Goal: Task Accomplishment & Management: Manage account settings

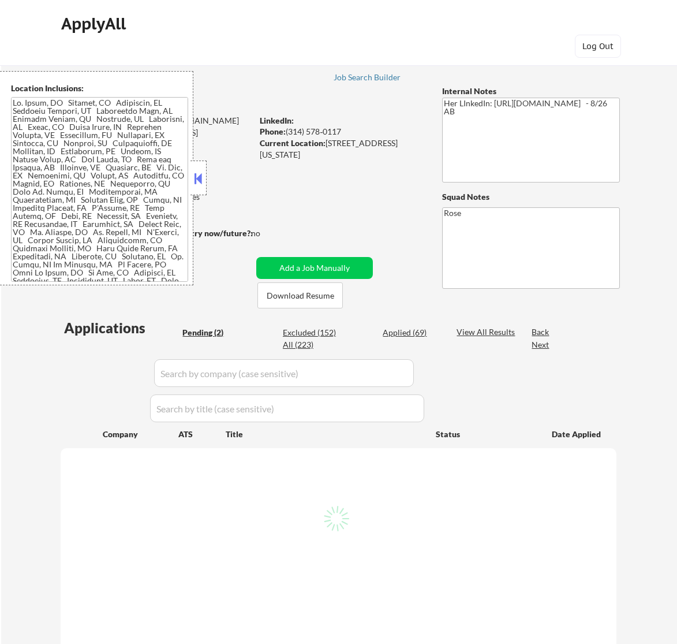
scroll to position [144, 0]
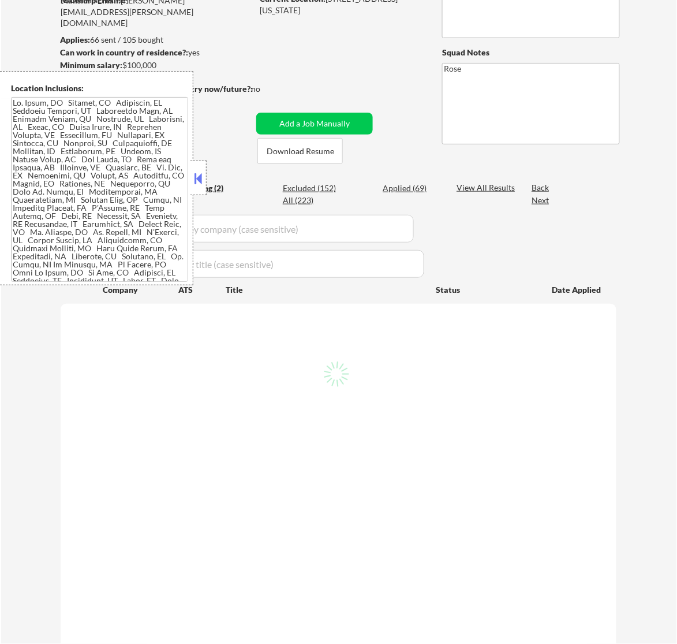
select select ""pending""
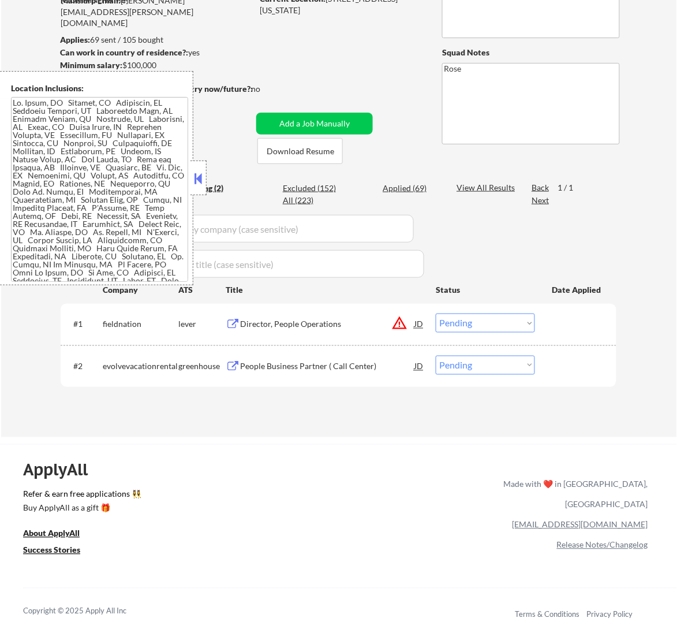
click at [202, 181] on button at bounding box center [198, 178] width 13 height 17
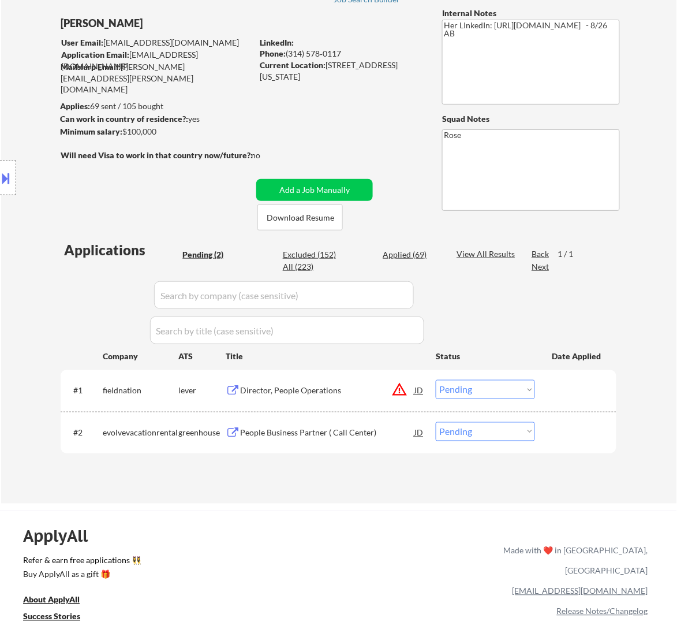
scroll to position [0, 0]
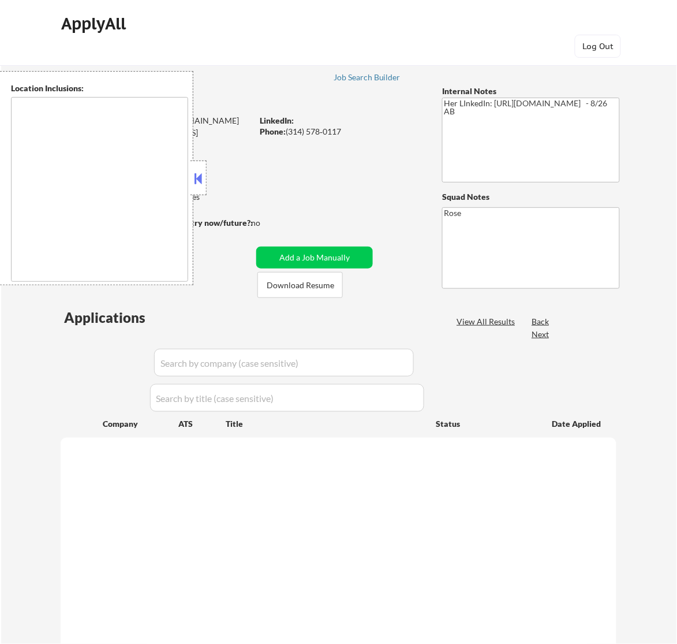
type textarea "St. Louis, MO Clayton, MO Maplewood, MO Richmond Heights, MO University City, M…"
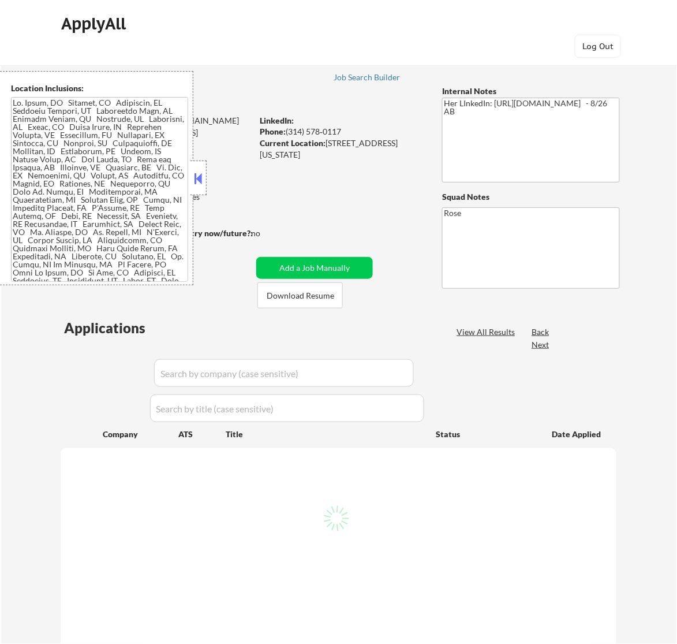
select select ""pending""
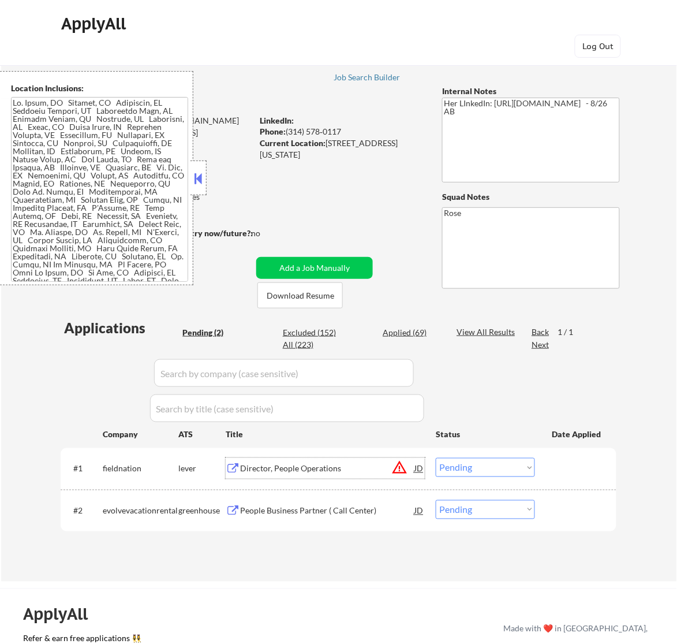
click at [338, 465] on div "Director, People Operations" at bounding box center [327, 469] width 174 height 12
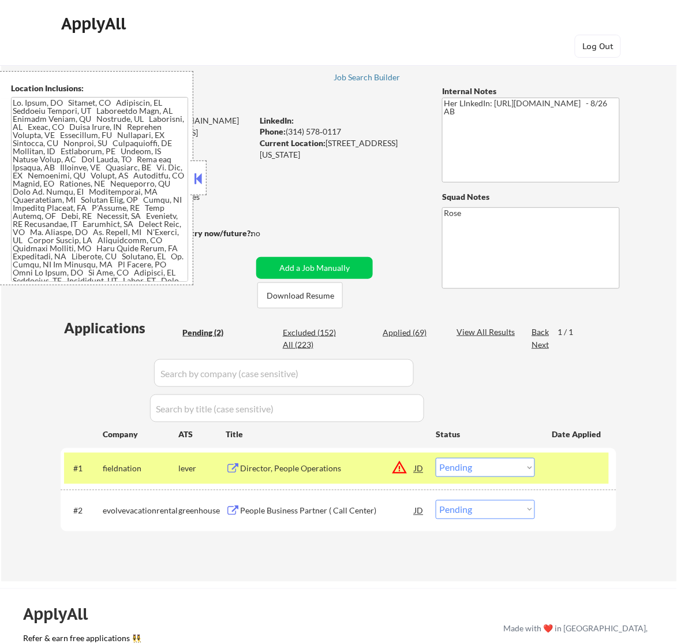
click at [489, 450] on div "#1 fieldnation lever Director, People Operations JD warning_amber Choose an opt…" at bounding box center [339, 468] width 556 height 41
click at [489, 472] on select "Choose an option... Pending Applied Excluded (Questions) Excluded (Expired) Exc…" at bounding box center [485, 467] width 99 height 19
click at [436, 458] on select "Choose an option... Pending Applied Excluded (Questions) Excluded (Expired) Exc…" at bounding box center [485, 467] width 99 height 19
click at [202, 175] on button at bounding box center [198, 178] width 13 height 17
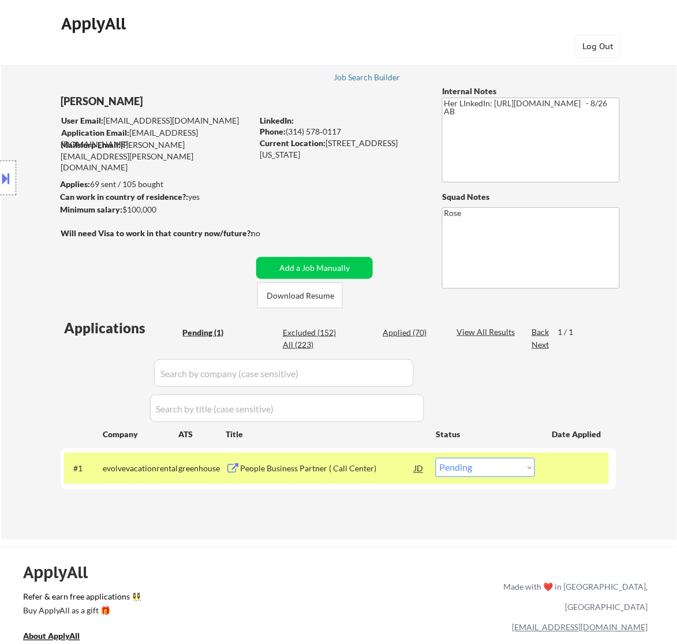
click at [330, 469] on div "People Business Partner ( Call Center)" at bounding box center [327, 469] width 174 height 12
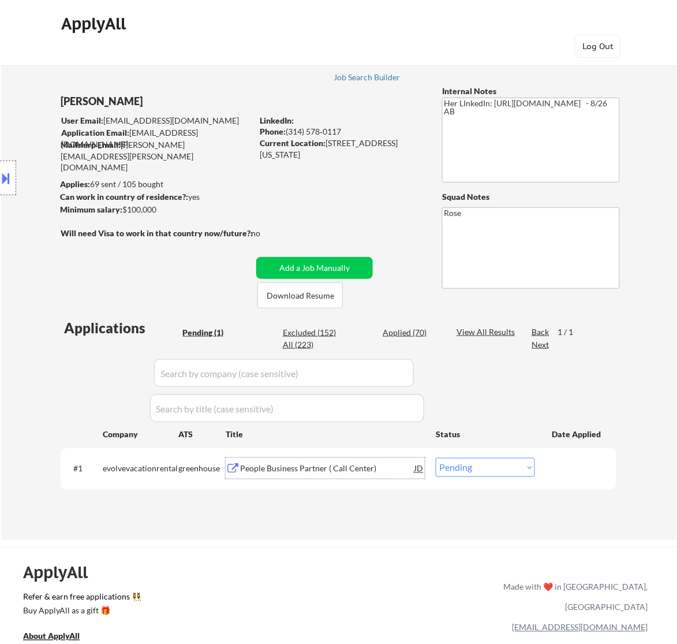
click at [489, 465] on select "Choose an option... Pending Applied Excluded (Questions) Excluded (Expired) Exc…" at bounding box center [485, 467] width 99 height 19
select select ""excluded""
click at [436, 458] on select "Choose an option... Pending Applied Excluded (Questions) Excluded (Expired) Exc…" at bounding box center [485, 467] width 99 height 19
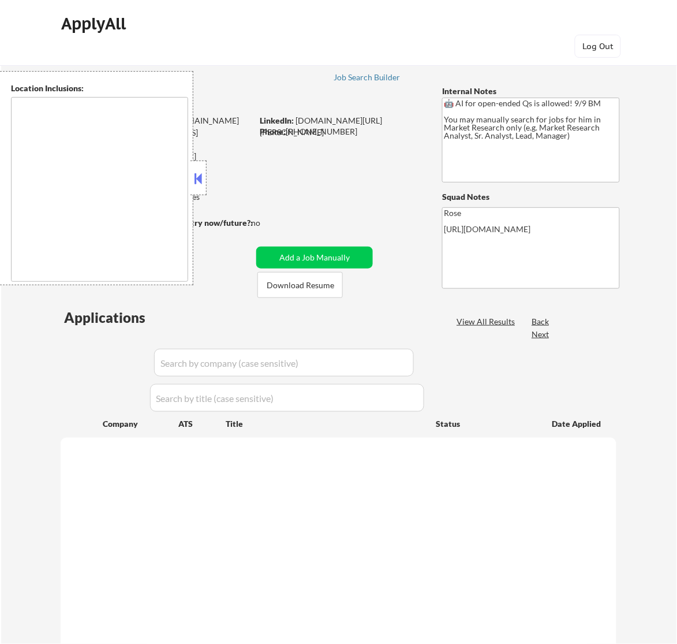
type textarea "Galesburg, IL Knoxville, IL Abingdon, IL East Galesburg, IL Wataga, IL Henderso…"
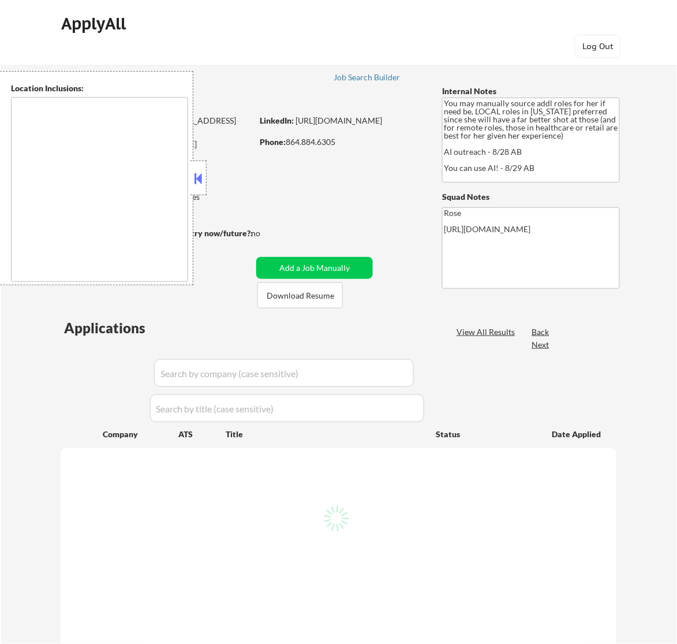
select select ""pending""
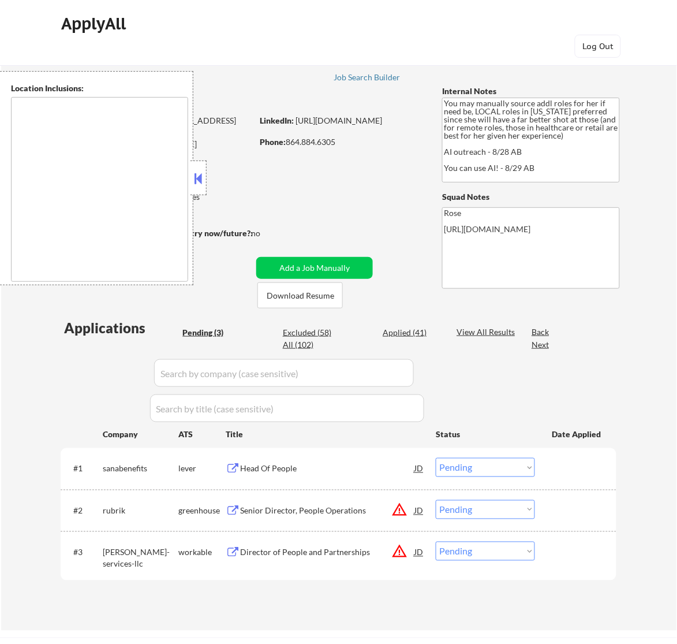
type textarea "[GEOGRAPHIC_DATA], [GEOGRAPHIC_DATA] [GEOGRAPHIC_DATA], [GEOGRAPHIC_DATA] [GEOG…"
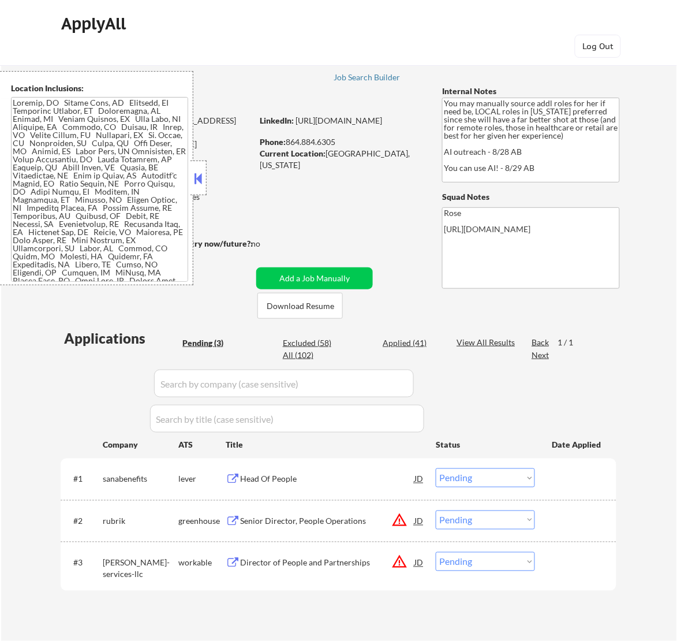
click at [200, 179] on button at bounding box center [198, 178] width 13 height 17
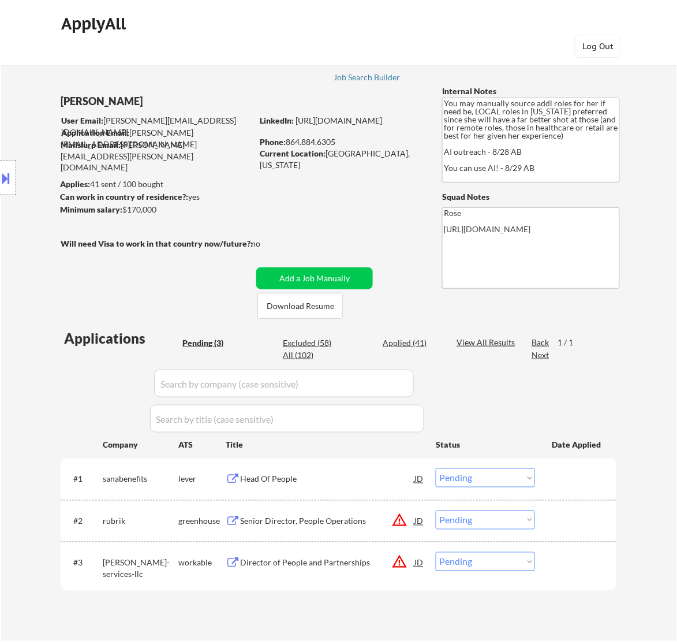
click at [342, 485] on div "Head Of People" at bounding box center [327, 478] width 174 height 21
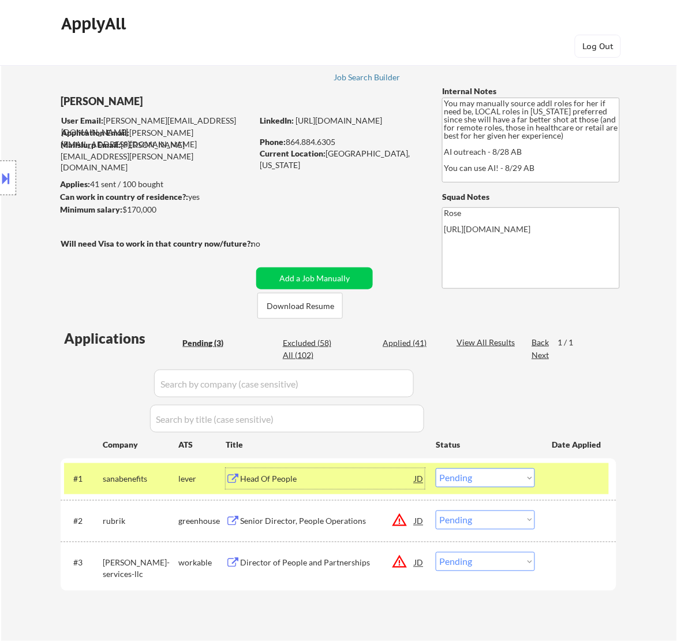
click at [504, 476] on select "Choose an option... Pending Applied Excluded (Questions) Excluded (Expired) Exc…" at bounding box center [485, 477] width 99 height 19
click at [436, 468] on select "Choose an option... Pending Applied Excluded (Questions) Excluded (Expired) Exc…" at bounding box center [485, 477] width 99 height 19
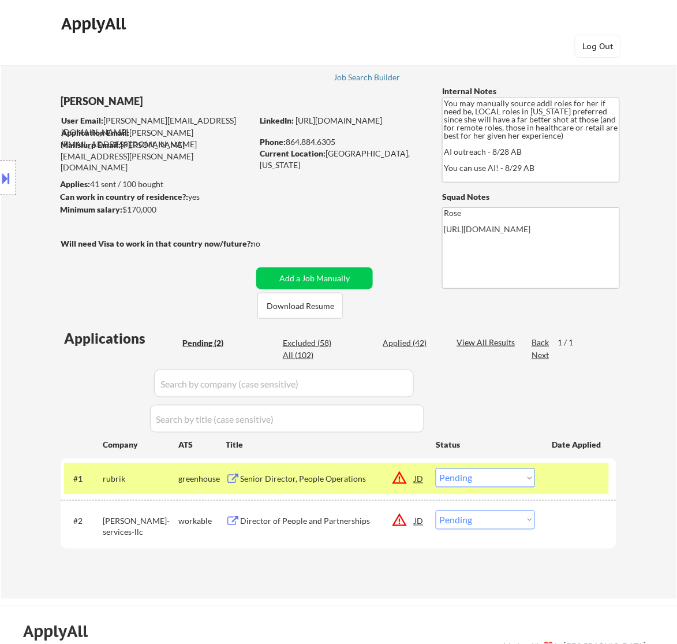
click at [358, 477] on div "Senior Director, People Operations" at bounding box center [327, 480] width 174 height 12
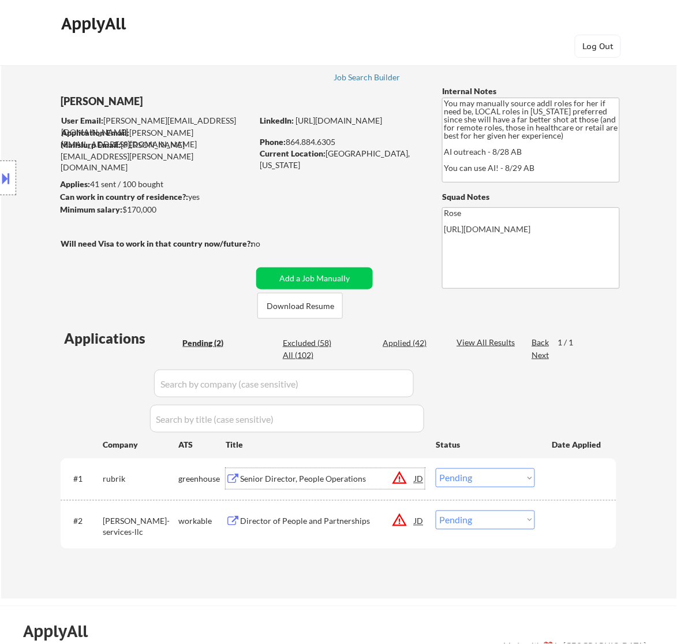
click at [519, 479] on select "Choose an option... Pending Applied Excluded (Questions) Excluded (Expired) Exc…" at bounding box center [485, 477] width 99 height 19
click at [436, 468] on select "Choose an option... Pending Applied Excluded (Questions) Excluded (Expired) Exc…" at bounding box center [485, 477] width 99 height 19
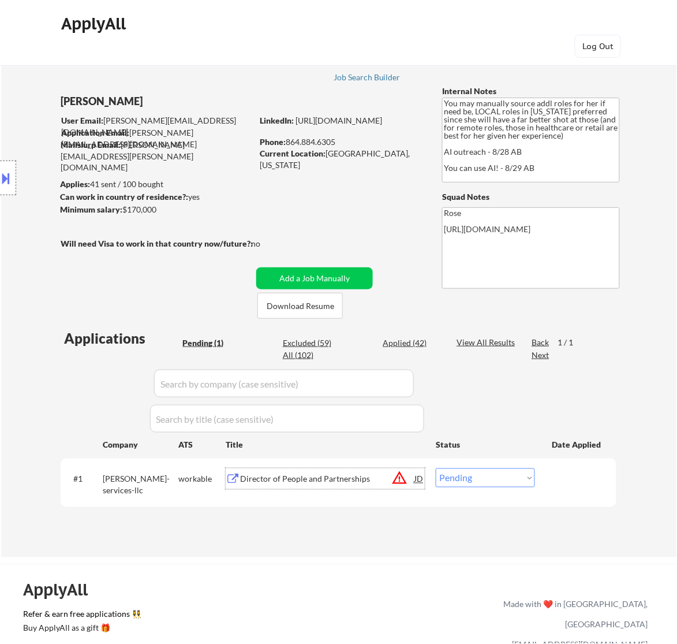
click at [373, 483] on div "Director of People and Partnerships" at bounding box center [327, 480] width 174 height 12
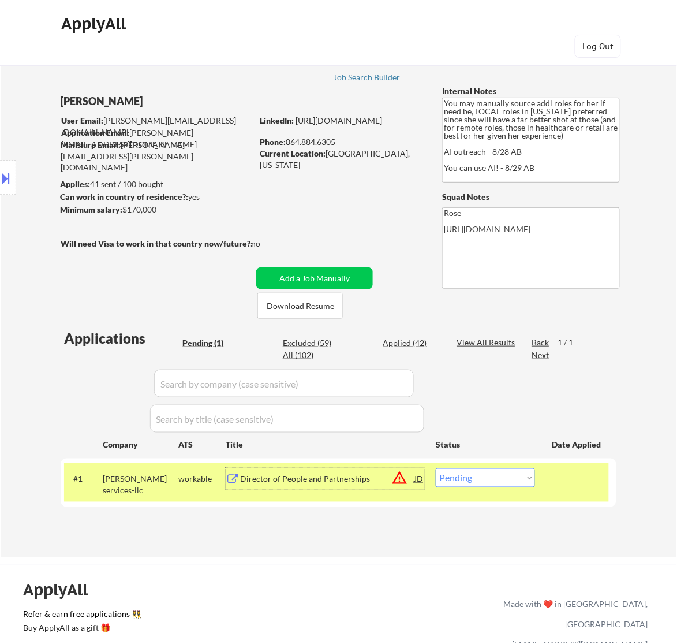
click at [480, 481] on select "Choose an option... Pending Applied Excluded (Questions) Excluded (Expired) Exc…" at bounding box center [485, 477] width 99 height 19
select select ""excluded__bad_match_""
click at [436, 468] on select "Choose an option... Pending Applied Excluded (Questions) Excluded (Expired) Exc…" at bounding box center [485, 477] width 99 height 19
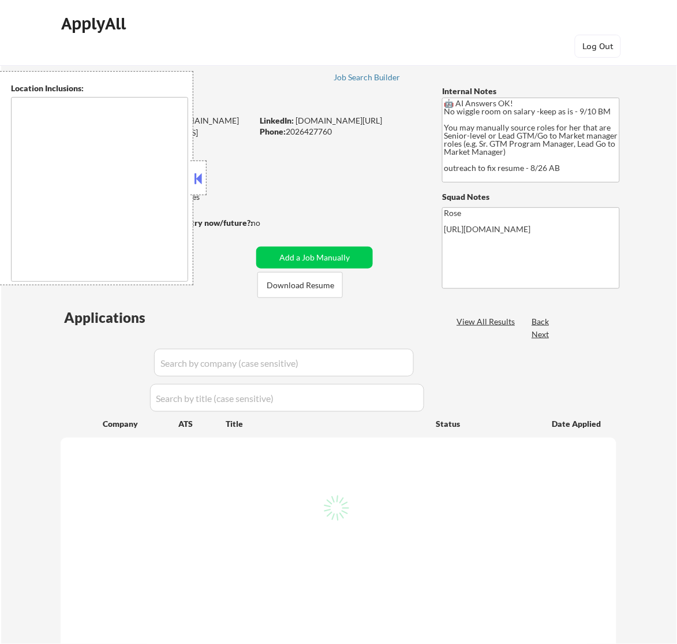
type textarea "Reston, [GEOGRAPHIC_DATA] [GEOGRAPHIC_DATA], [GEOGRAPHIC_DATA] [GEOGRAPHIC_DATA…"
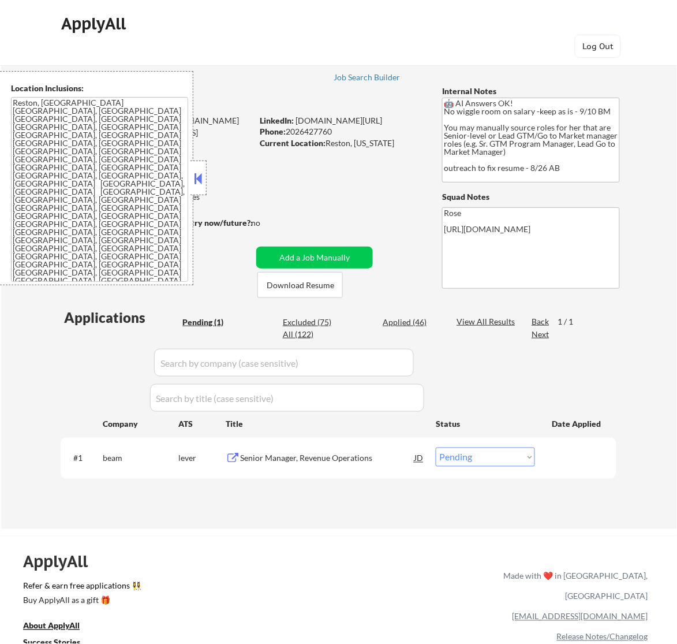
click at [200, 182] on button at bounding box center [198, 178] width 13 height 17
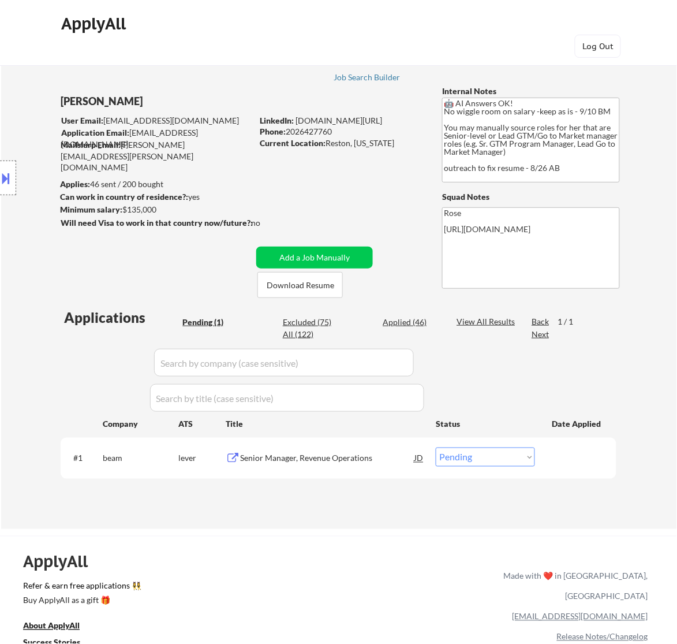
click at [333, 457] on div "Senior Manager, Revenue Operations" at bounding box center [327, 459] width 174 height 12
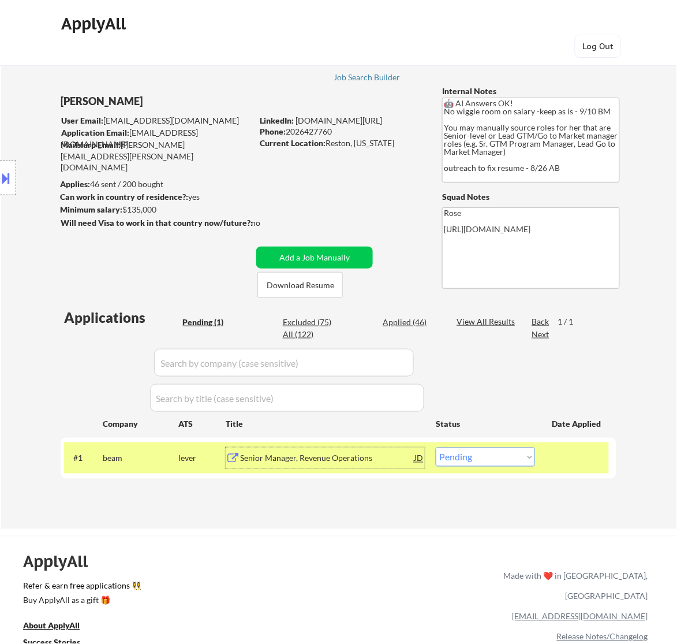
click at [500, 455] on select "Choose an option... Pending Applied Excluded (Questions) Excluded (Expired) Exc…" at bounding box center [485, 457] width 99 height 19
select select ""applied""
click at [436, 448] on select "Choose an option... Pending Applied Excluded (Questions) Excluded (Expired) Exc…" at bounding box center [485, 457] width 99 height 19
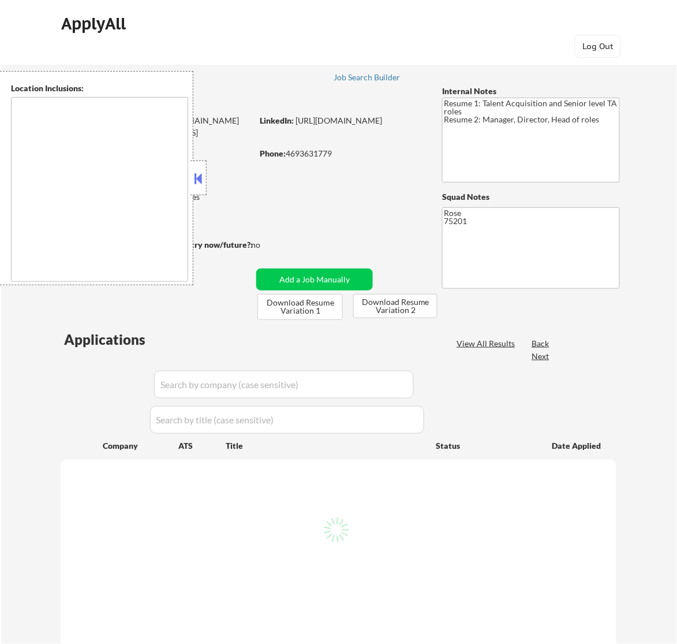
type textarea "[GEOGRAPHIC_DATA], [GEOGRAPHIC_DATA] [GEOGRAPHIC_DATA], [GEOGRAPHIC_DATA] [GEOG…"
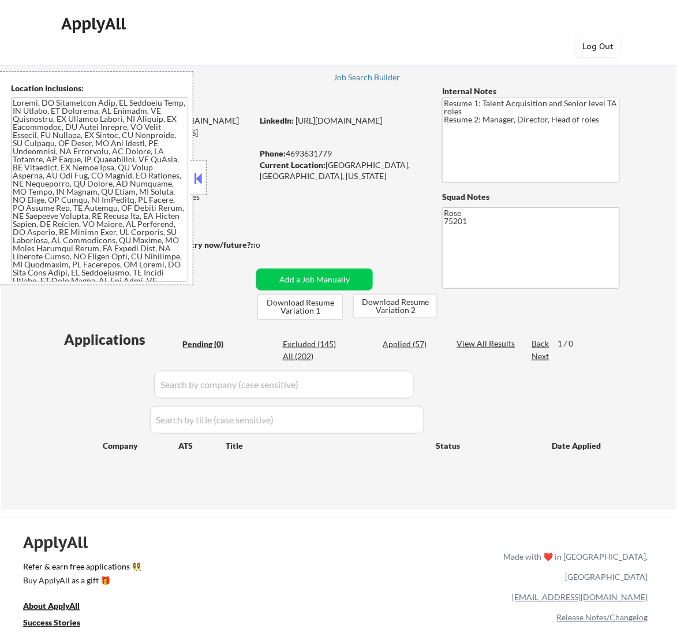
click at [200, 177] on button at bounding box center [198, 178] width 13 height 17
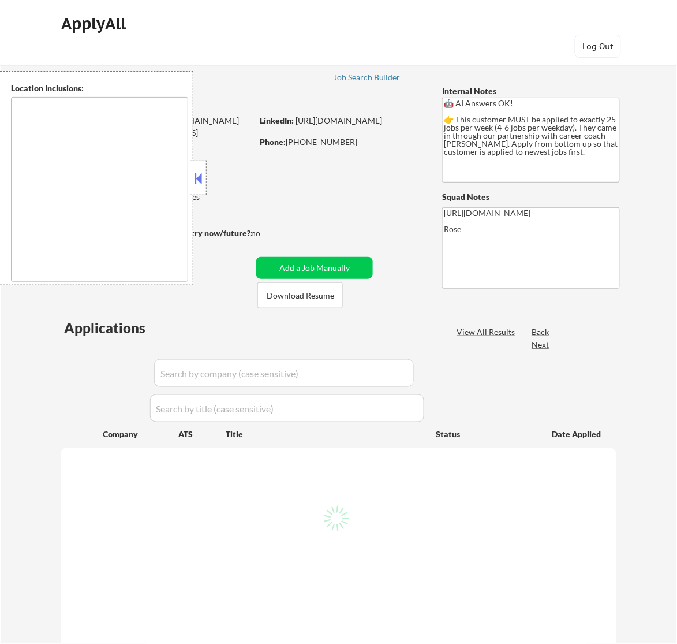
select select ""pending""
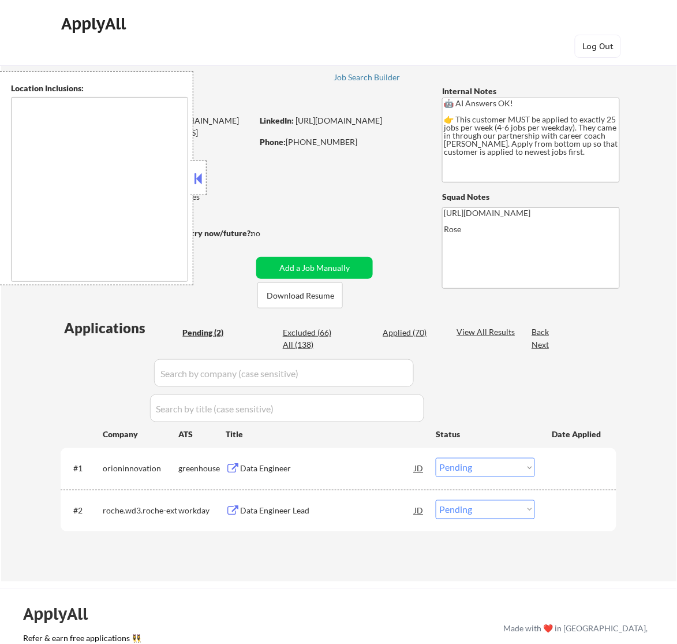
type textarea "Etobicoke, ON Scarborough, ON North York, ON Mississauga, ON Markham, ON Vaugha…"
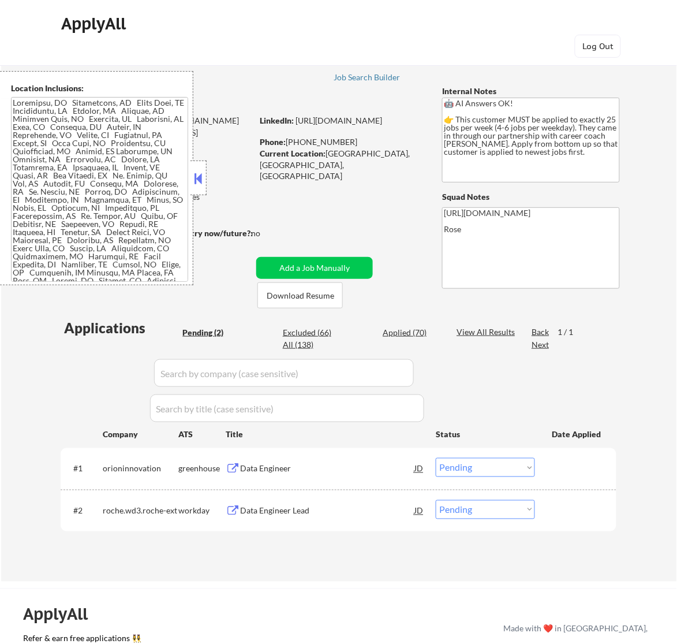
click at [198, 182] on button at bounding box center [198, 178] width 13 height 17
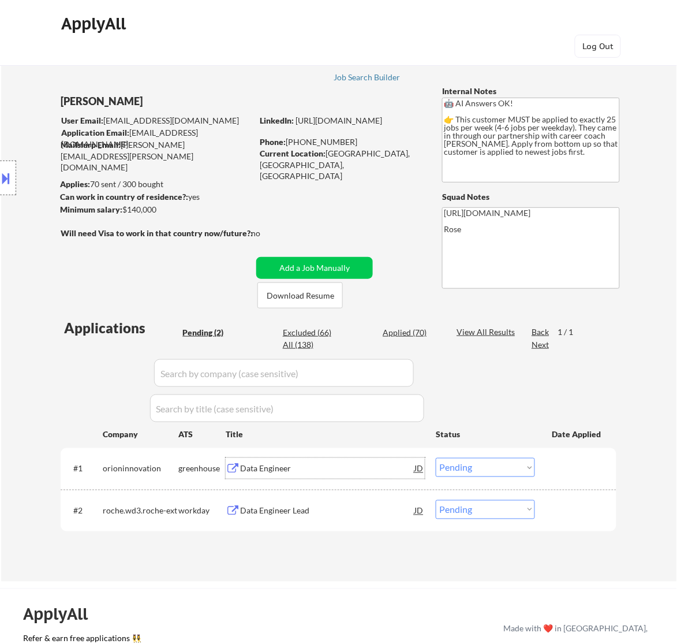
click at [364, 465] on div "Data Engineer" at bounding box center [327, 469] width 174 height 12
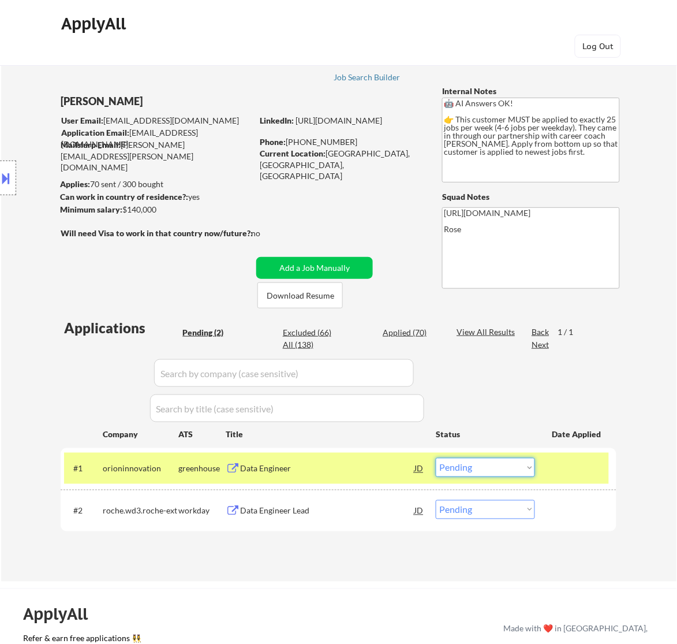
click at [486, 465] on select "Choose an option... Pending Applied Excluded (Questions) Excluded (Expired) Exc…" at bounding box center [485, 467] width 99 height 19
click at [436, 458] on select "Choose an option... Pending Applied Excluded (Questions) Excluded (Expired) Exc…" at bounding box center [485, 467] width 99 height 19
select select ""pending""
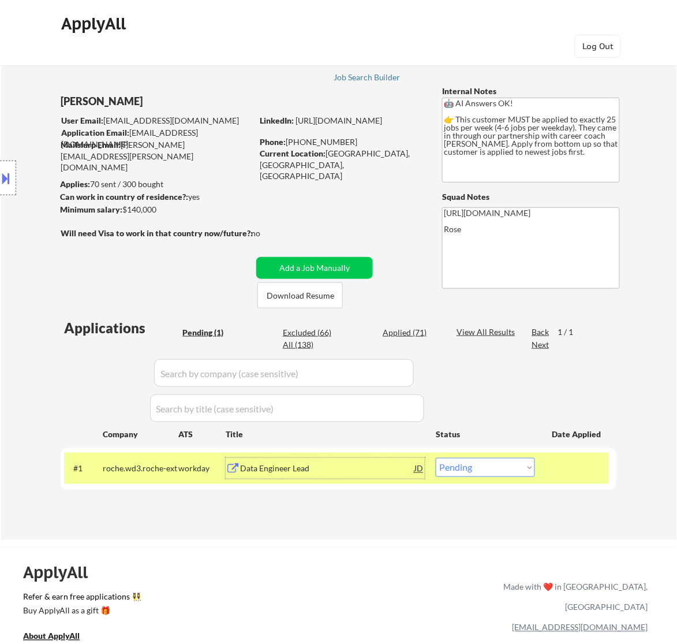
click at [398, 471] on div "Data Engineer Lead" at bounding box center [327, 469] width 174 height 12
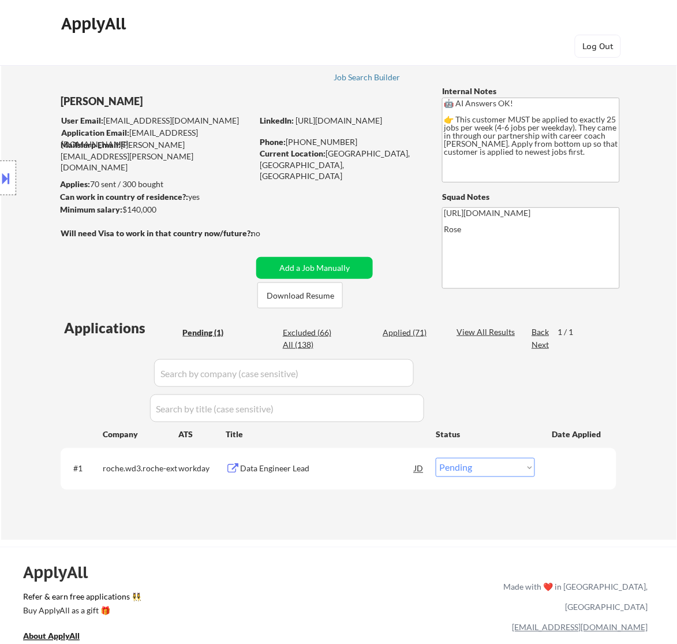
type textarea "Rose https://docs.google.com/spreadsheets/d/1vE-qqKKmqIMZrTjrm-23zvRwKgB0PKViMM…"
click at [491, 468] on select "Choose an option... Pending Applied Excluded (Questions) Excluded (Expired) Exc…" at bounding box center [485, 467] width 99 height 19
select select ""applied""
click at [436, 458] on select "Choose an option... Pending Applied Excluded (Questions) Excluded (Expired) Exc…" at bounding box center [485, 467] width 99 height 19
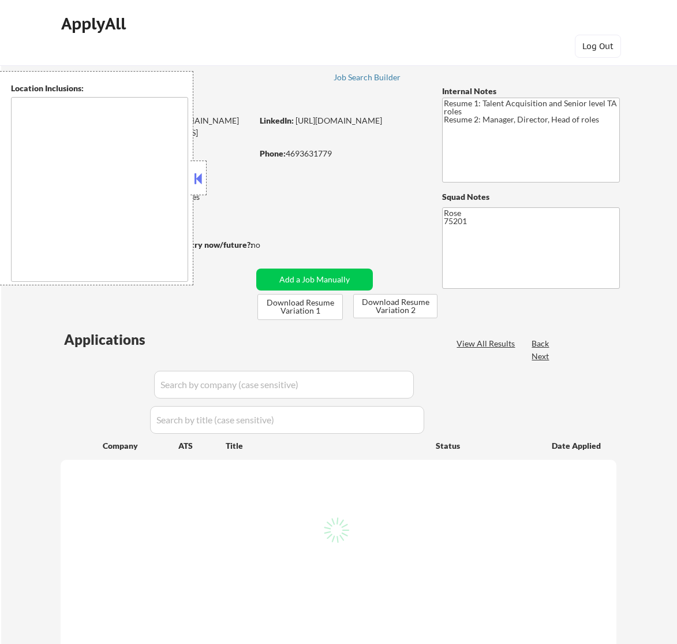
type textarea "[GEOGRAPHIC_DATA], [GEOGRAPHIC_DATA] [GEOGRAPHIC_DATA], [GEOGRAPHIC_DATA] [GEOG…"
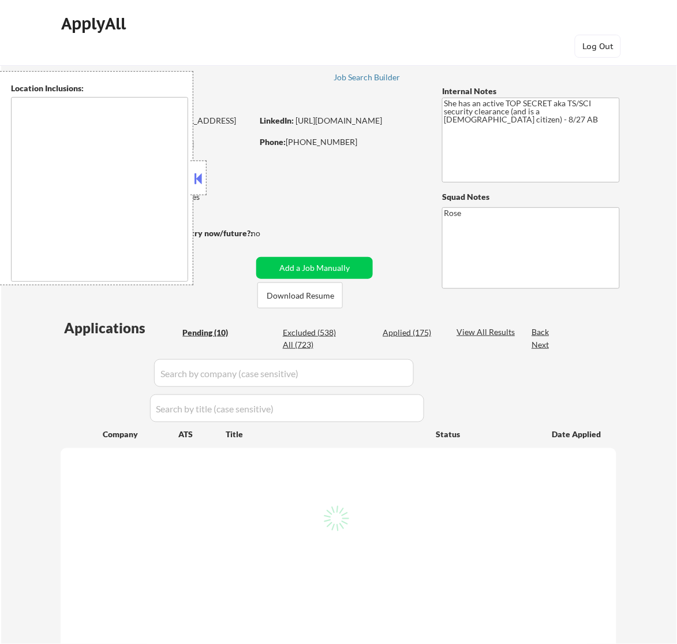
type textarea "[GEOGRAPHIC_DATA], [GEOGRAPHIC_DATA] [GEOGRAPHIC_DATA], [GEOGRAPHIC_DATA] [GEOG…"
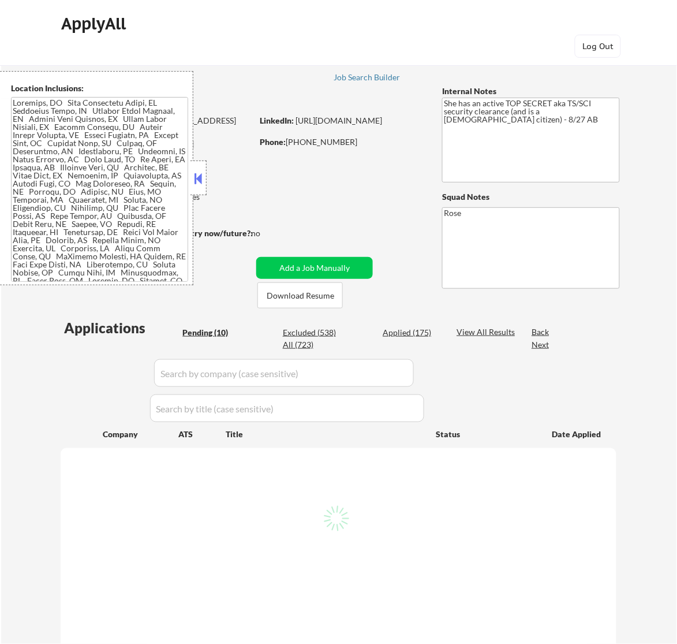
select select ""pending""
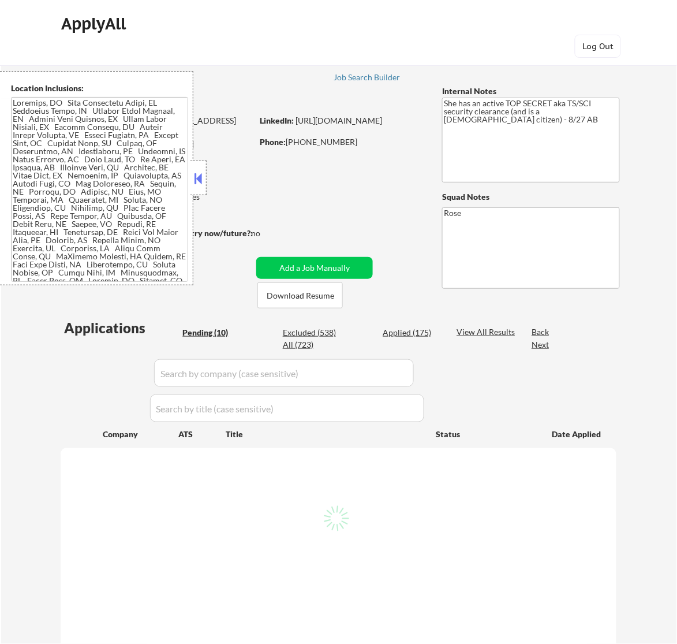
select select ""pending""
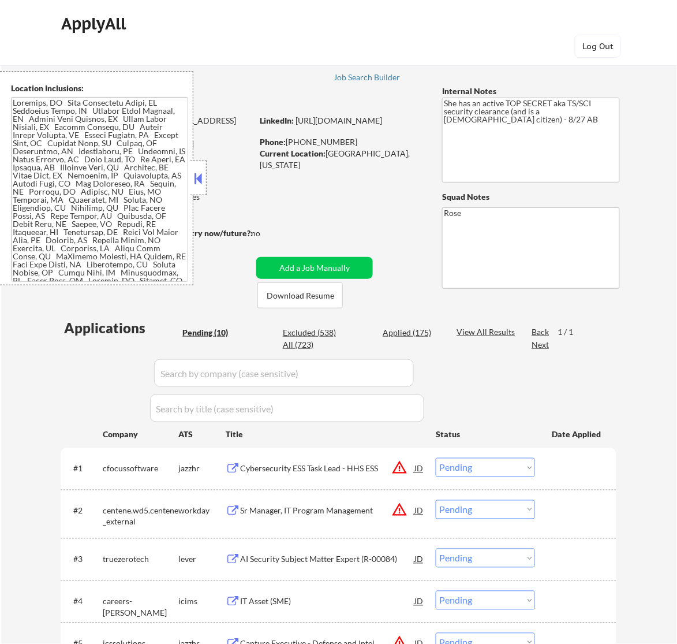
click at [200, 180] on button at bounding box center [198, 178] width 13 height 17
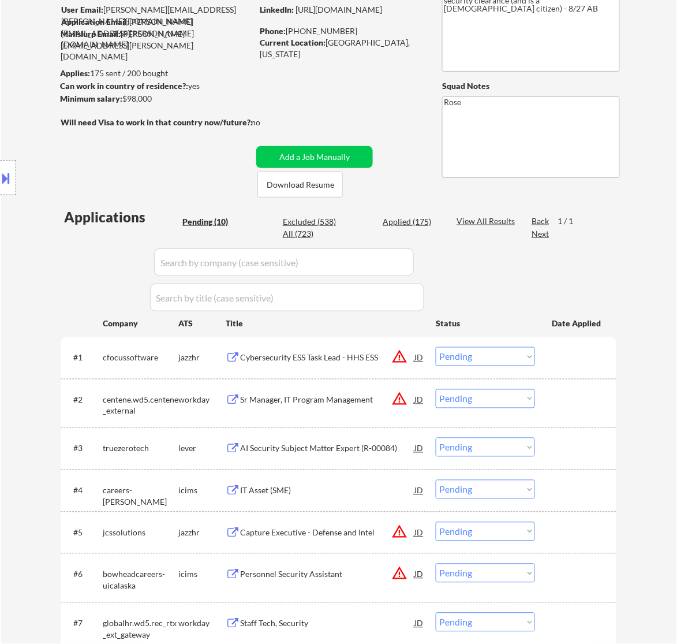
scroll to position [144, 0]
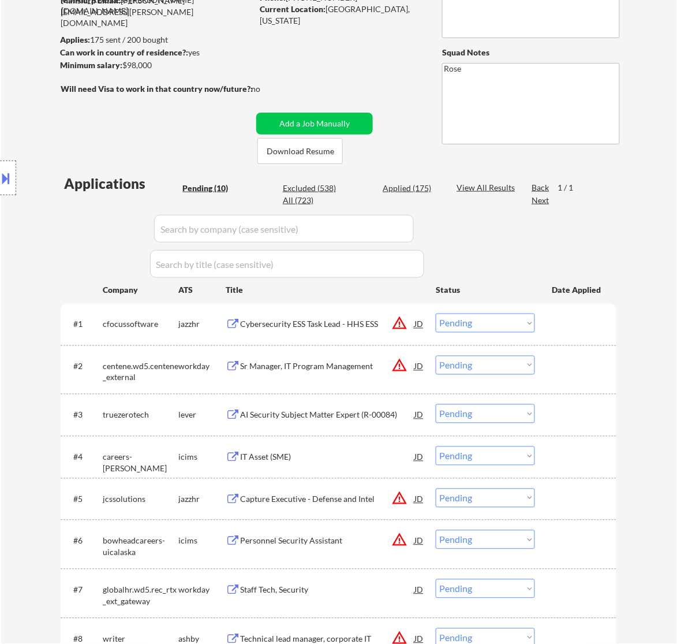
click at [359, 322] on div "Cybersecurity ESS Task Lead - HHS ESS" at bounding box center [327, 325] width 174 height 12
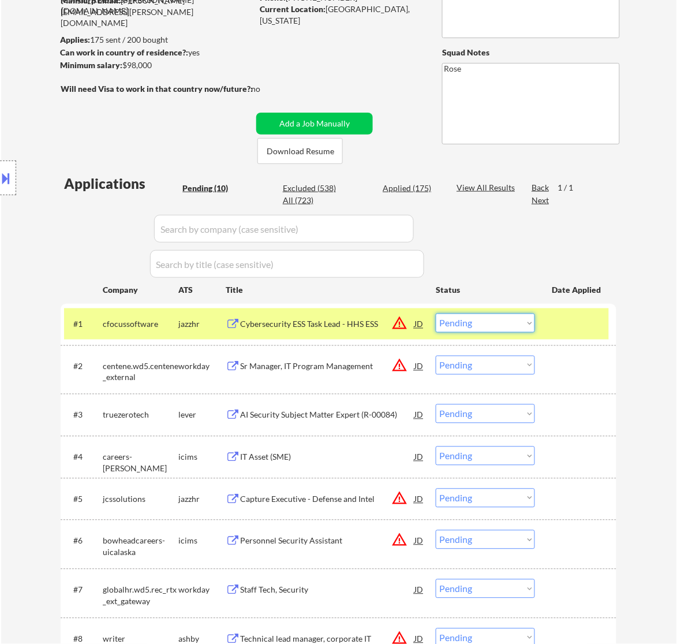
click at [475, 320] on select "Choose an option... Pending Applied Excluded (Questions) Excluded (Expired) Exc…" at bounding box center [485, 323] width 99 height 19
click at [436, 314] on select "Choose an option... Pending Applied Excluded (Questions) Excluded (Expired) Exc…" at bounding box center [485, 323] width 99 height 19
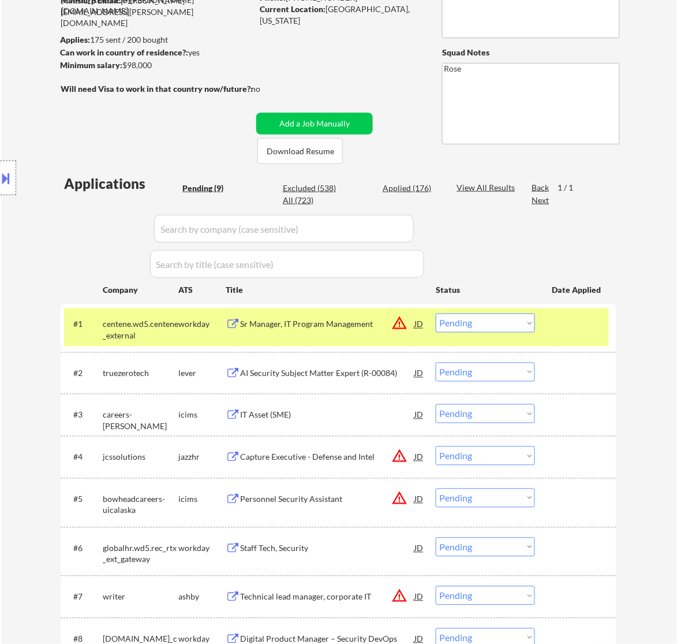
click at [6, 177] on button at bounding box center [6, 178] width 13 height 19
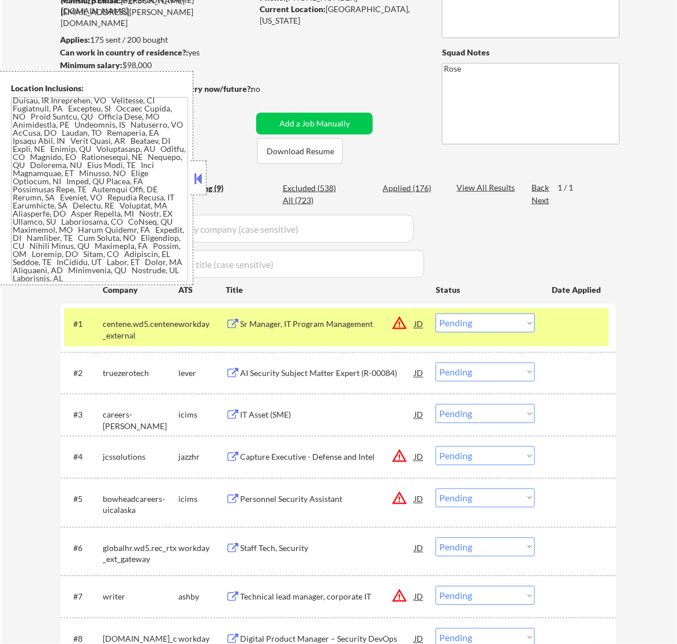
scroll to position [215, 0]
click at [200, 175] on button at bounding box center [198, 178] width 13 height 17
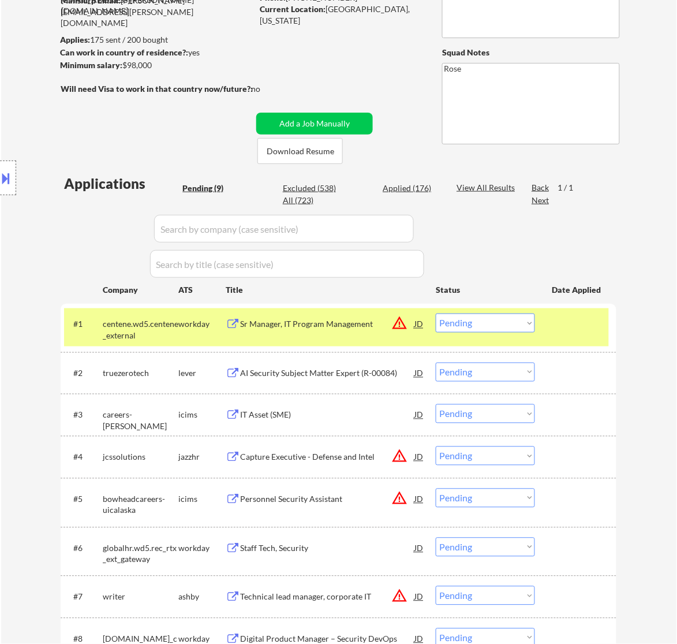
click at [495, 326] on select "Choose an option... Pending Applied Excluded (Questions) Excluded (Expired) Exc…" at bounding box center [485, 323] width 99 height 19
click at [436, 314] on select "Choose an option... Pending Applied Excluded (Questions) Excluded (Expired) Exc…" at bounding box center [485, 323] width 99 height 19
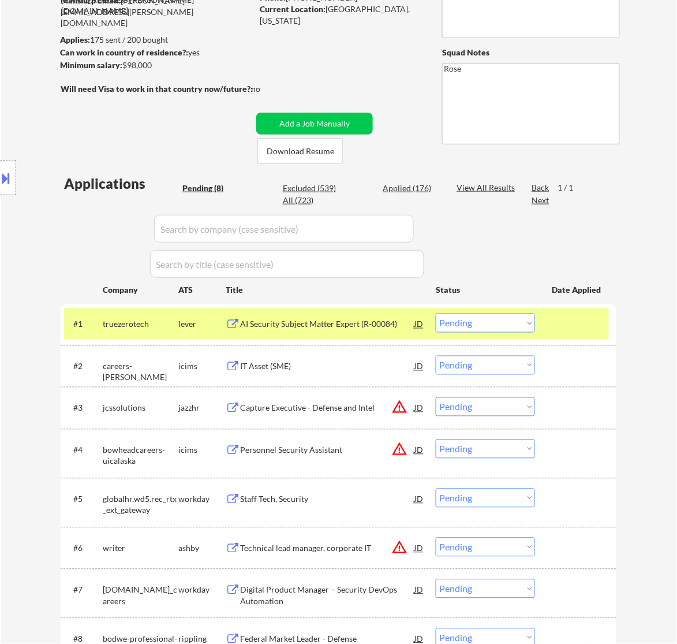
click at [359, 327] on div "AI Security Subject Matter Expert (R-00084)" at bounding box center [327, 325] width 174 height 12
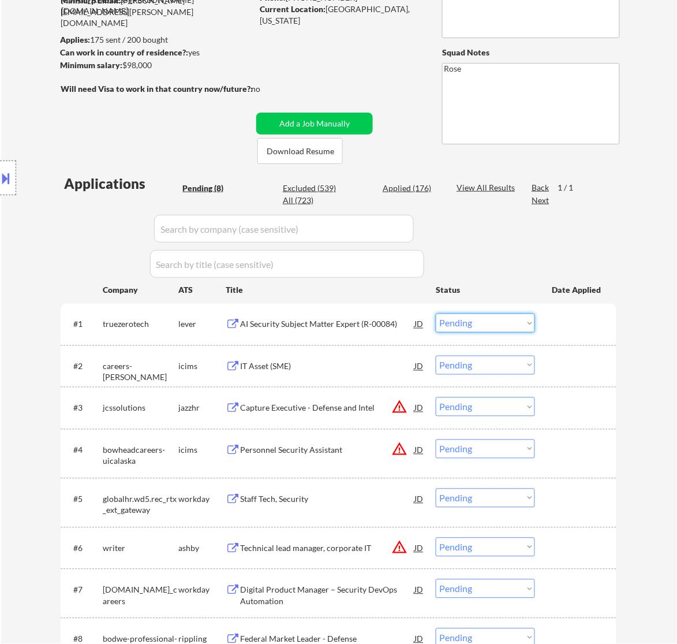
click at [480, 325] on select "Choose an option... Pending Applied Excluded (Questions) Excluded (Expired) Exc…" at bounding box center [485, 323] width 99 height 19
click at [436, 314] on select "Choose an option... Pending Applied Excluded (Questions) Excluded (Expired) Exc…" at bounding box center [485, 323] width 99 height 19
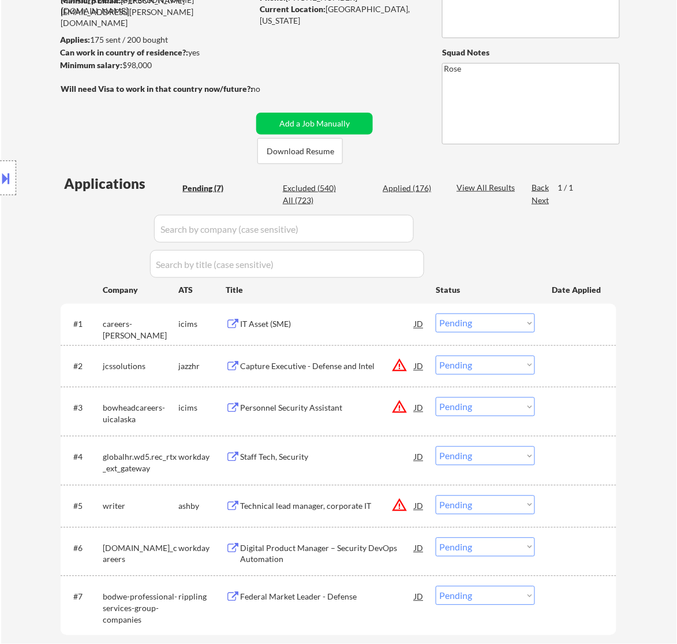
click at [392, 319] on div "IT Asset (SME)" at bounding box center [327, 325] width 174 height 12
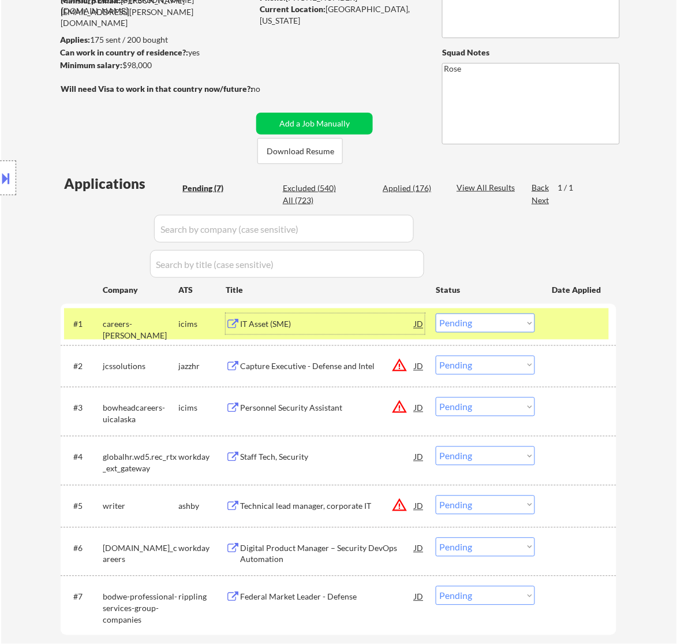
click at [476, 323] on select "Choose an option... Pending Applied Excluded (Questions) Excluded (Expired) Exc…" at bounding box center [485, 323] width 99 height 19
click at [436, 314] on select "Choose an option... Pending Applied Excluded (Questions) Excluded (Expired) Exc…" at bounding box center [485, 323] width 99 height 19
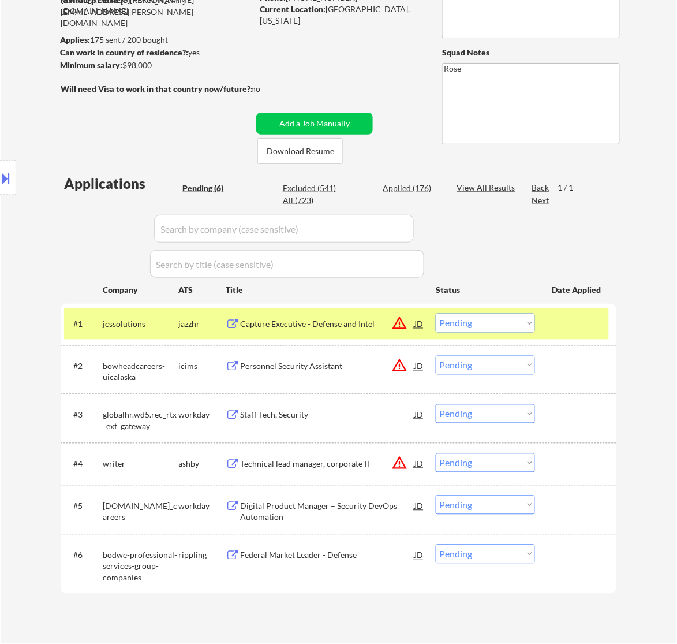
click at [356, 325] on div "Capture Executive - Defense and Intel" at bounding box center [327, 325] width 174 height 12
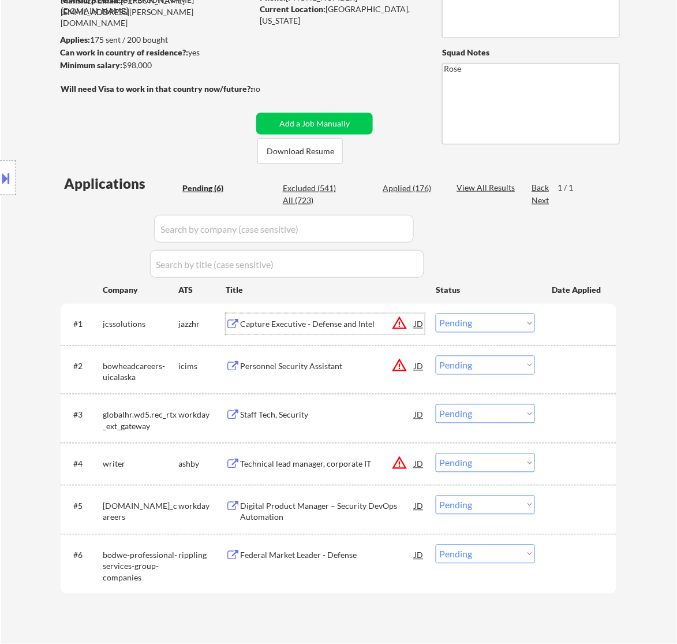
click at [478, 318] on select "Choose an option... Pending Applied Excluded (Questions) Excluded (Expired) Exc…" at bounding box center [485, 323] width 99 height 19
drag, startPoint x: 5, startPoint y: 172, endPoint x: 21, endPoint y: 177, distance: 17.4
click at [6, 172] on button at bounding box center [6, 178] width 13 height 19
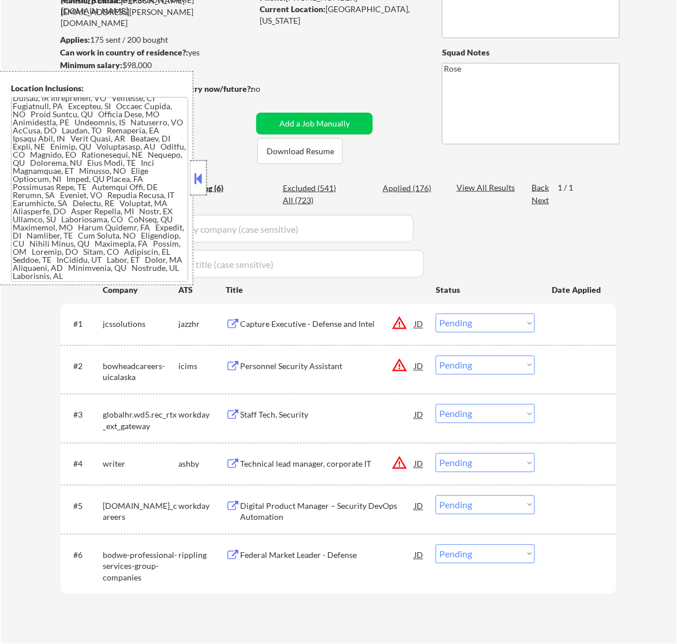
click at [205, 173] on div at bounding box center [199, 178] width 16 height 35
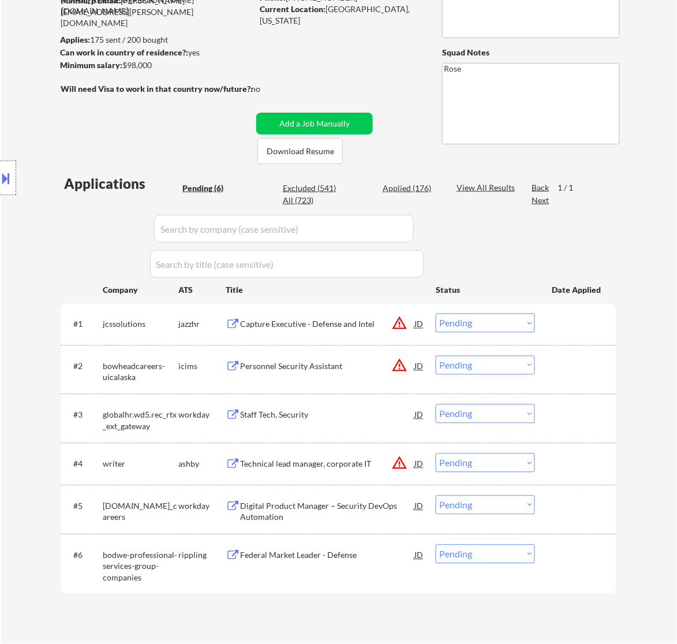
click at [494, 319] on select "Choose an option... Pending Applied Excluded (Questions) Excluded (Expired) Exc…" at bounding box center [485, 323] width 99 height 19
click at [436, 314] on select "Choose an option... Pending Applied Excluded (Questions) Excluded (Expired) Exc…" at bounding box center [485, 323] width 99 height 19
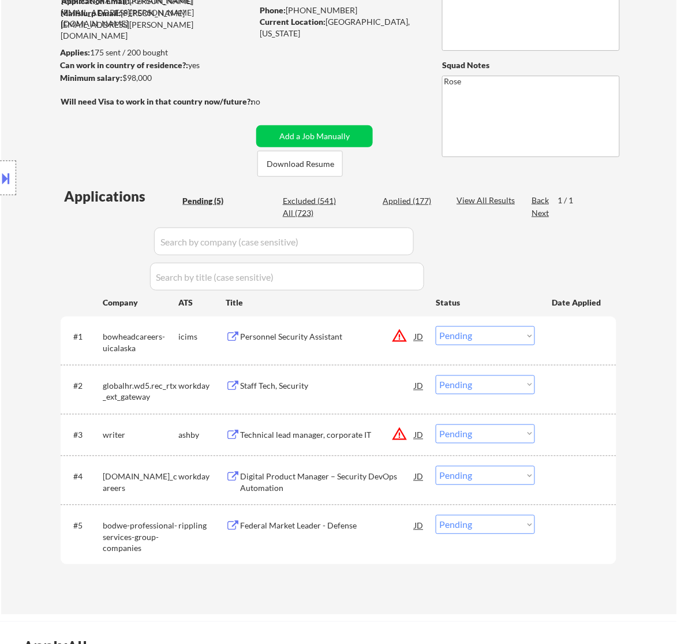
scroll to position [144, 0]
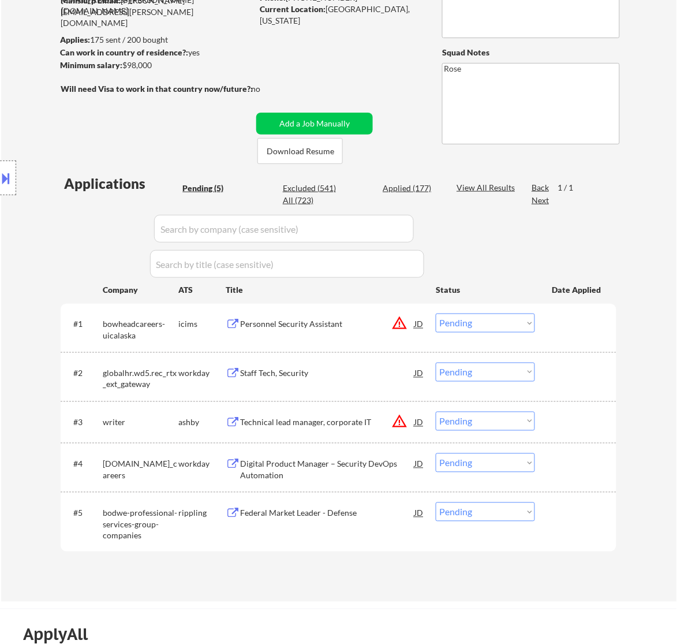
click at [349, 324] on div "Personnel Security Assistant" at bounding box center [327, 325] width 174 height 12
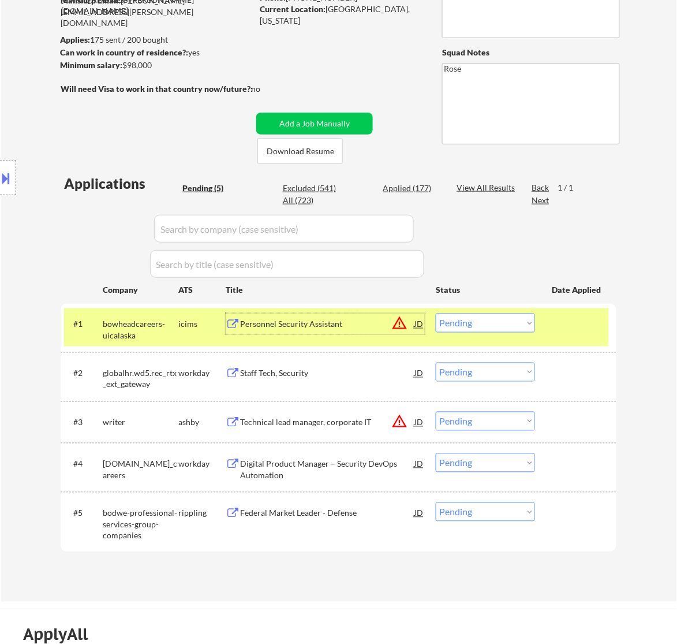
click at [474, 320] on select "Choose an option... Pending Applied Excluded (Questions) Excluded (Expired) Exc…" at bounding box center [485, 323] width 99 height 19
click at [436, 314] on select "Choose an option... Pending Applied Excluded (Questions) Excluded (Expired) Exc…" at bounding box center [485, 323] width 99 height 19
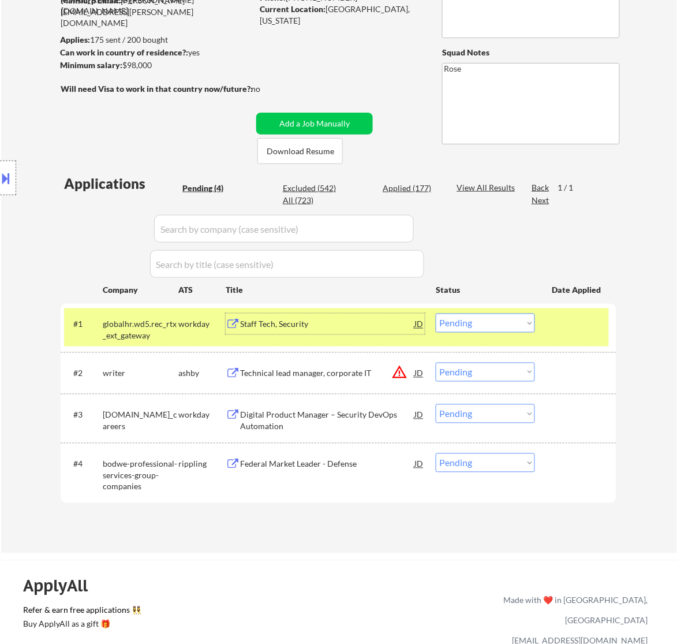
click at [379, 333] on div "Staff Tech, Security" at bounding box center [327, 324] width 174 height 21
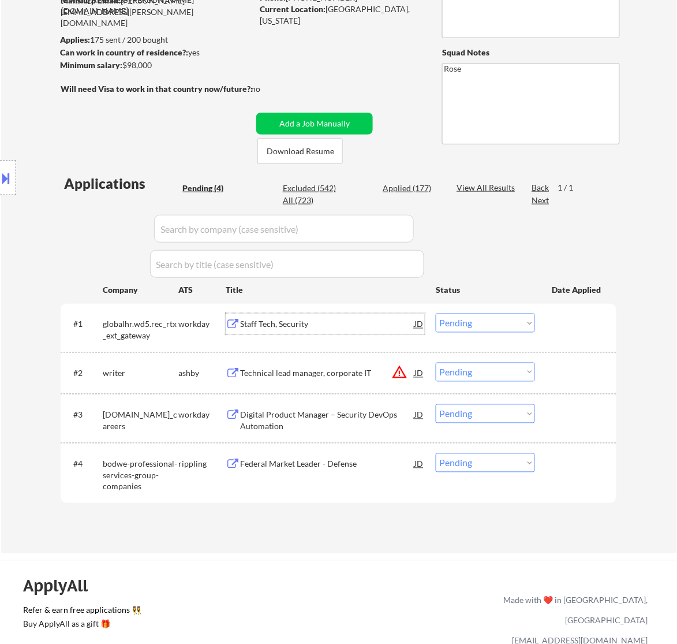
click at [514, 326] on select "Choose an option... Pending Applied Excluded (Questions) Excluded (Expired) Exc…" at bounding box center [485, 323] width 99 height 19
click at [436, 314] on select "Choose an option... Pending Applied Excluded (Questions) Excluded (Expired) Exc…" at bounding box center [485, 323] width 99 height 19
select select ""pending""
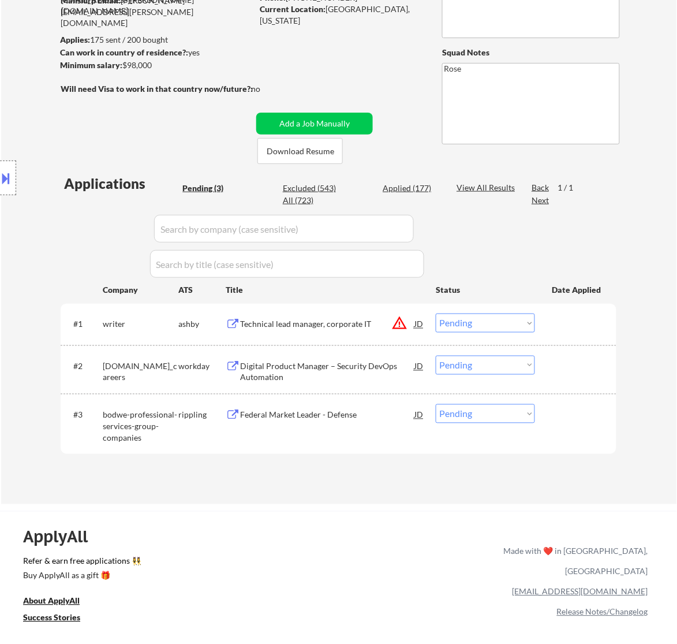
click at [358, 326] on div "Technical lead manager, corporate IT" at bounding box center [327, 325] width 174 height 12
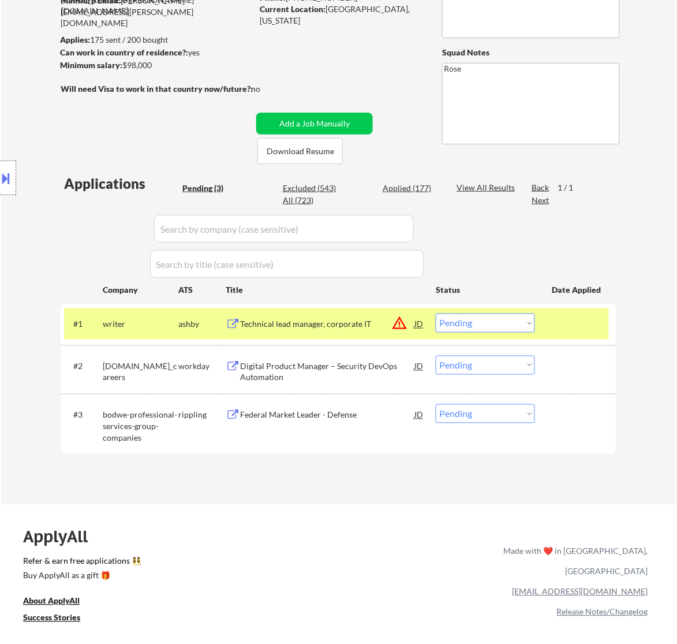
click at [6, 176] on button at bounding box center [6, 178] width 13 height 19
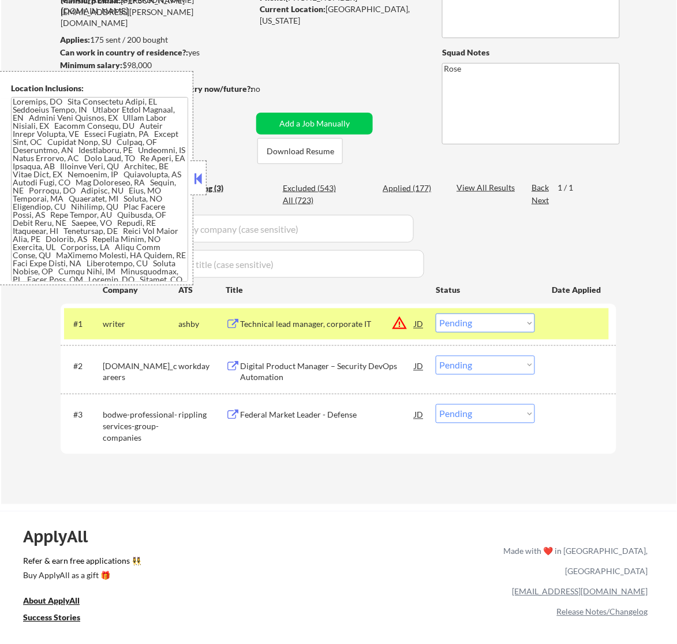
scroll to position [0, 0]
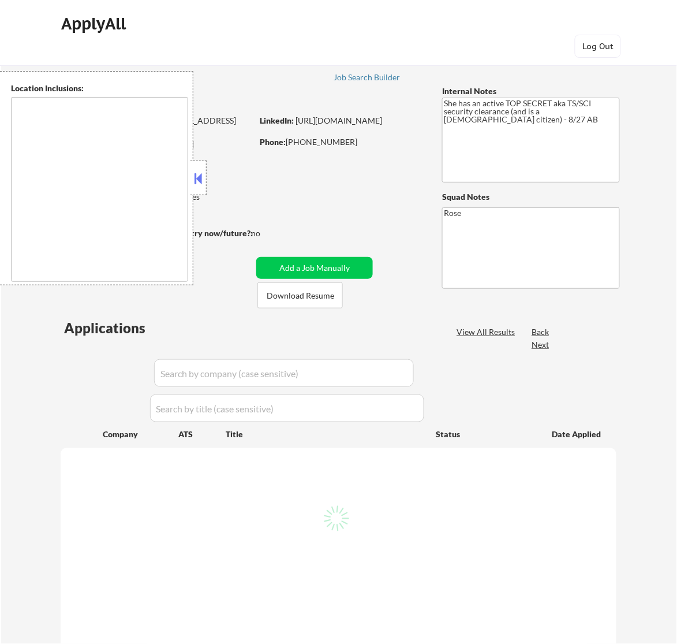
type textarea "Bellaire, TX West University Place, TX Southside Place, TX Hunters Creek Villag…"
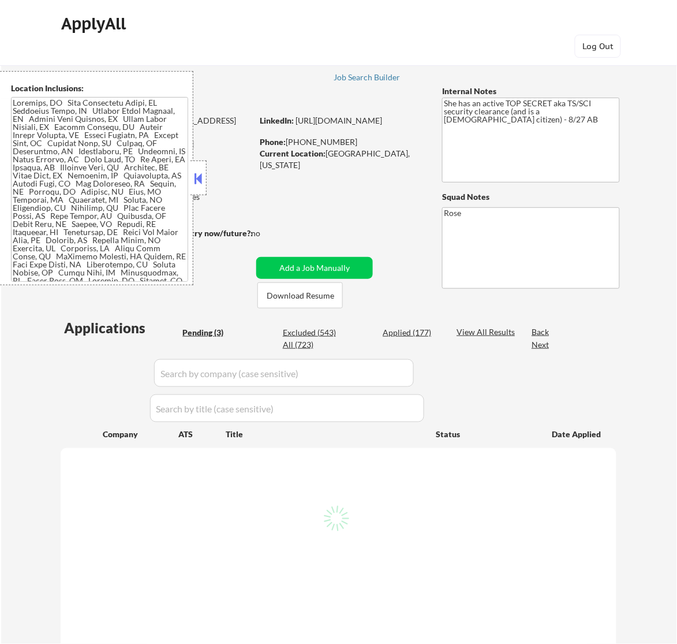
select select ""pending""
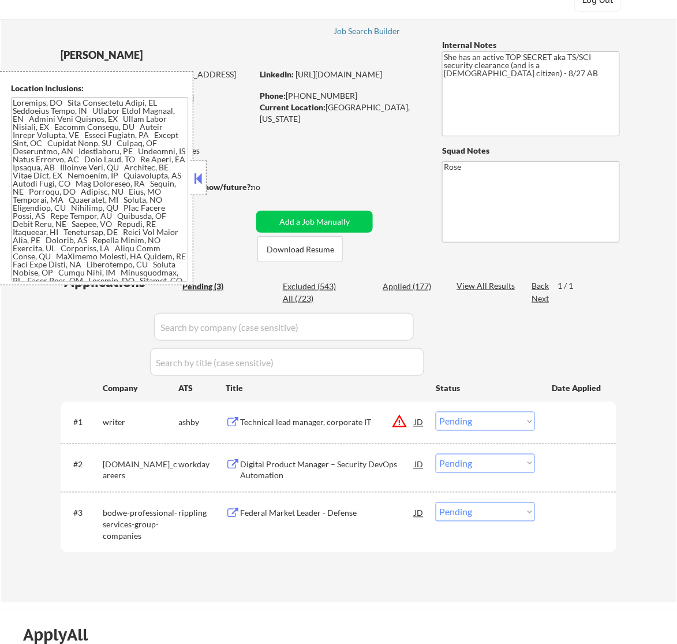
scroll to position [72, 0]
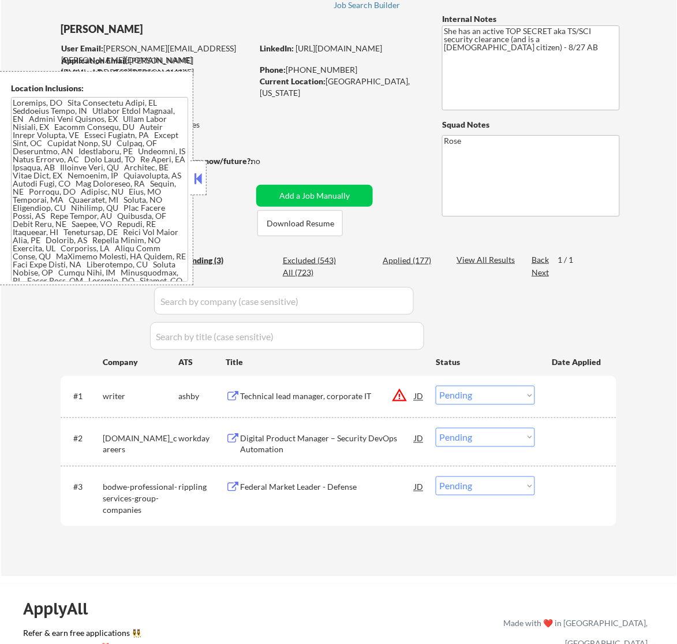
click at [461, 393] on select "Choose an option... Pending Applied Excluded (Questions) Excluded (Expired) Exc…" at bounding box center [485, 395] width 99 height 19
click at [436, 386] on select "Choose an option... Pending Applied Excluded (Questions) Excluded (Expired) Exc…" at bounding box center [485, 395] width 99 height 19
click at [197, 180] on button at bounding box center [198, 178] width 13 height 17
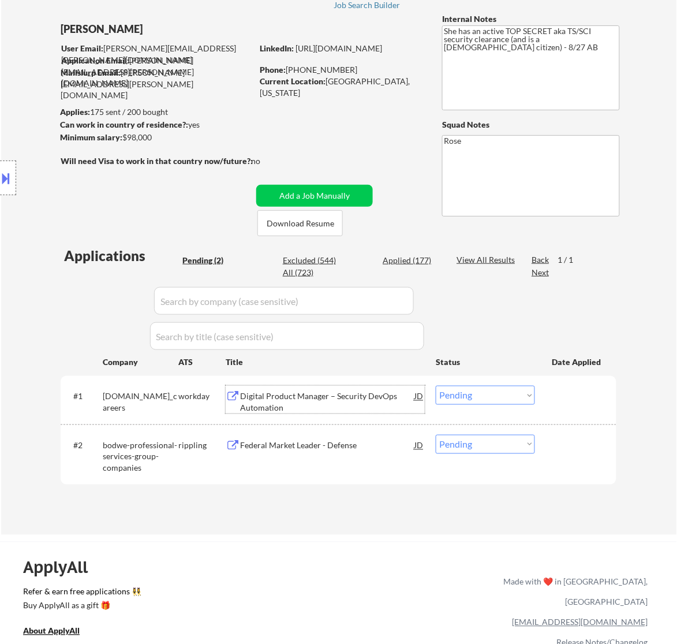
click at [338, 403] on div "Digital Product Manager – Security DevOps Automation" at bounding box center [327, 402] width 174 height 23
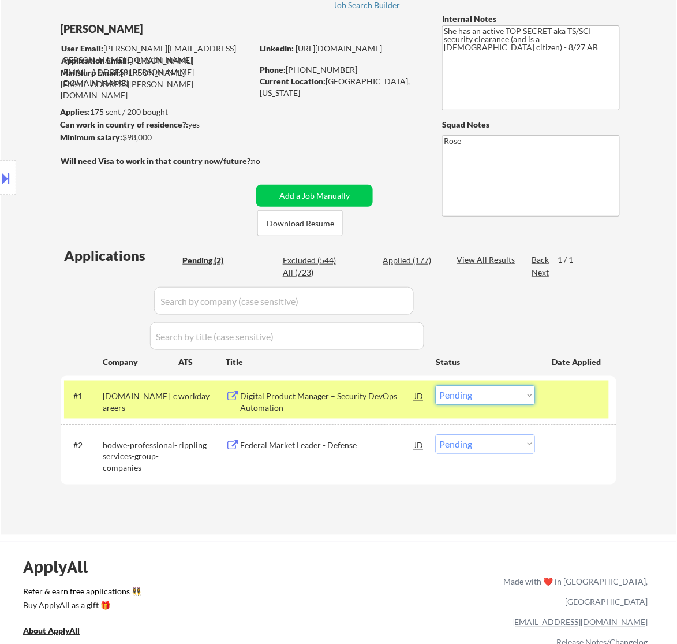
click at [519, 396] on select "Choose an option... Pending Applied Excluded (Questions) Excluded (Expired) Exc…" at bounding box center [485, 395] width 99 height 19
click at [436, 386] on select "Choose an option... Pending Applied Excluded (Questions) Excluded (Expired) Exc…" at bounding box center [485, 395] width 99 height 19
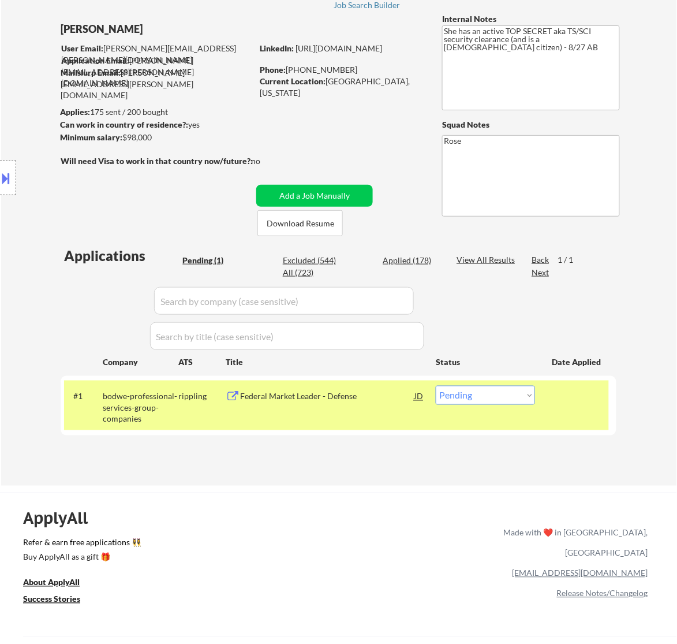
click at [350, 399] on div "Federal Market Leader - Defense" at bounding box center [327, 397] width 174 height 12
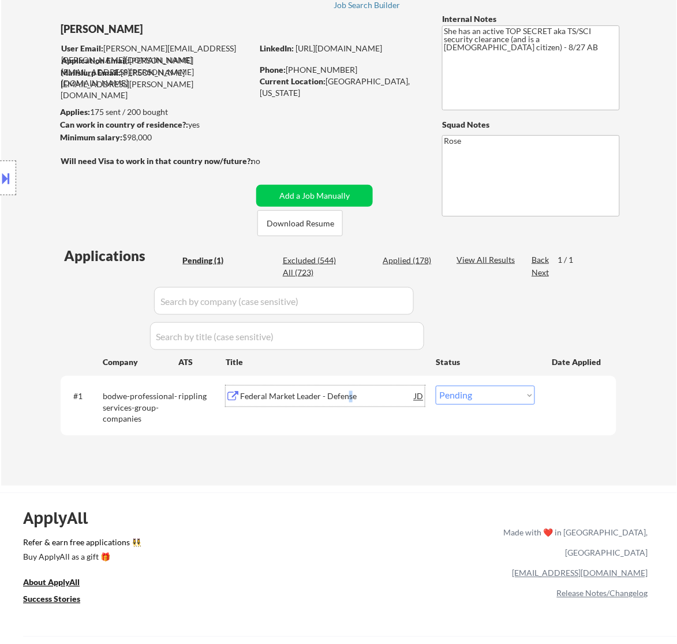
click at [476, 393] on select "Choose an option... Pending Applied Excluded (Questions) Excluded (Expired) Exc…" at bounding box center [485, 395] width 99 height 19
select select ""excluded__bad_match_""
click at [436, 386] on select "Choose an option... Pending Applied Excluded (Questions) Excluded (Expired) Exc…" at bounding box center [485, 395] width 99 height 19
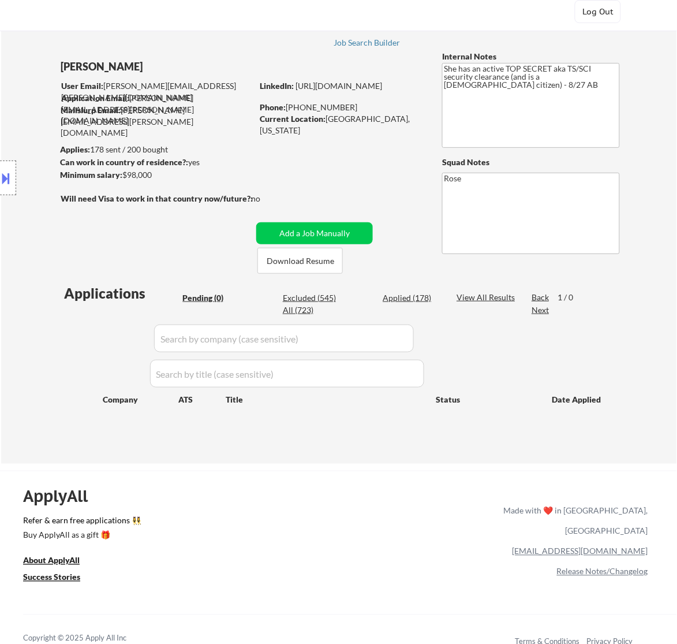
scroll to position [0, 0]
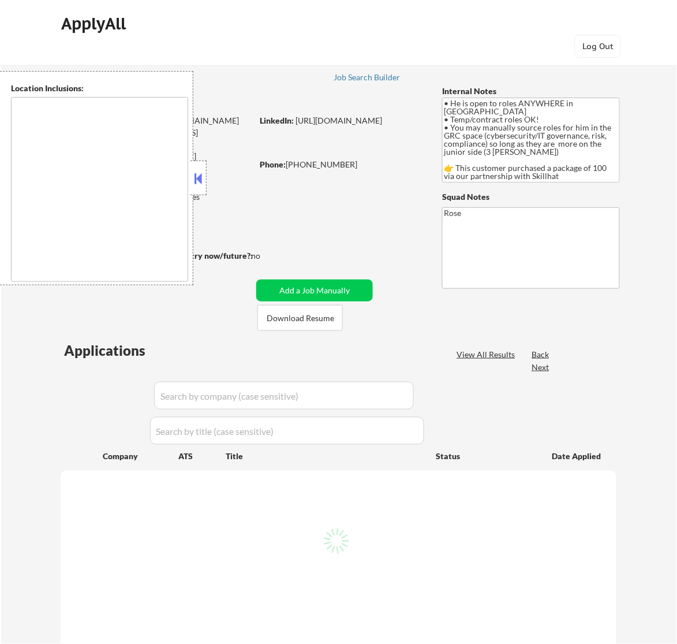
type textarea "country: [GEOGRAPHIC_DATA]"
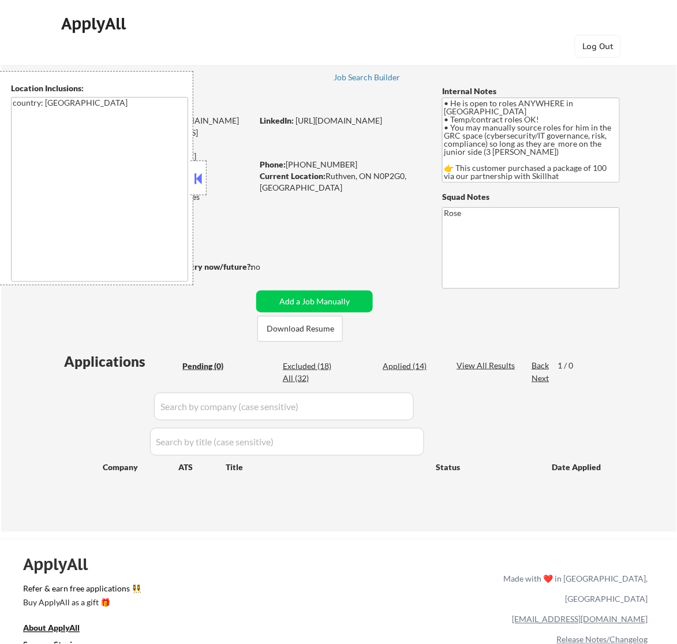
click at [200, 177] on button at bounding box center [198, 178] width 13 height 17
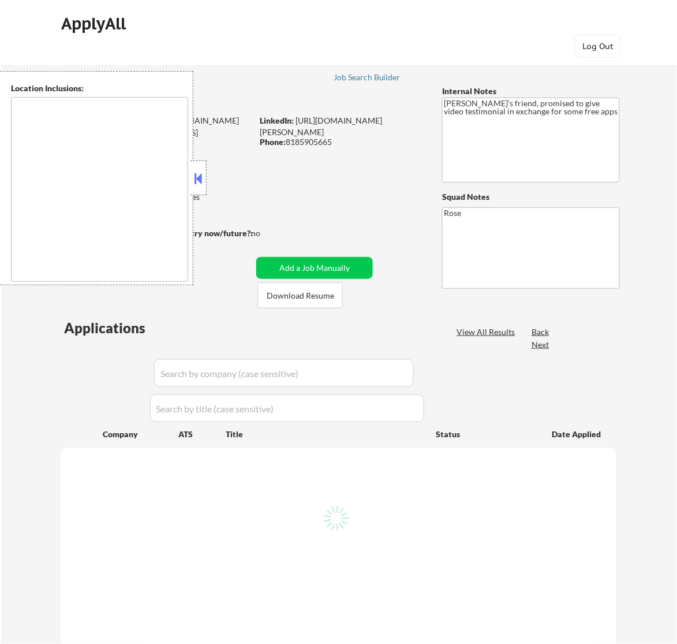
type textarea "[GEOGRAPHIC_DATA], [GEOGRAPHIC_DATA] [GEOGRAPHIC_DATA], [GEOGRAPHIC_DATA] [GEOG…"
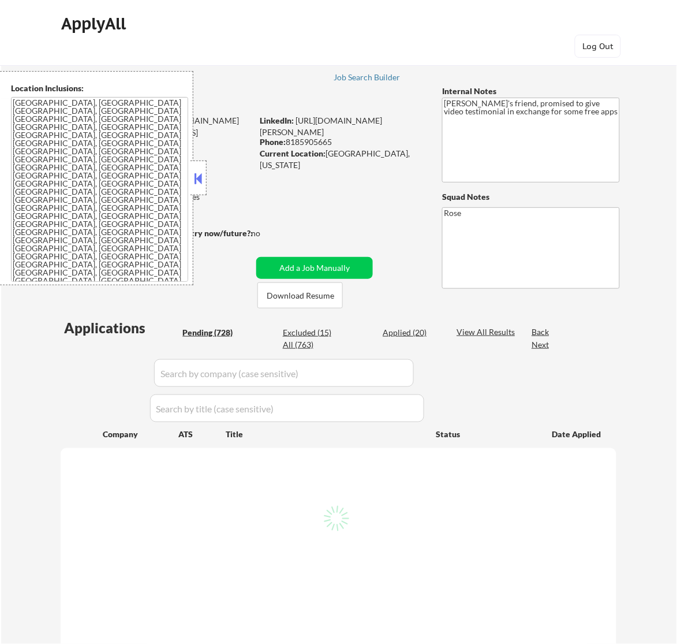
click at [199, 172] on button at bounding box center [198, 178] width 13 height 17
select select ""pending""
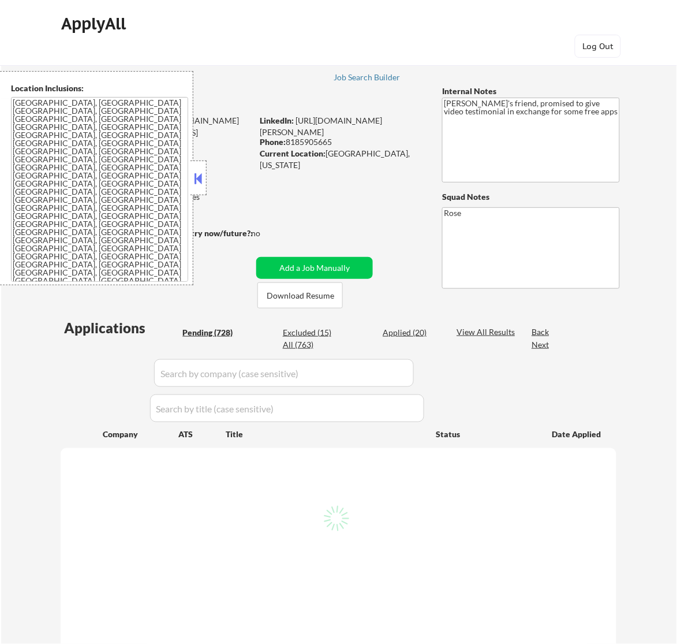
select select ""pending""
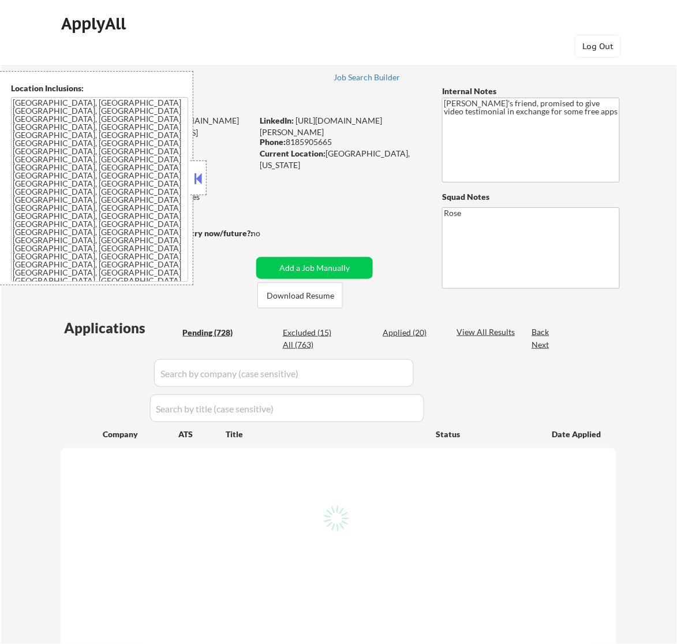
select select ""pending""
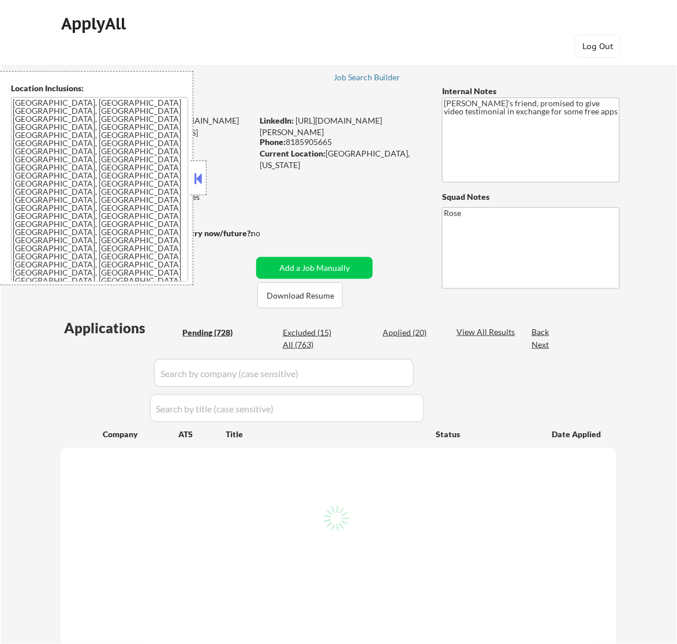
select select ""pending""
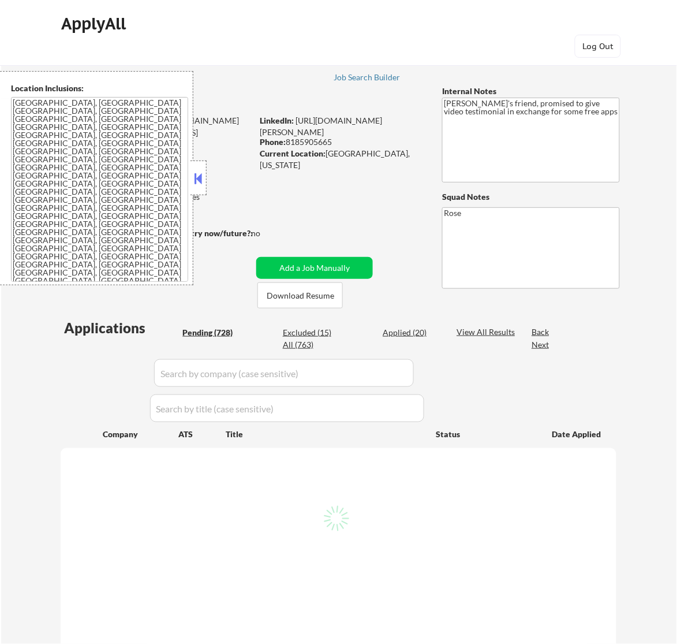
select select ""pending""
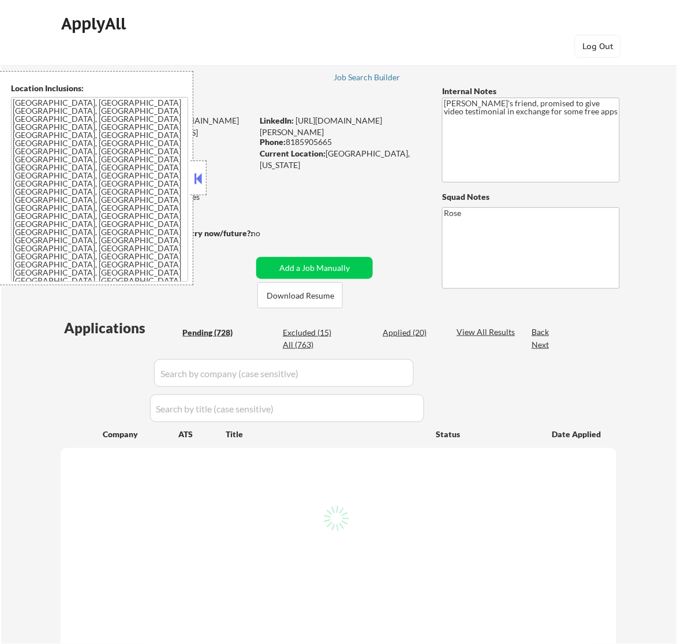
select select ""pending""
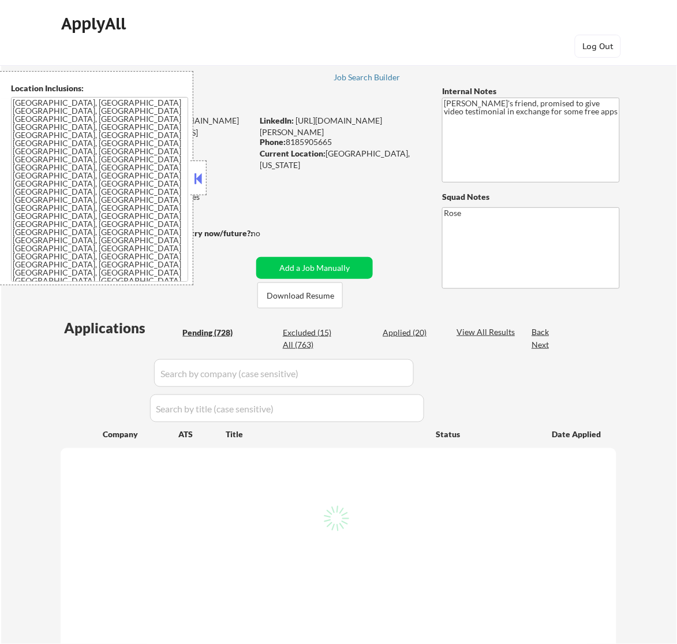
select select ""pending""
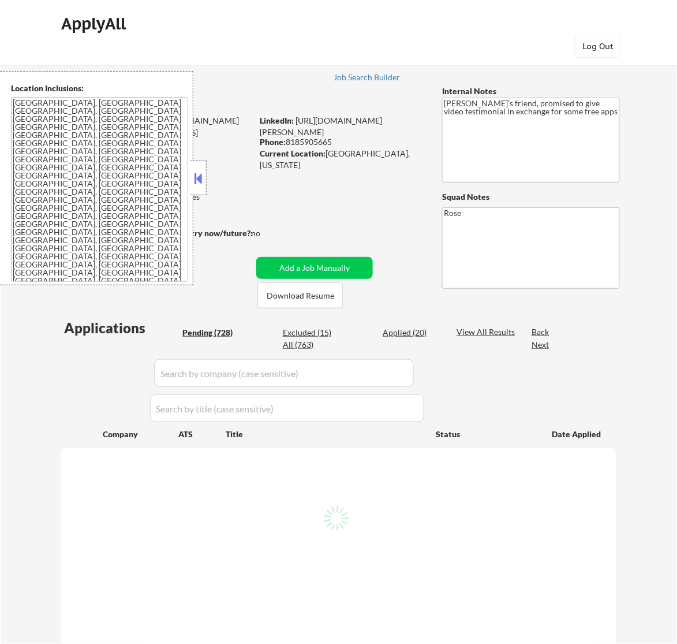
select select ""pending""
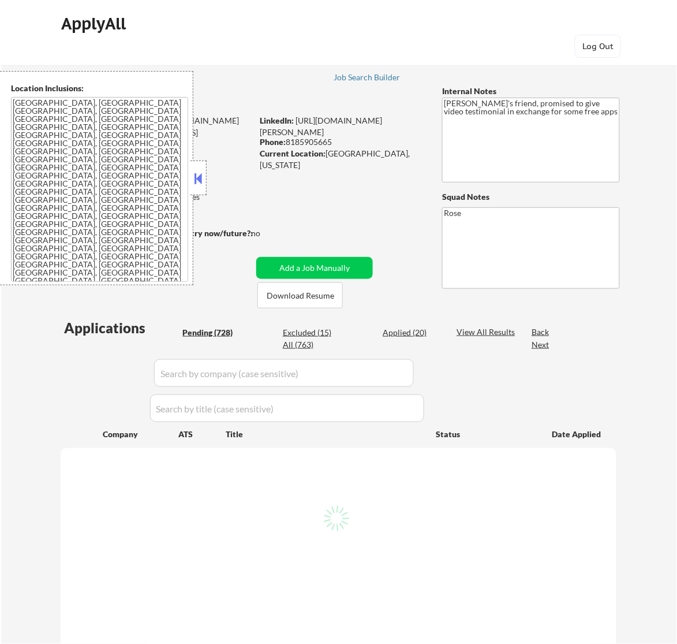
select select ""pending""
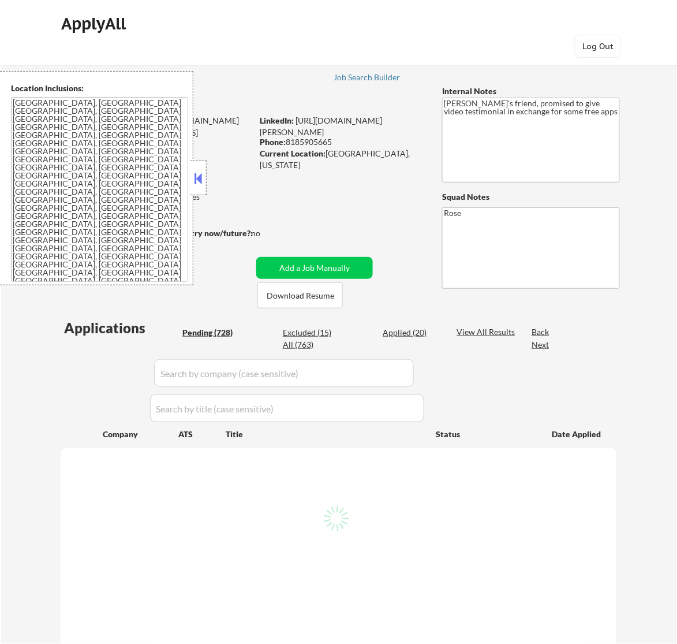
select select ""pending""
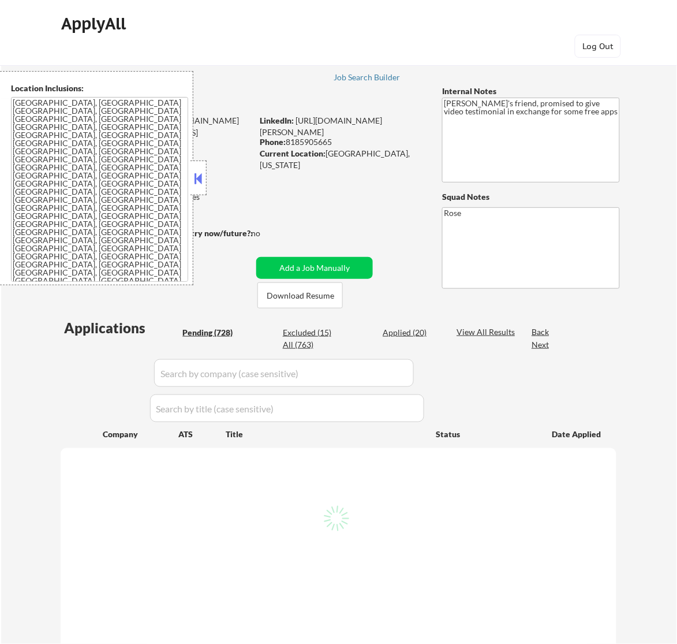
select select ""pending""
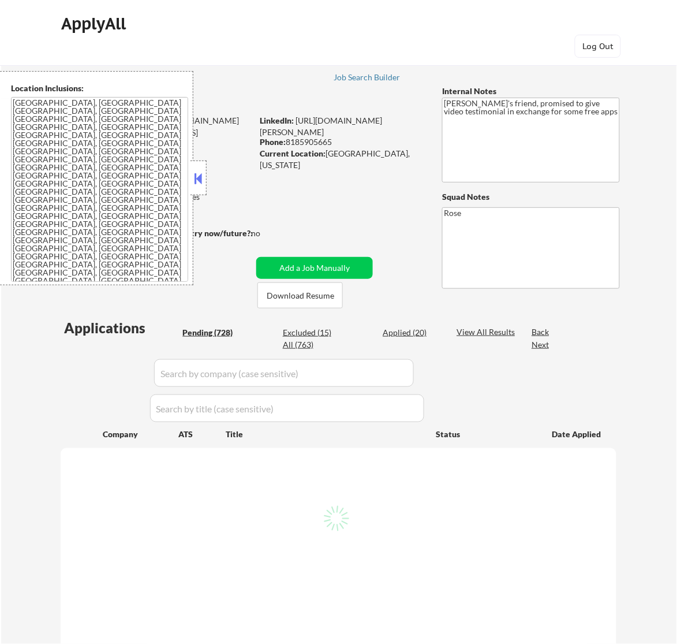
select select ""pending""
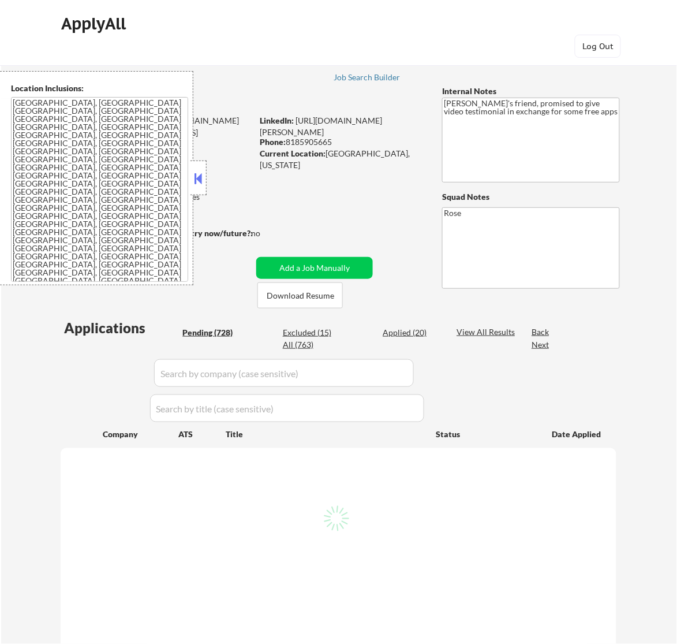
select select ""pending""
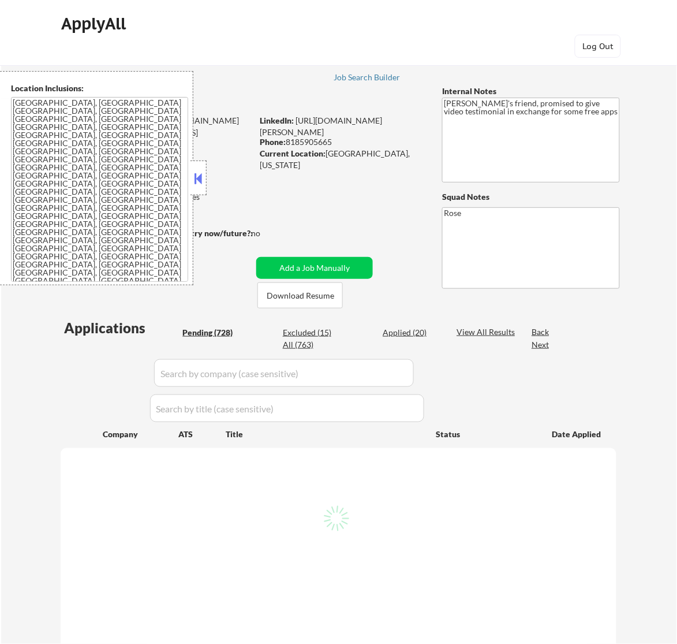
select select ""pending""
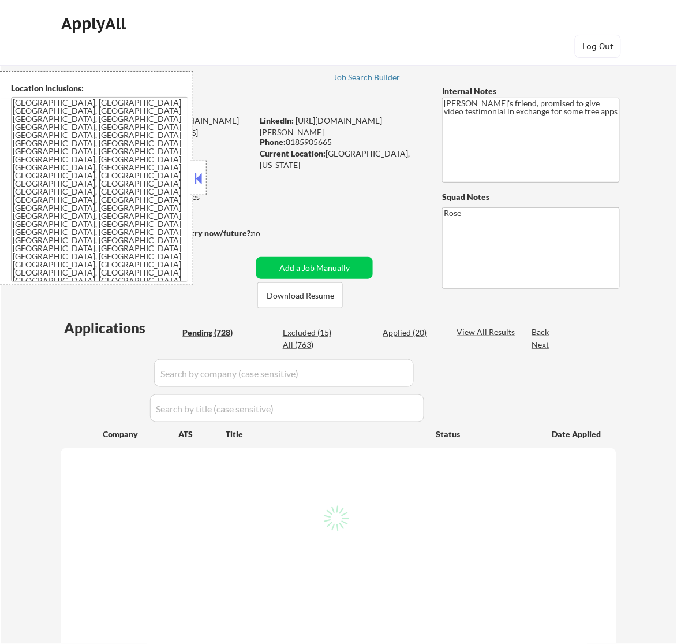
select select ""pending""
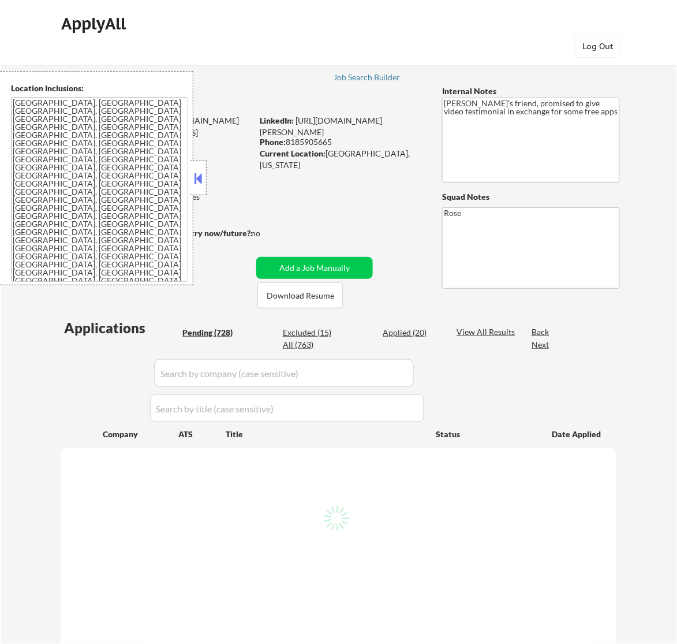
select select ""pending""
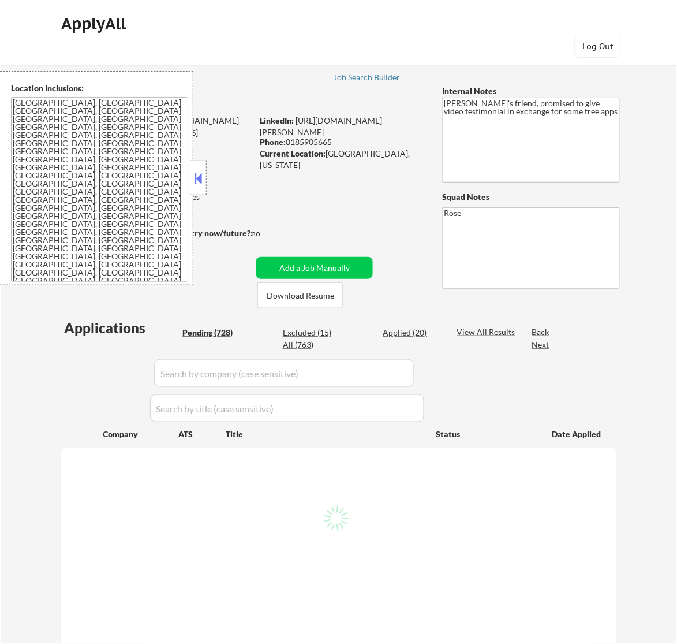
select select ""pending""
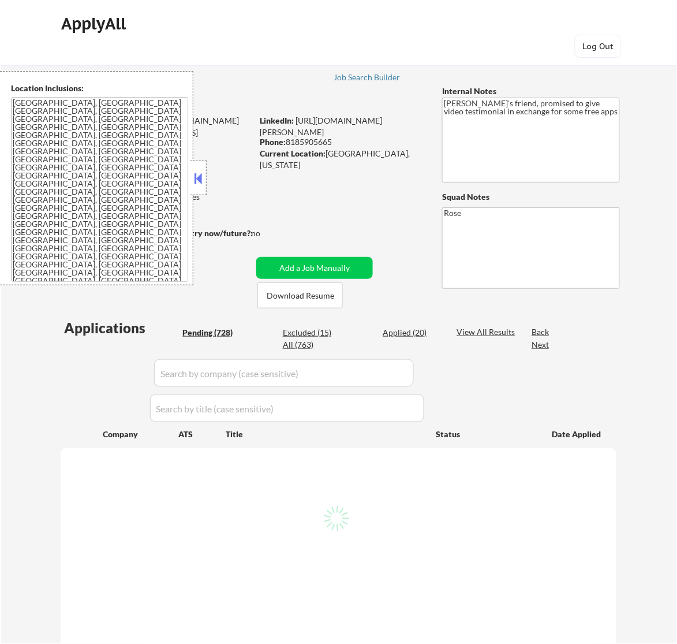
select select ""pending""
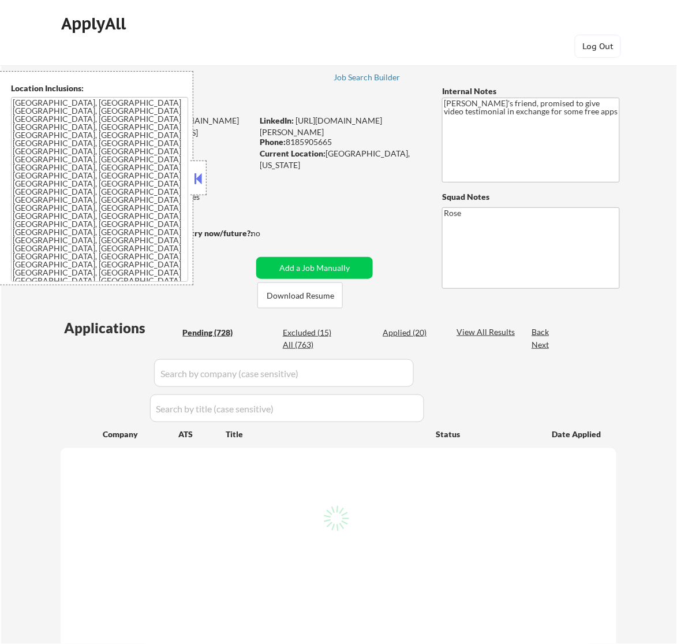
select select ""pending""
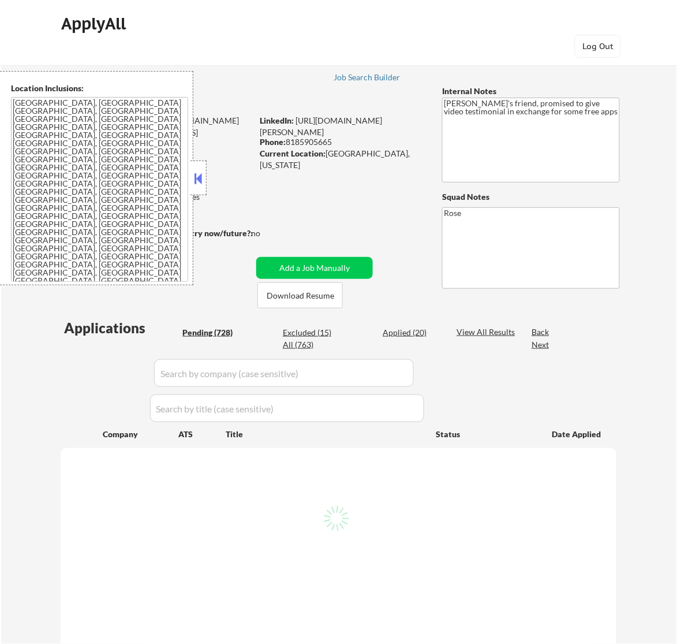
select select ""pending""
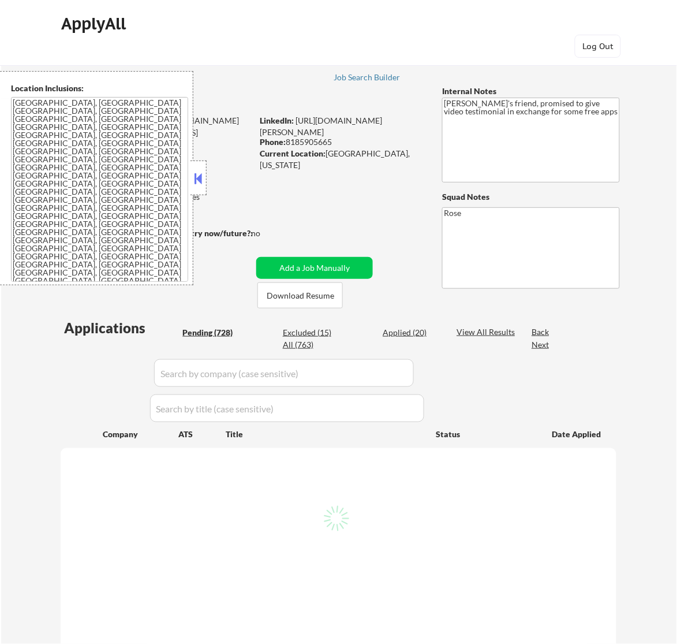
select select ""pending""
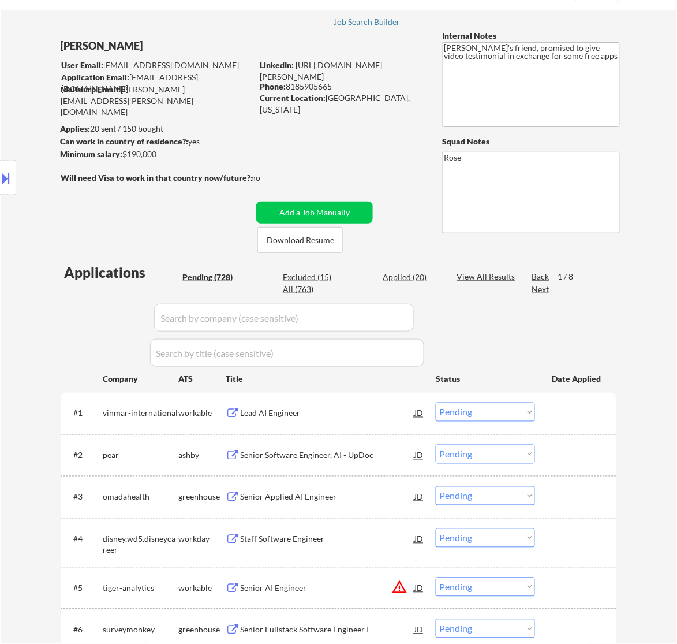
scroll to position [72, 0]
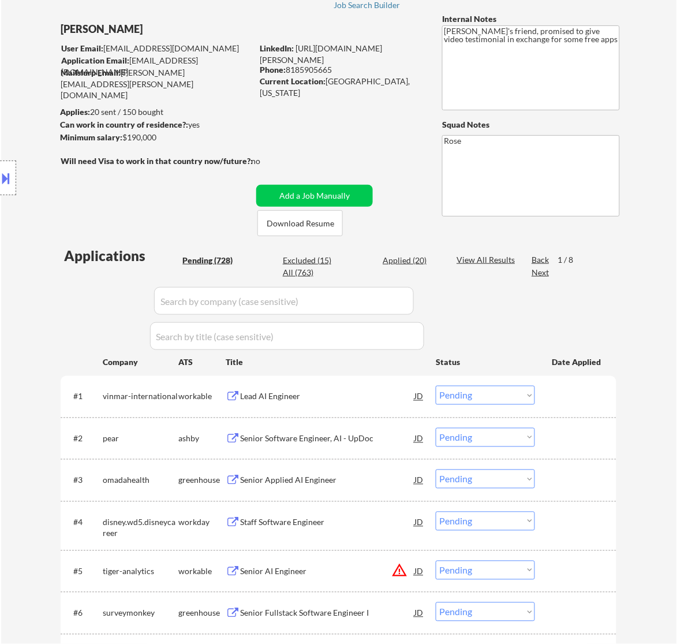
click at [310, 393] on div "Lead AI Engineer" at bounding box center [327, 397] width 174 height 12
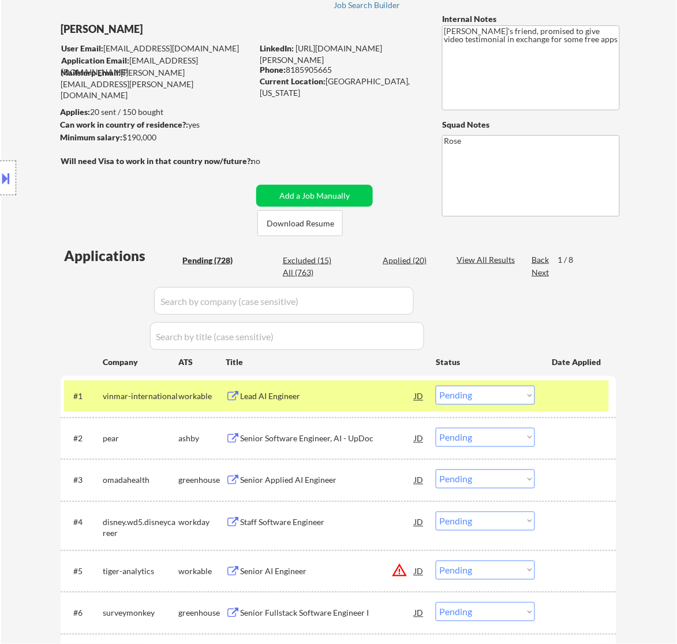
drag, startPoint x: 335, startPoint y: 67, endPoint x: 288, endPoint y: 68, distance: 47.4
click at [288, 68] on div "Phone: 8185905665" at bounding box center [341, 70] width 163 height 12
copy div "8185905665"
click at [490, 388] on select "Choose an option... Pending Applied Excluded (Questions) Excluded (Expired) Exc…" at bounding box center [485, 395] width 99 height 19
click at [436, 386] on select "Choose an option... Pending Applied Excluded (Questions) Excluded (Expired) Exc…" at bounding box center [485, 395] width 99 height 19
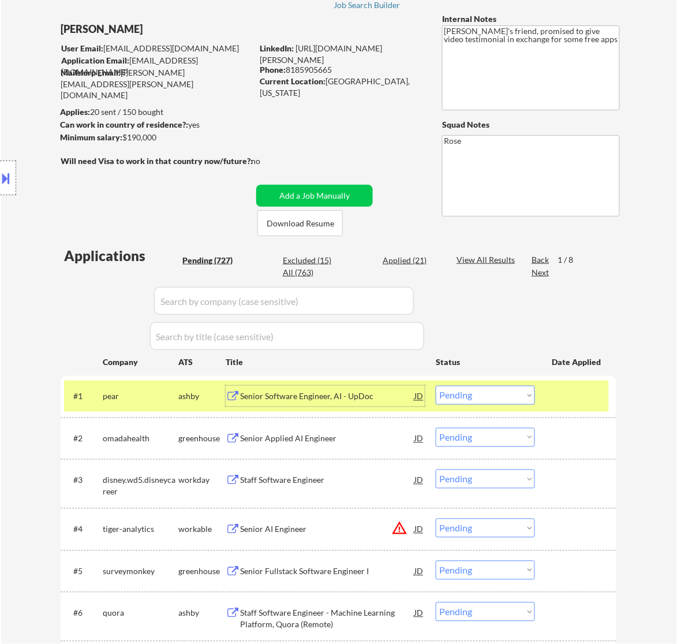
click at [382, 394] on div "Senior Software Engineer, AI - UpDoc" at bounding box center [327, 397] width 174 height 12
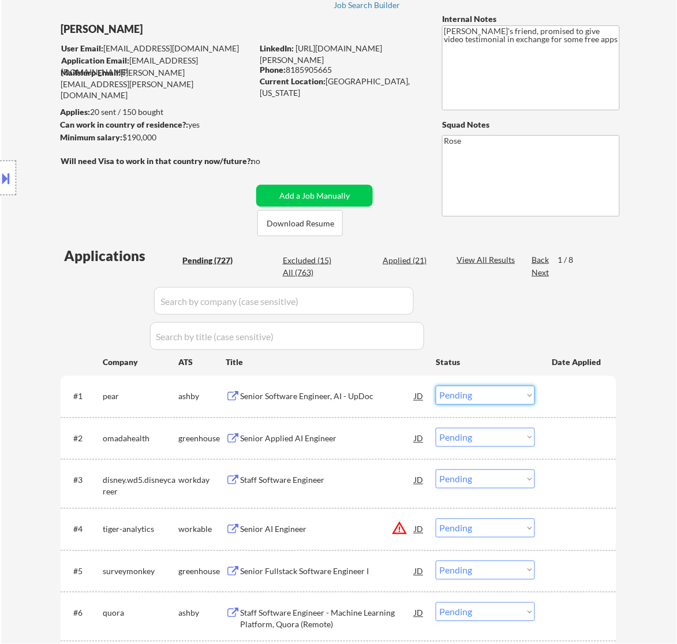
click at [475, 394] on select "Choose an option... Pending Applied Excluded (Questions) Excluded (Expired) Exc…" at bounding box center [485, 395] width 99 height 19
click at [436, 386] on select "Choose an option... Pending Applied Excluded (Questions) Excluded (Expired) Exc…" at bounding box center [485, 395] width 99 height 19
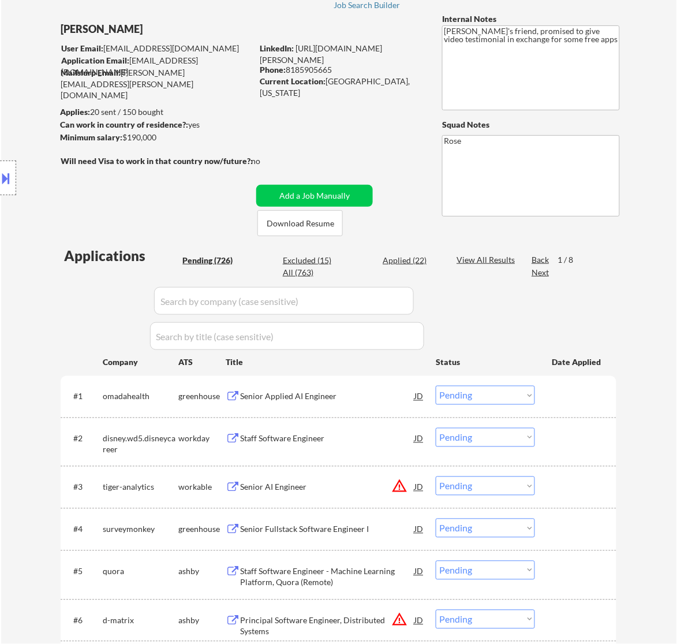
click at [378, 394] on div "Senior Applied AI Engineer" at bounding box center [327, 397] width 174 height 12
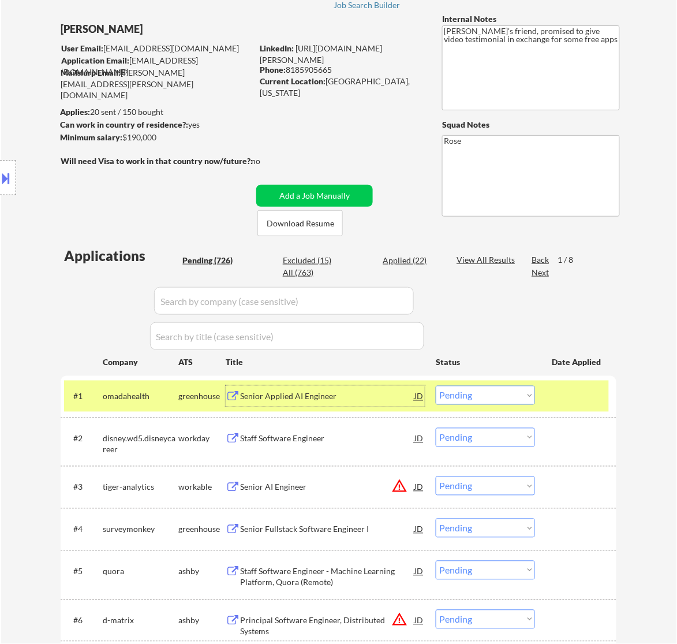
click at [514, 396] on select "Choose an option... Pending Applied Excluded (Questions) Excluded (Expired) Exc…" at bounding box center [485, 395] width 99 height 19
click at [436, 386] on select "Choose an option... Pending Applied Excluded (Questions) Excluded (Expired) Exc…" at bounding box center [485, 395] width 99 height 19
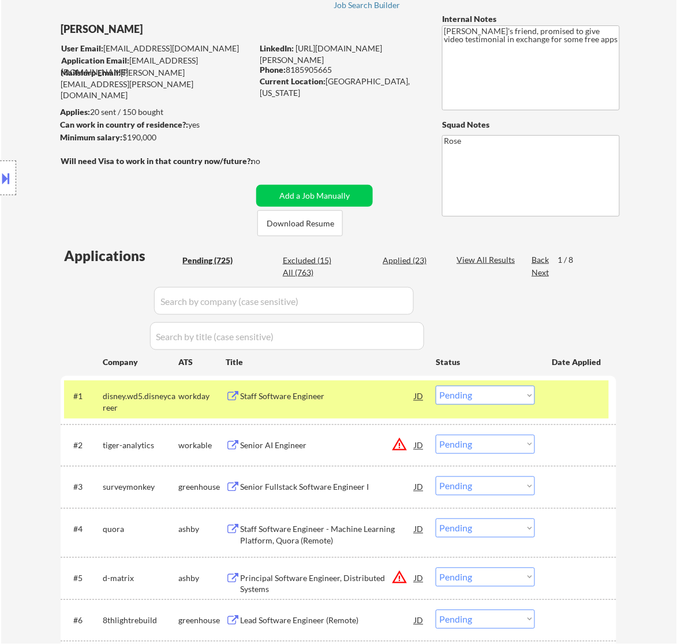
click at [390, 405] on div "Staff Software Engineer" at bounding box center [327, 396] width 174 height 21
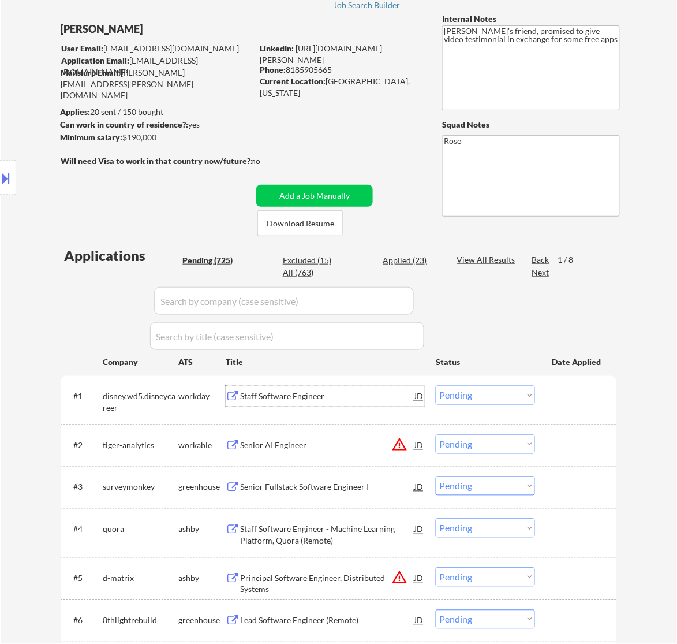
click at [381, 399] on div "Staff Software Engineer" at bounding box center [327, 397] width 174 height 12
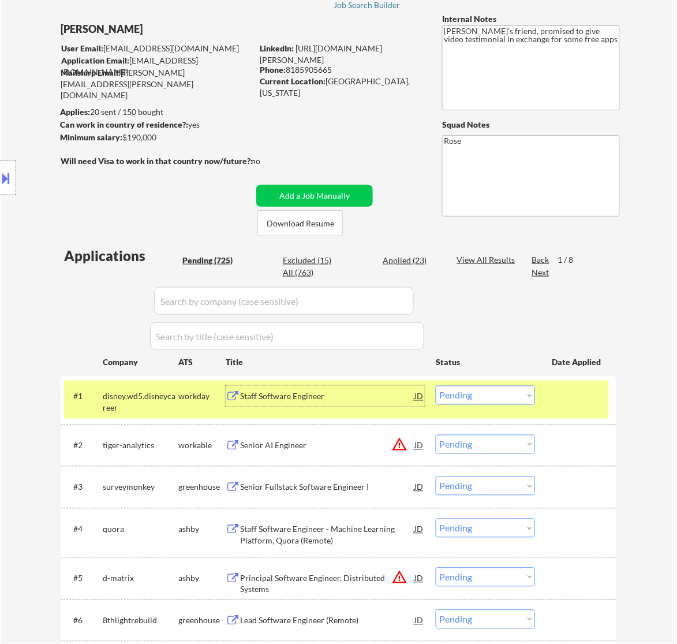
click at [475, 396] on select "Choose an option... Pending Applied Excluded (Questions) Excluded (Expired) Exc…" at bounding box center [485, 395] width 99 height 19
click at [436, 386] on select "Choose an option... Pending Applied Excluded (Questions) Excluded (Expired) Exc…" at bounding box center [485, 395] width 99 height 19
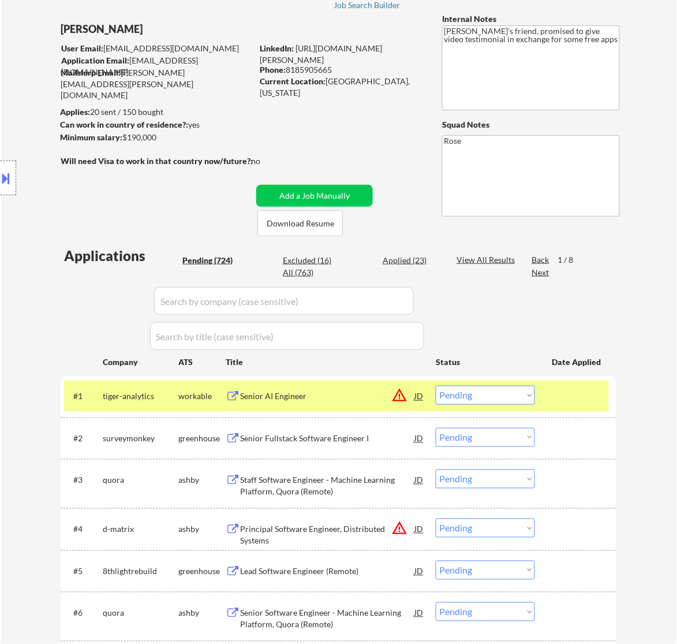
click at [359, 396] on div "Senior AI Engineer" at bounding box center [327, 397] width 174 height 12
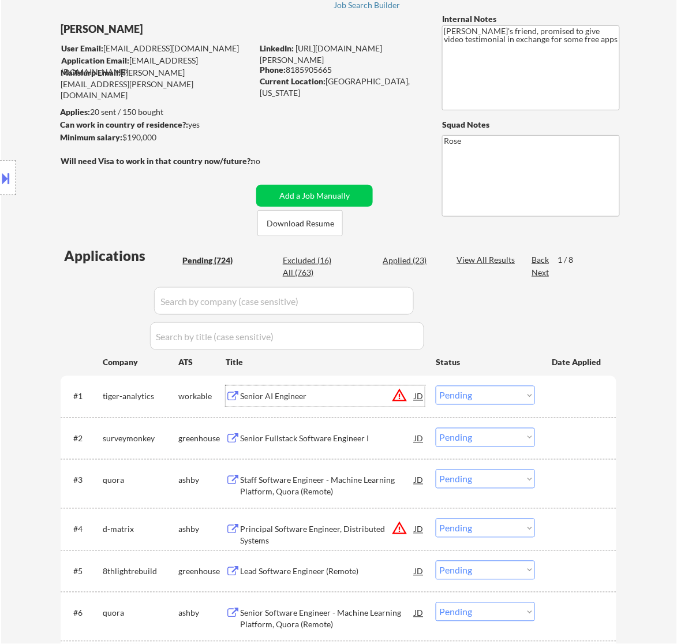
click at [475, 402] on select "Choose an option... Pending Applied Excluded (Questions) Excluded (Expired) Exc…" at bounding box center [485, 395] width 99 height 19
click at [436, 386] on select "Choose an option... Pending Applied Excluded (Questions) Excluded (Expired) Exc…" at bounding box center [485, 395] width 99 height 19
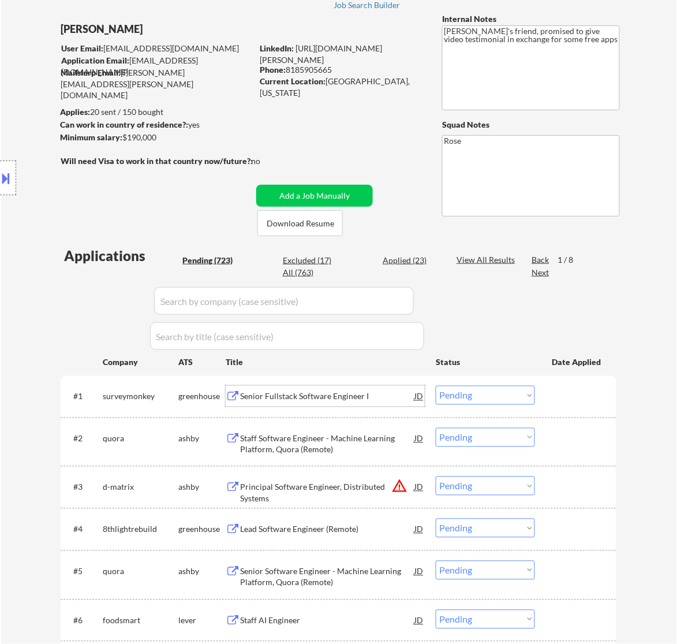
click at [332, 394] on div "Senior Fullstack Software Engineer I" at bounding box center [327, 397] width 174 height 12
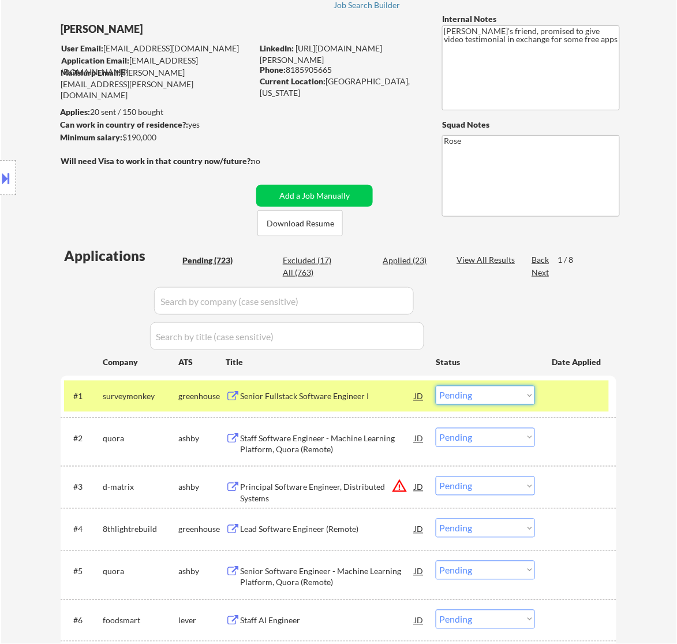
click at [489, 393] on select "Choose an option... Pending Applied Excluded (Questions) Excluded (Expired) Exc…" at bounding box center [485, 395] width 99 height 19
click at [436, 386] on select "Choose an option... Pending Applied Excluded (Questions) Excluded (Expired) Exc…" at bounding box center [485, 395] width 99 height 19
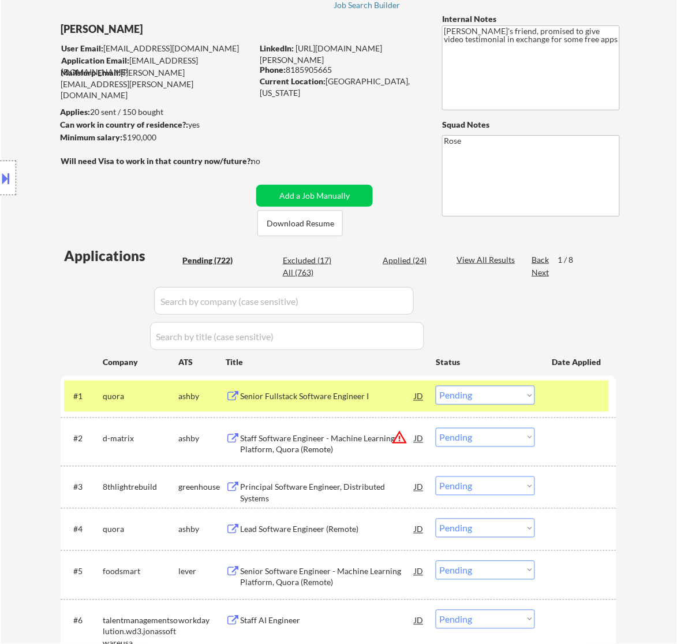
click at [328, 393] on div "Senior Fullstack Software Engineer I" at bounding box center [327, 397] width 174 height 12
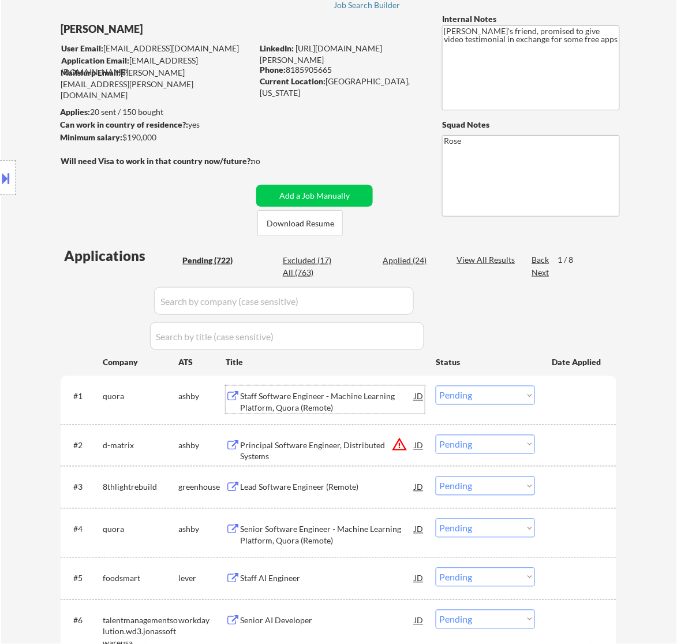
click at [481, 399] on select "Choose an option... Pending Applied Excluded (Questions) Excluded (Expired) Exc…" at bounding box center [485, 395] width 99 height 19
click at [436, 386] on select "Choose an option... Pending Applied Excluded (Questions) Excluded (Expired) Exc…" at bounding box center [485, 395] width 99 height 19
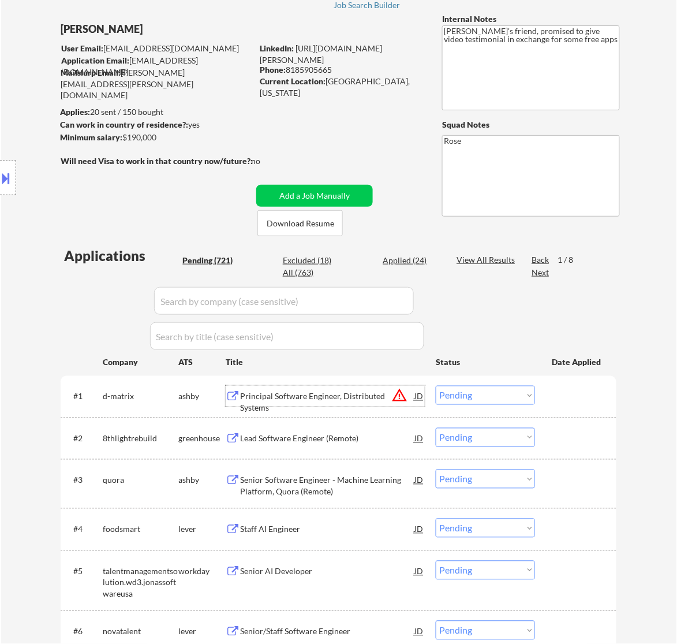
click at [360, 396] on div "Principal Software Engineer, Distributed Systems" at bounding box center [327, 402] width 174 height 23
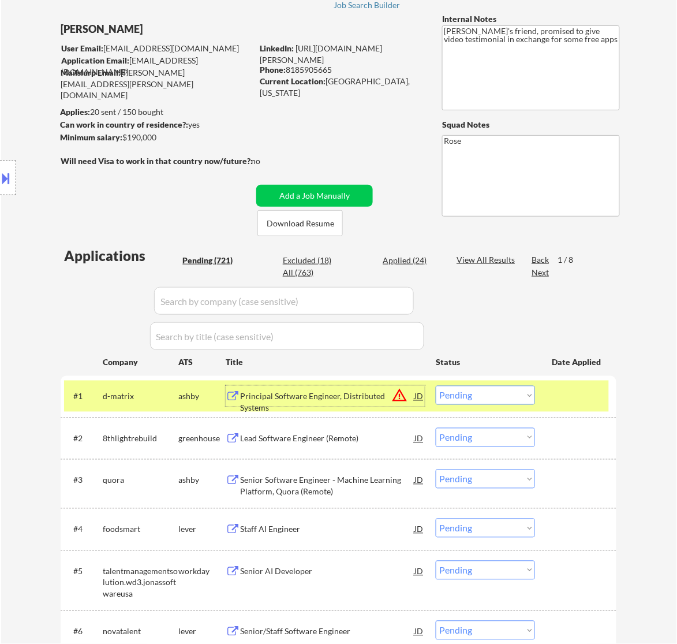
click at [10, 173] on button at bounding box center [6, 178] width 13 height 19
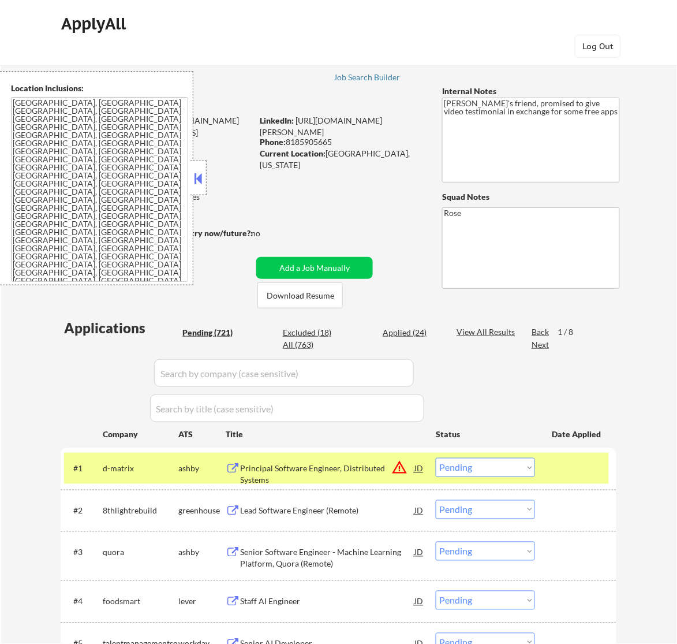
scroll to position [21, 0]
click at [509, 462] on select "Choose an option... Pending Applied Excluded (Questions) Excluded (Expired) Exc…" at bounding box center [485, 467] width 99 height 19
click at [436, 458] on select "Choose an option... Pending Applied Excluded (Questions) Excluded (Expired) Exc…" at bounding box center [485, 467] width 99 height 19
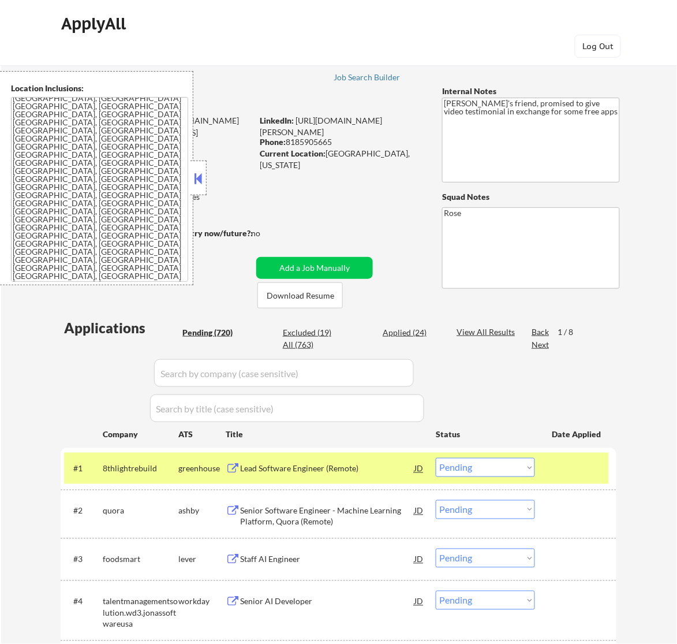
click at [198, 174] on button at bounding box center [198, 178] width 13 height 17
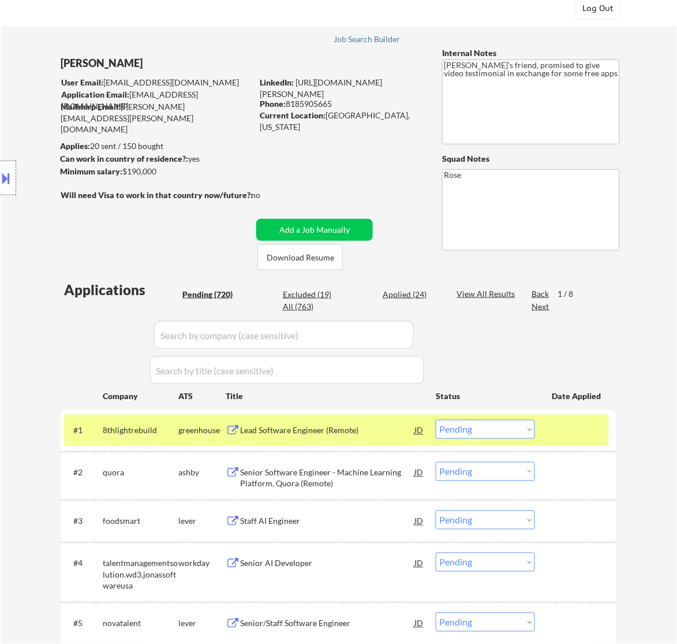
scroll to position [72, 0]
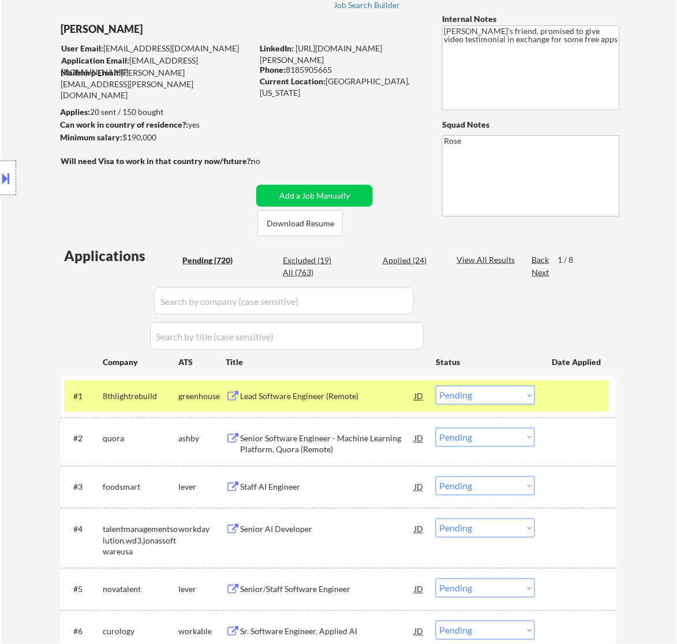
click at [385, 396] on div "Lead Software Engineer (Remote)" at bounding box center [327, 397] width 174 height 12
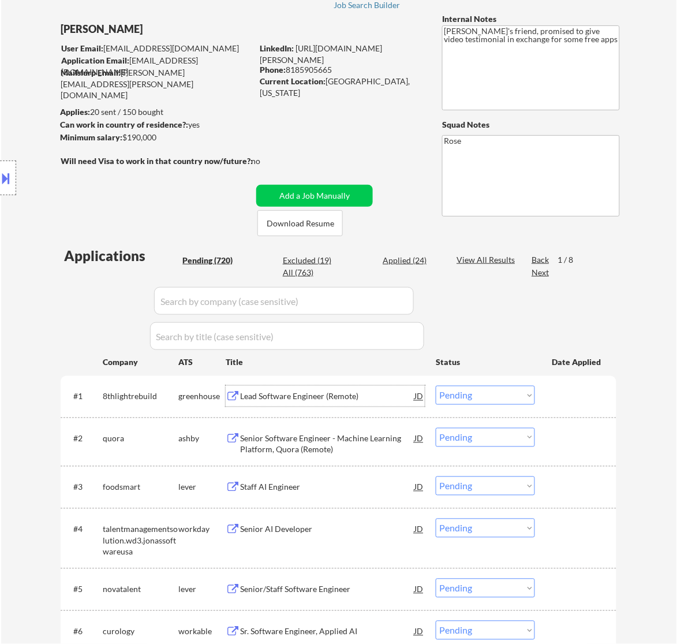
click at [494, 393] on select "Choose an option... Pending Applied Excluded (Questions) Excluded (Expired) Exc…" at bounding box center [485, 395] width 99 height 19
click at [436, 386] on select "Choose an option... Pending Applied Excluded (Questions) Excluded (Expired) Exc…" at bounding box center [485, 395] width 99 height 19
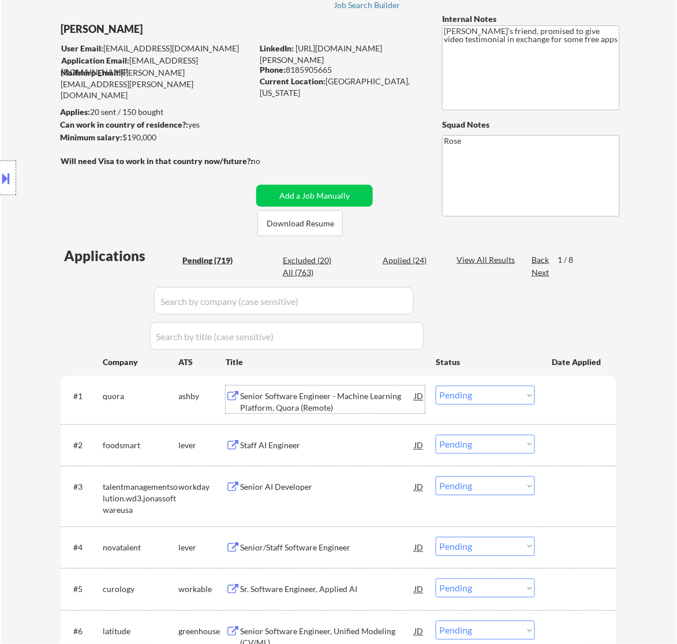
click at [370, 396] on div "Senior Software Engineer - Machine Learning Platform, Quora (Remote)" at bounding box center [327, 402] width 174 height 23
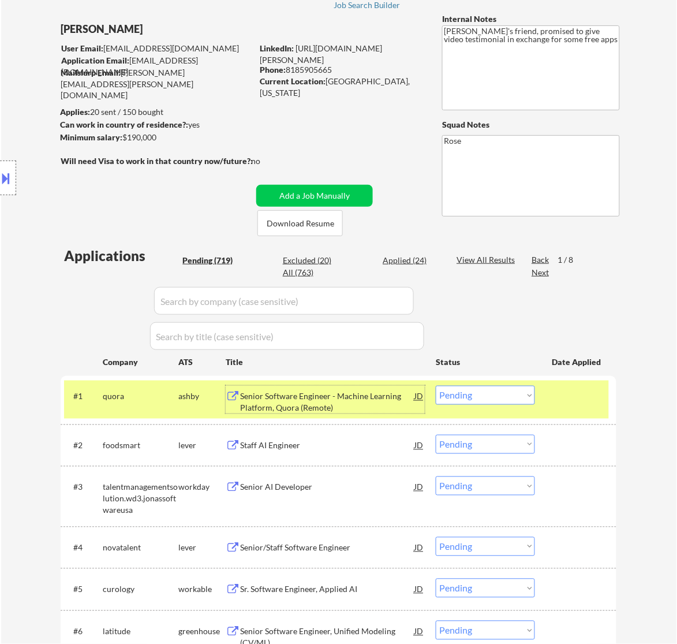
click at [491, 396] on select "Choose an option... Pending Applied Excluded (Questions) Excluded (Expired) Exc…" at bounding box center [485, 395] width 99 height 19
click at [436, 386] on select "Choose an option... Pending Applied Excluded (Questions) Excluded (Expired) Exc…" at bounding box center [485, 395] width 99 height 19
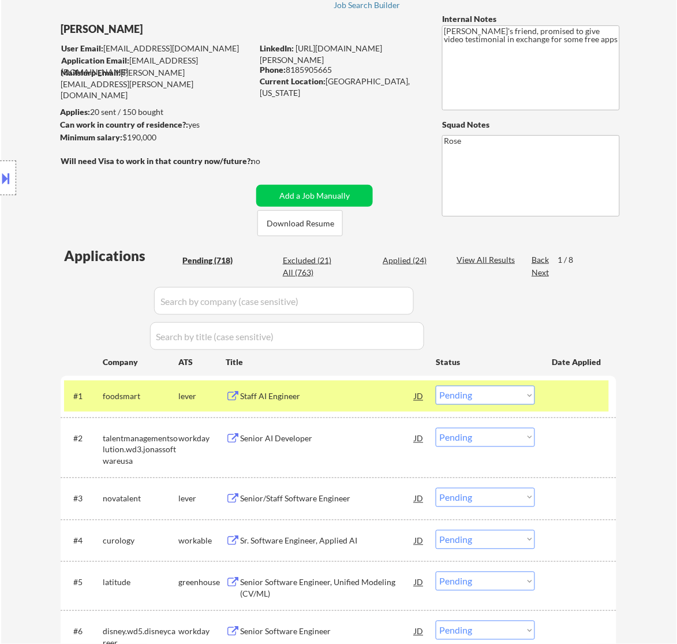
click at [367, 394] on div "Staff AI Engineer" at bounding box center [327, 397] width 174 height 12
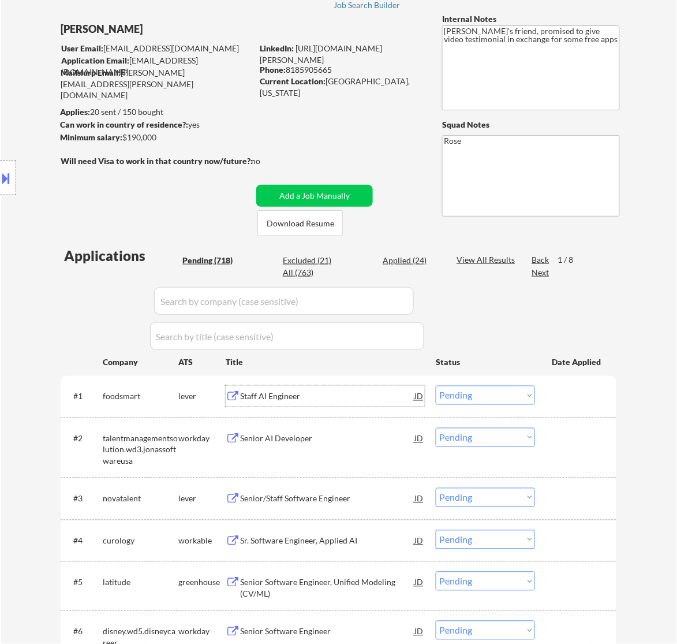
click at [498, 389] on select "Choose an option... Pending Applied Excluded (Questions) Excluded (Expired) Exc…" at bounding box center [485, 395] width 99 height 19
click at [436, 386] on select "Choose an option... Pending Applied Excluded (Questions) Excluded (Expired) Exc…" at bounding box center [485, 395] width 99 height 19
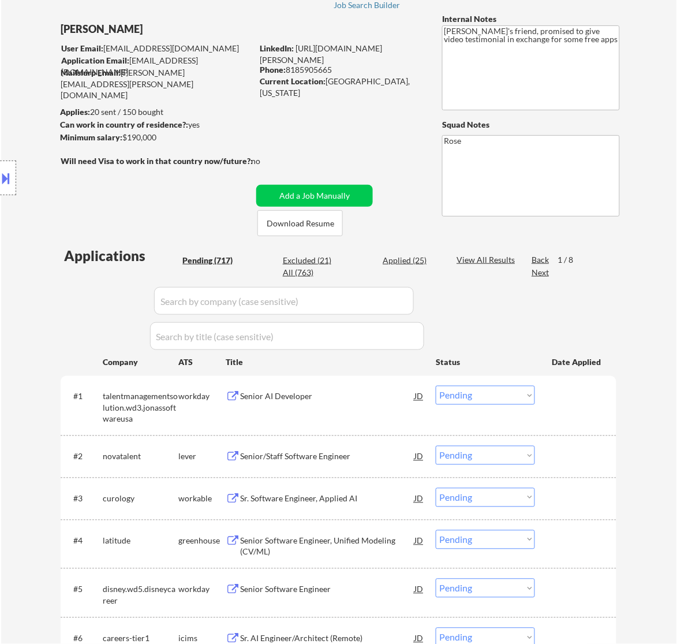
click at [361, 401] on div "Senior AI Developer" at bounding box center [327, 396] width 174 height 21
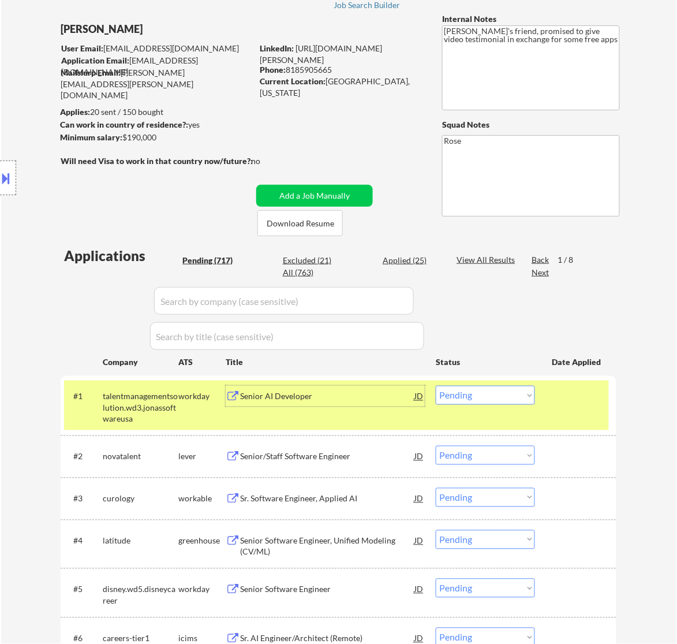
drag, startPoint x: 529, startPoint y: 394, endPoint x: 527, endPoint y: 401, distance: 7.3
click at [529, 394] on select "Choose an option... Pending Applied Excluded (Questions) Excluded (Expired) Exc…" at bounding box center [485, 395] width 99 height 19
click at [436, 386] on select "Choose an option... Pending Applied Excluded (Questions) Excluded (Expired) Exc…" at bounding box center [485, 395] width 99 height 19
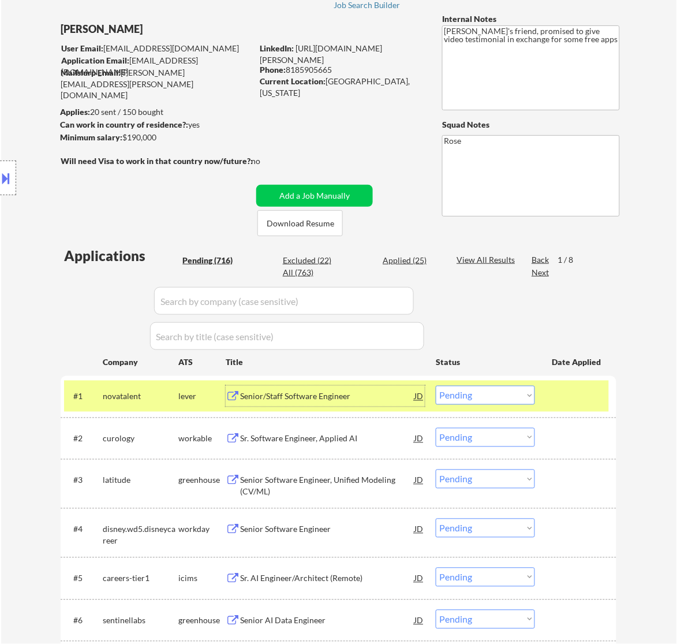
click at [344, 394] on div "Senior/Staff Software Engineer" at bounding box center [327, 397] width 174 height 12
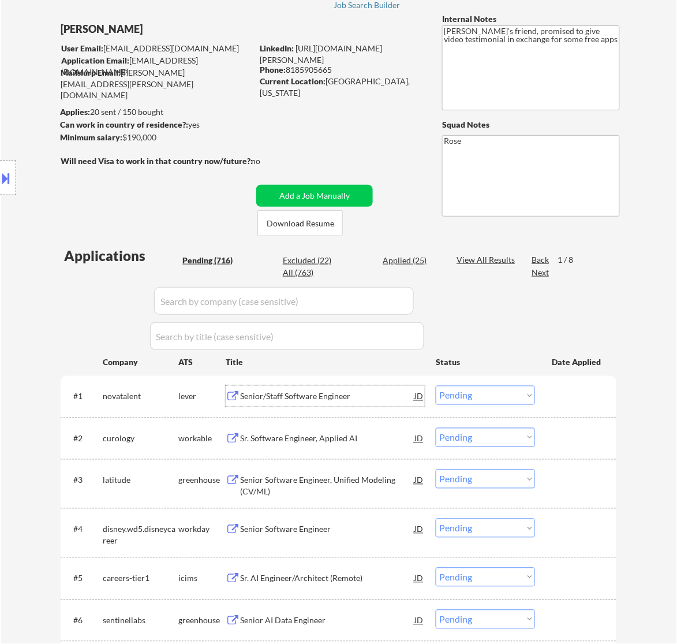
click at [515, 396] on select "Choose an option... Pending Applied Excluded (Questions) Excluded (Expired) Exc…" at bounding box center [485, 395] width 99 height 19
click at [436, 386] on select "Choose an option... Pending Applied Excluded (Questions) Excluded (Expired) Exc…" at bounding box center [485, 395] width 99 height 19
select select ""pending""
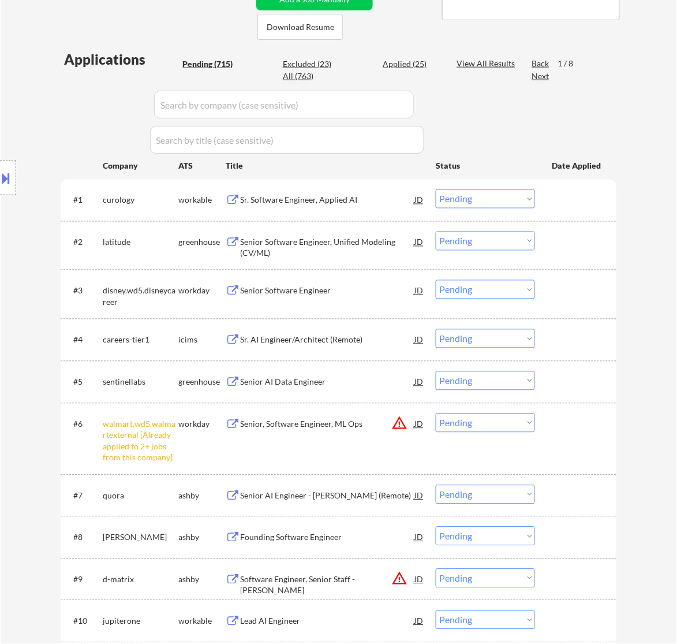
scroll to position [289, 0]
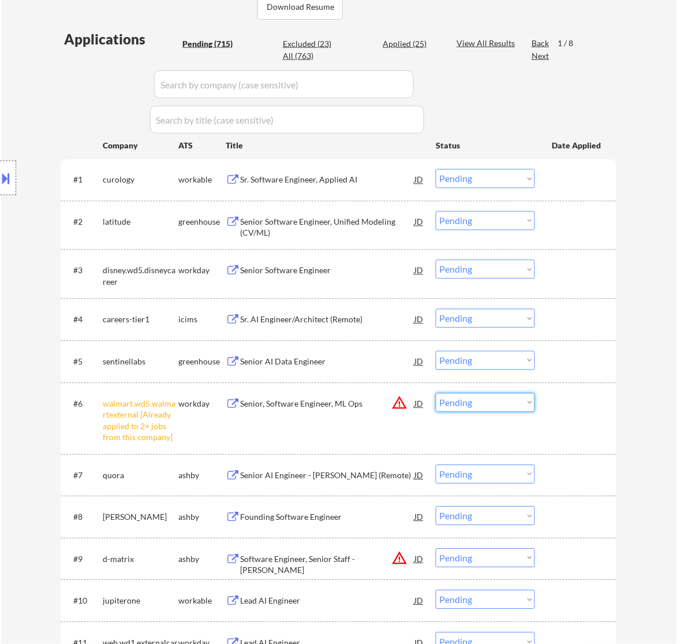
click at [471, 397] on select "Choose an option... Pending Applied Excluded (Questions) Excluded (Expired) Exc…" at bounding box center [485, 402] width 99 height 19
click at [436, 393] on select "Choose an option... Pending Applied Excluded (Questions) Excluded (Expired) Exc…" at bounding box center [485, 402] width 99 height 19
select select ""pending""
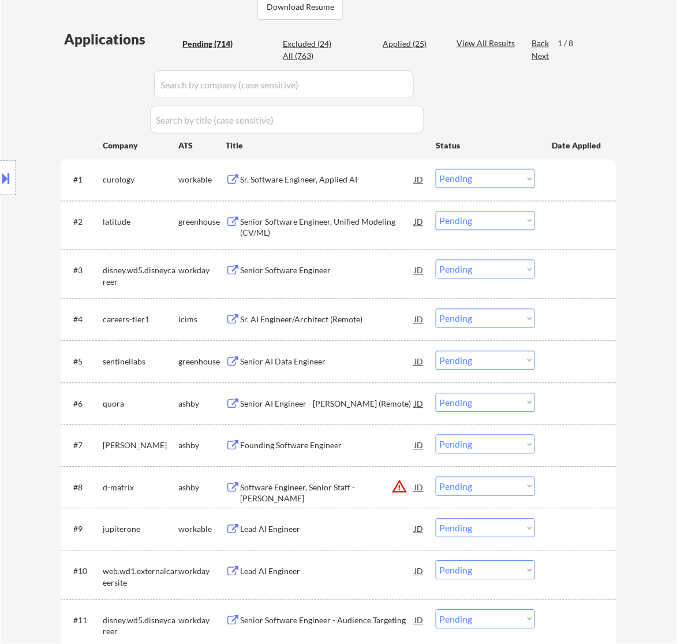
click at [327, 182] on div "Sr. Software Engineer, Applied AI" at bounding box center [327, 180] width 174 height 12
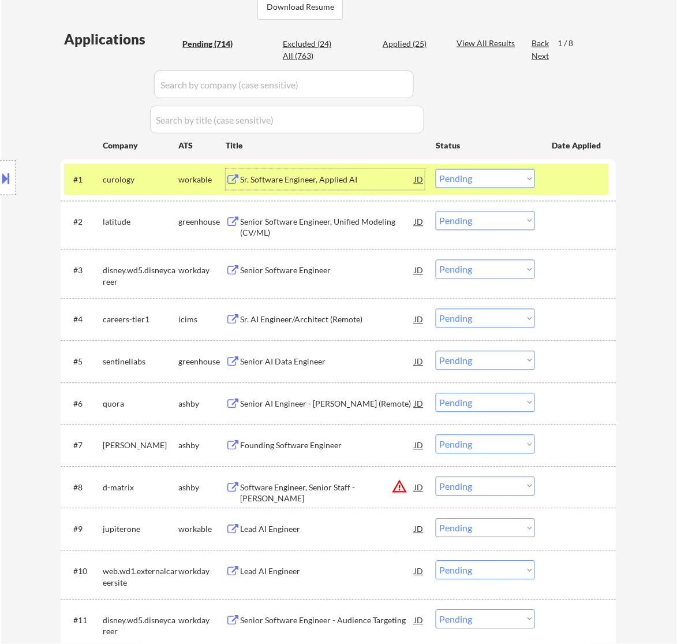
click at [463, 180] on select "Choose an option... Pending Applied Excluded (Questions) Excluded (Expired) Exc…" at bounding box center [485, 178] width 99 height 19
click at [436, 169] on select "Choose an option... Pending Applied Excluded (Questions) Excluded (Expired) Exc…" at bounding box center [485, 178] width 99 height 19
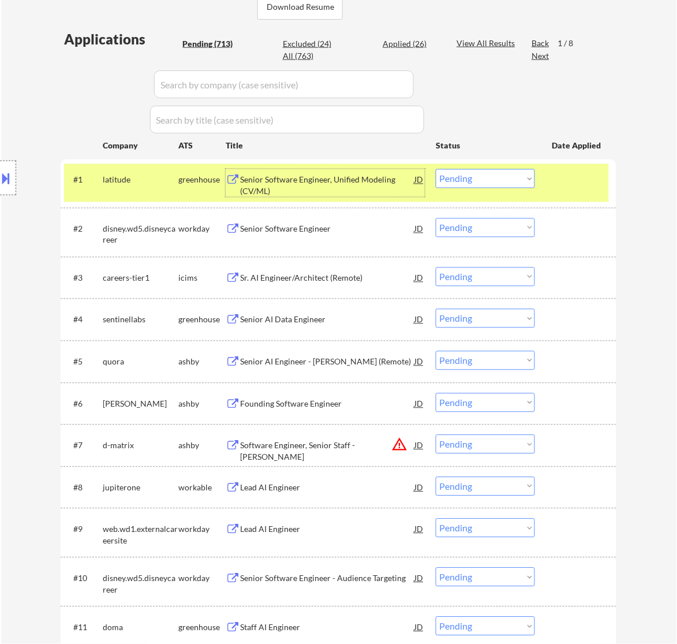
click at [382, 176] on div "Senior Software Engineer, Unified Modeling (CV/ML)" at bounding box center [327, 185] width 174 height 23
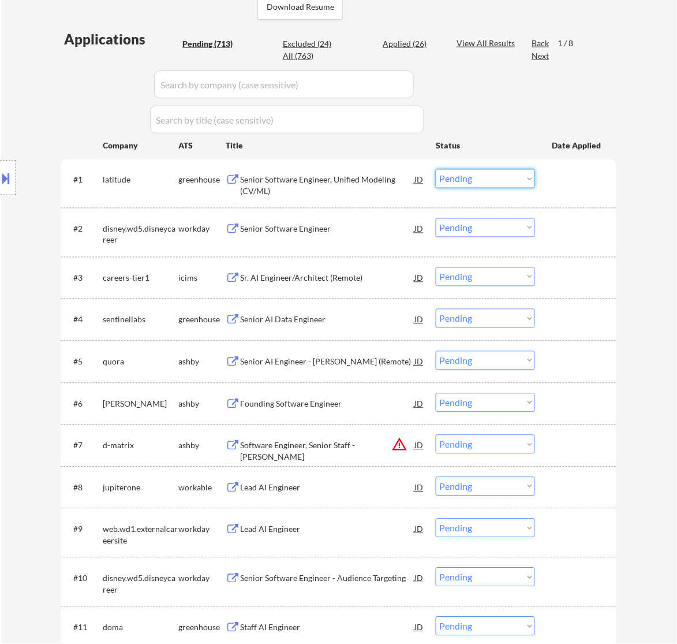
click at [478, 179] on select "Choose an option... Pending Applied Excluded (Questions) Excluded (Expired) Exc…" at bounding box center [485, 178] width 99 height 19
click at [436, 169] on select "Choose an option... Pending Applied Excluded (Questions) Excluded (Expired) Exc…" at bounding box center [485, 178] width 99 height 19
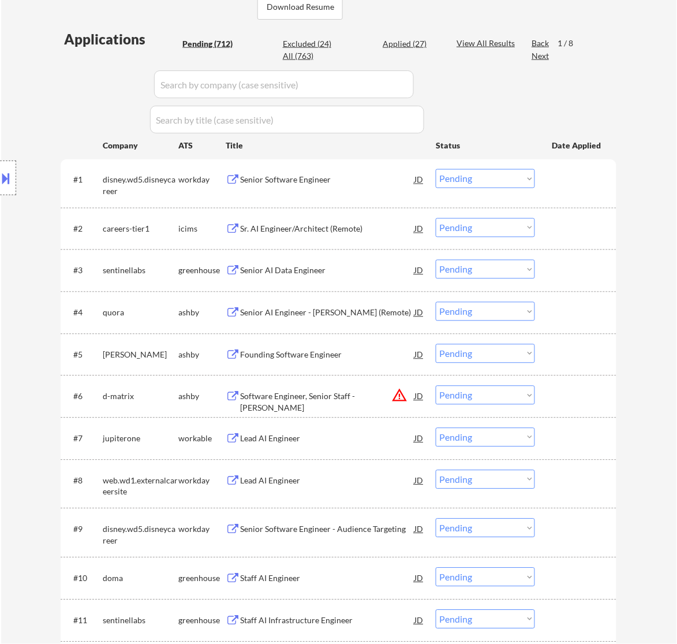
click at [377, 182] on div "Senior Software Engineer" at bounding box center [327, 180] width 174 height 12
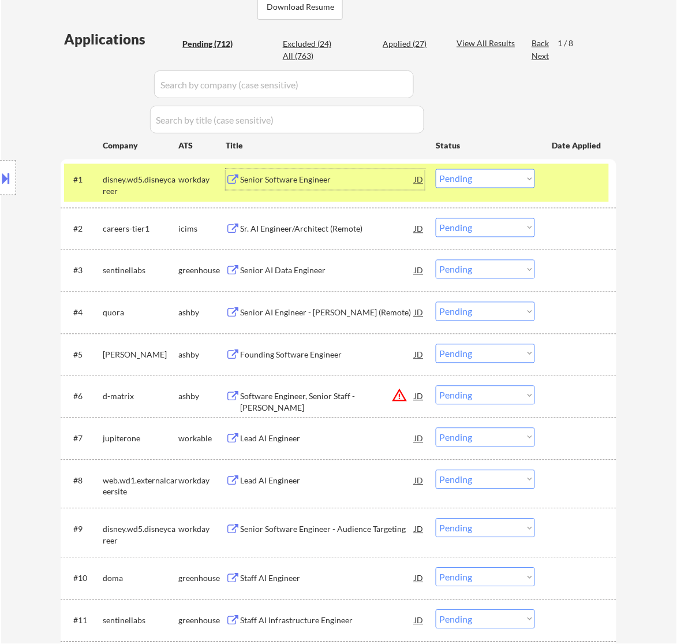
click at [469, 177] on select "Choose an option... Pending Applied Excluded (Questions) Excluded (Expired) Exc…" at bounding box center [485, 178] width 99 height 19
click at [436, 169] on select "Choose an option... Pending Applied Excluded (Questions) Excluded (Expired) Exc…" at bounding box center [485, 178] width 99 height 19
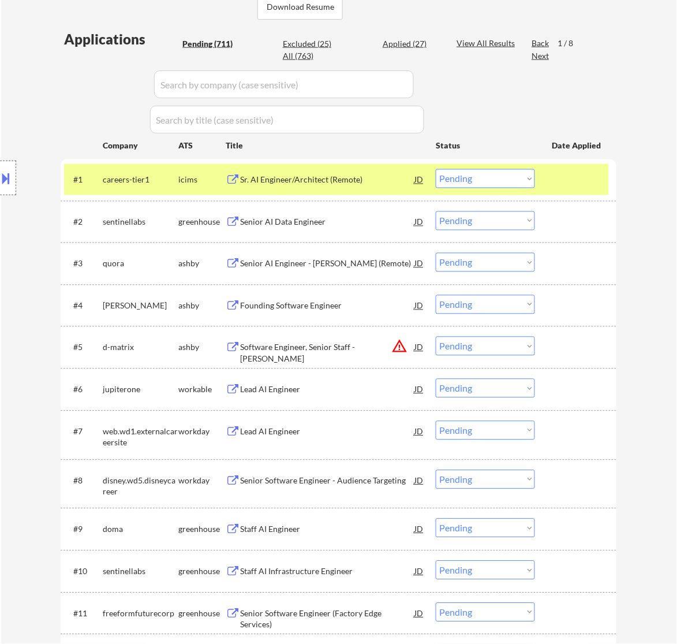
click at [374, 179] on div "Sr. AI Engineer/Architect (Remote)" at bounding box center [327, 180] width 174 height 12
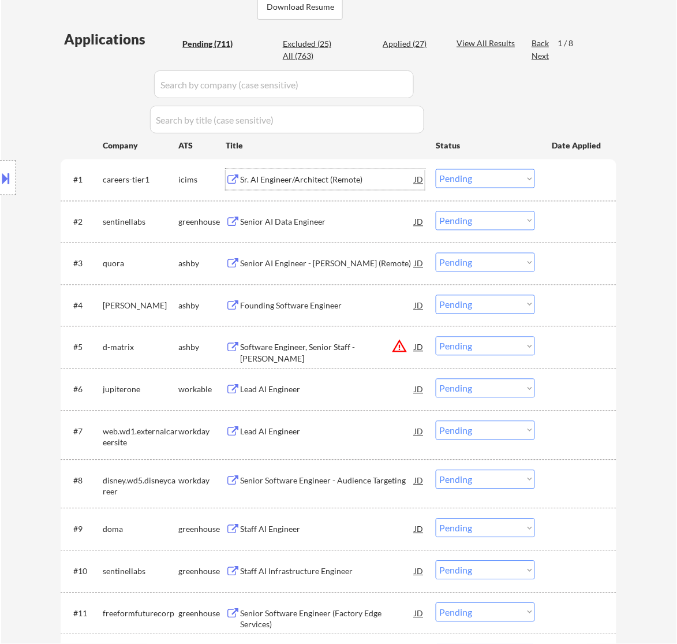
click at [508, 180] on select "Choose an option... Pending Applied Excluded (Questions) Excluded (Expired) Exc…" at bounding box center [485, 178] width 99 height 19
click at [436, 169] on select "Choose an option... Pending Applied Excluded (Questions) Excluded (Expired) Exc…" at bounding box center [485, 178] width 99 height 19
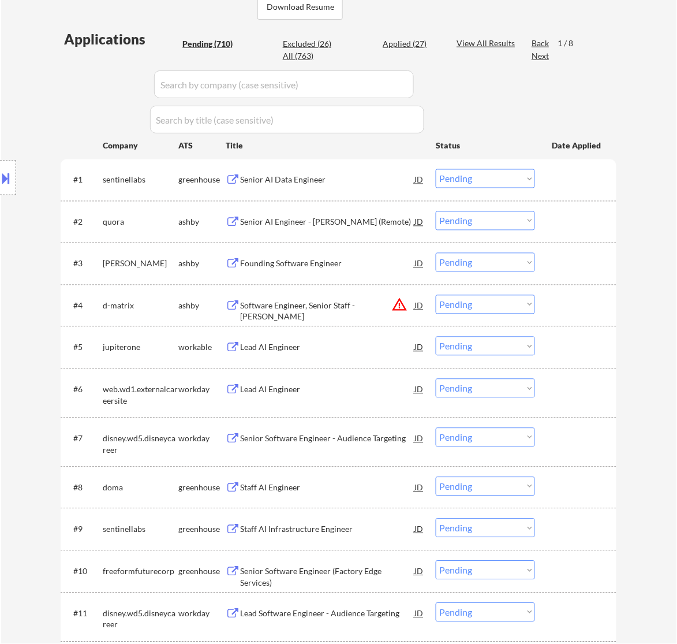
click at [354, 177] on div "Senior AI Data Engineer" at bounding box center [327, 180] width 174 height 12
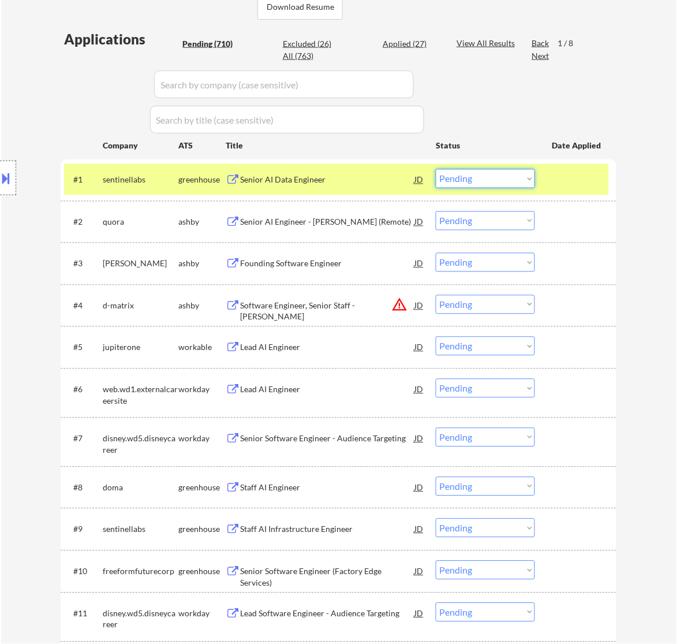
click at [454, 180] on select "Choose an option... Pending Applied Excluded (Questions) Excluded (Expired) Exc…" at bounding box center [485, 178] width 99 height 19
click at [436, 169] on select "Choose an option... Pending Applied Excluded (Questions) Excluded (Expired) Exc…" at bounding box center [485, 178] width 99 height 19
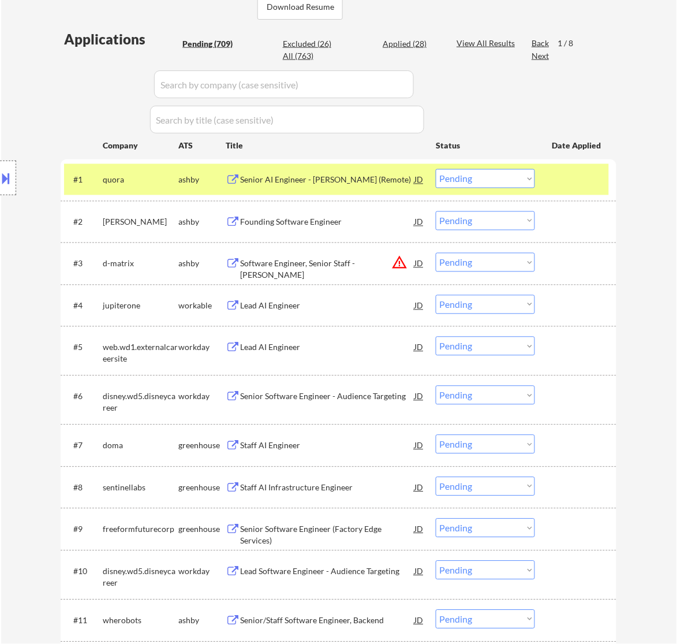
click at [342, 182] on div "Senior AI Engineer - Poe (Remote)" at bounding box center [327, 180] width 174 height 12
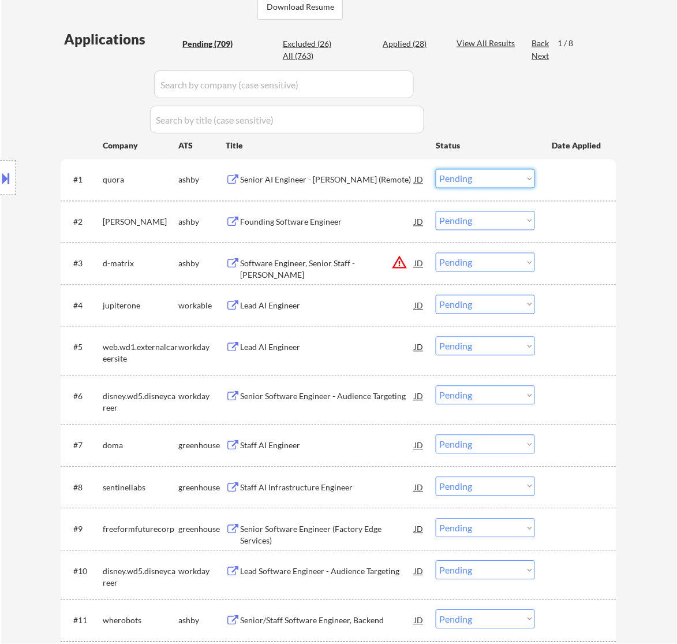
click at [476, 177] on select "Choose an option... Pending Applied Excluded (Questions) Excluded (Expired) Exc…" at bounding box center [485, 178] width 99 height 19
click at [436, 169] on select "Choose an option... Pending Applied Excluded (Questions) Excluded (Expired) Exc…" at bounding box center [485, 178] width 99 height 19
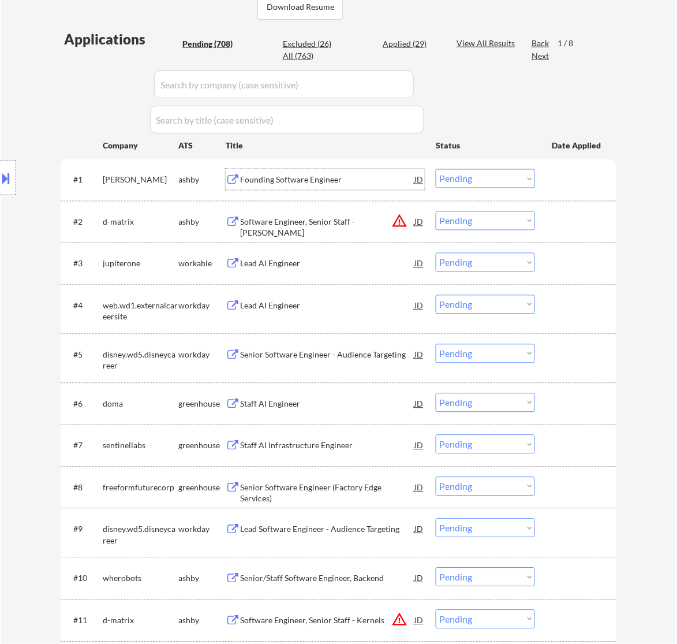
click at [325, 181] on div "Founding Software Engineer" at bounding box center [327, 180] width 174 height 12
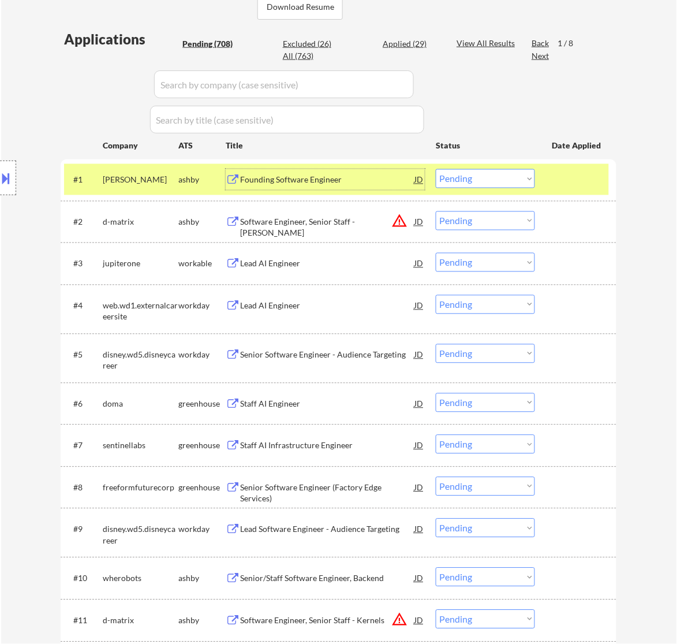
click at [506, 178] on select "Choose an option... Pending Applied Excluded (Questions) Excluded (Expired) Exc…" at bounding box center [485, 178] width 99 height 19
click at [436, 169] on select "Choose an option... Pending Applied Excluded (Questions) Excluded (Expired) Exc…" at bounding box center [485, 178] width 99 height 19
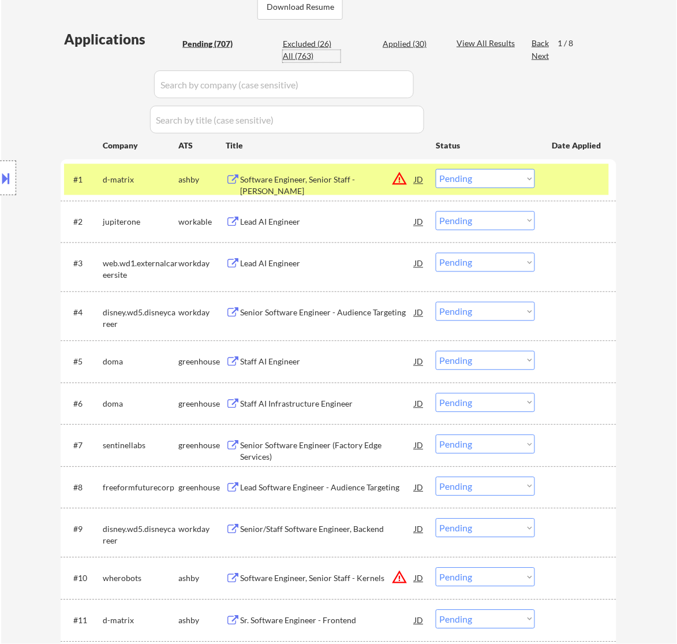
click at [304, 57] on div "All (763)" at bounding box center [312, 56] width 58 height 12
select select ""applied""
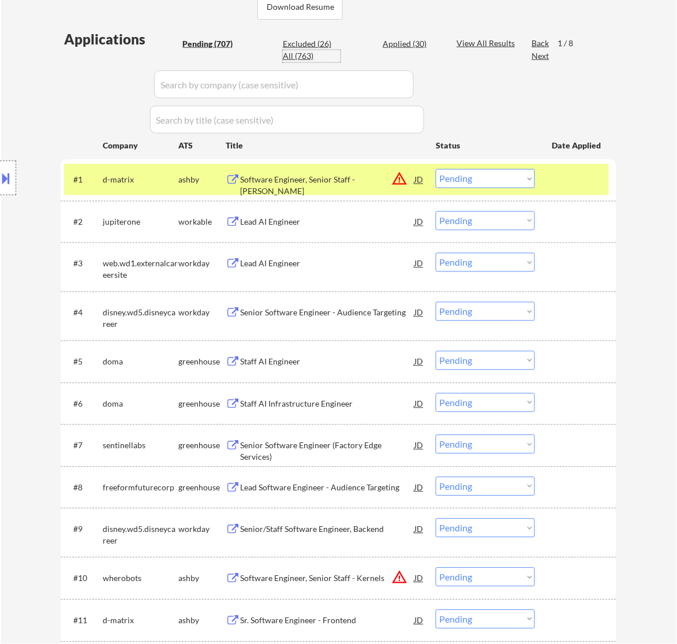
select select ""applied""
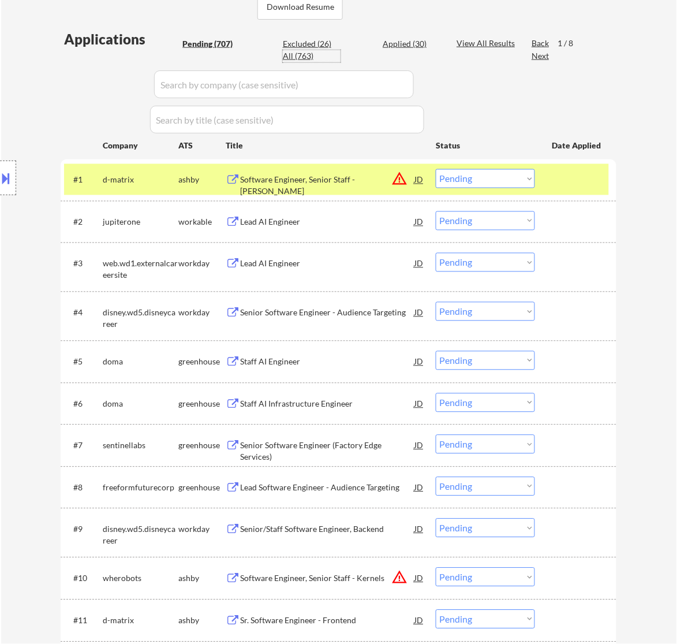
select select ""applied""
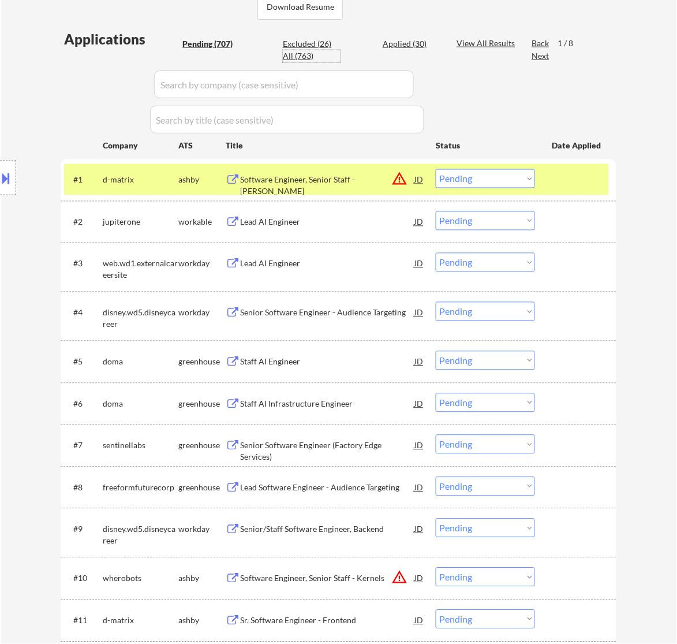
select select ""applied""
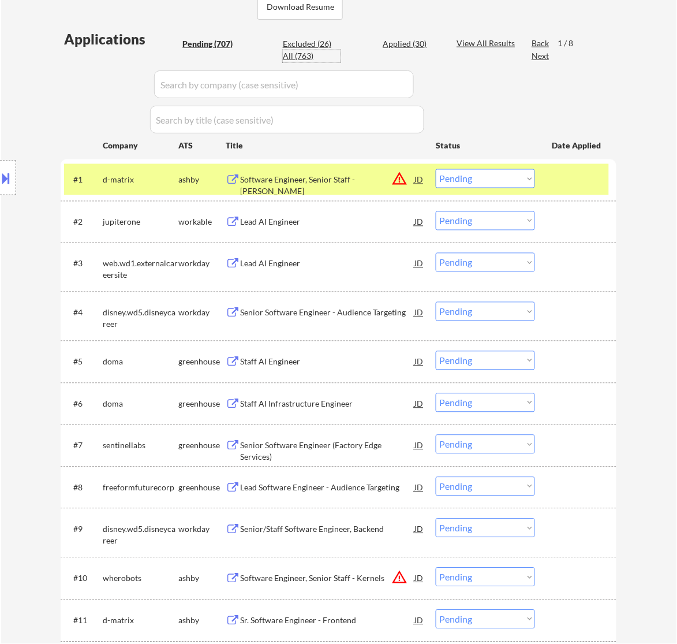
select select ""applied""
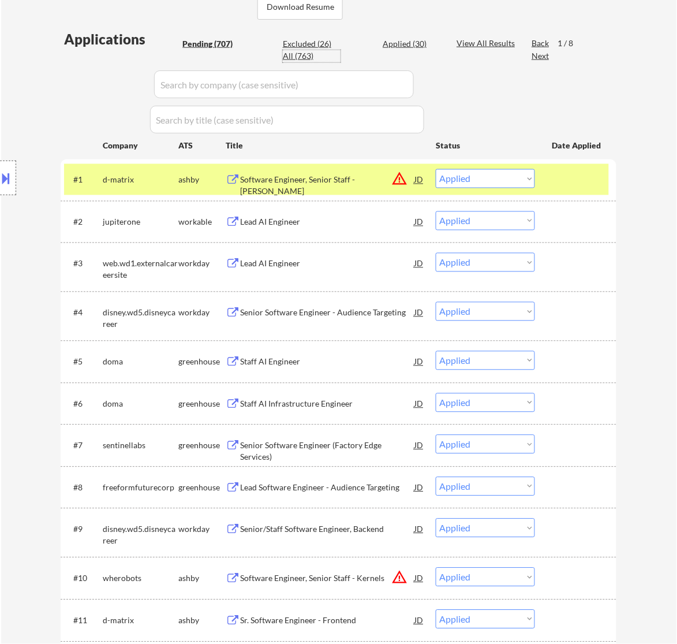
select select ""applied""
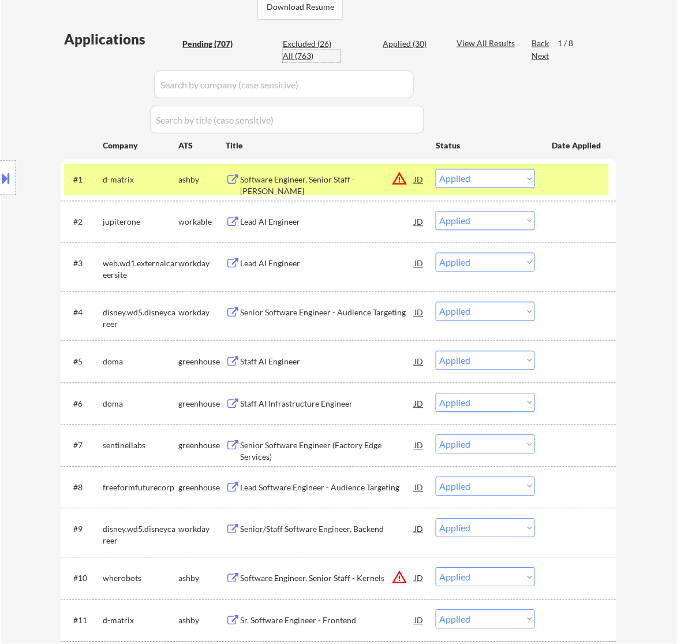
select select ""applied""
select select ""excluded__location_""
select select ""excluded__salary_""
select select ""excluded__expired_""
select select ""excluded""
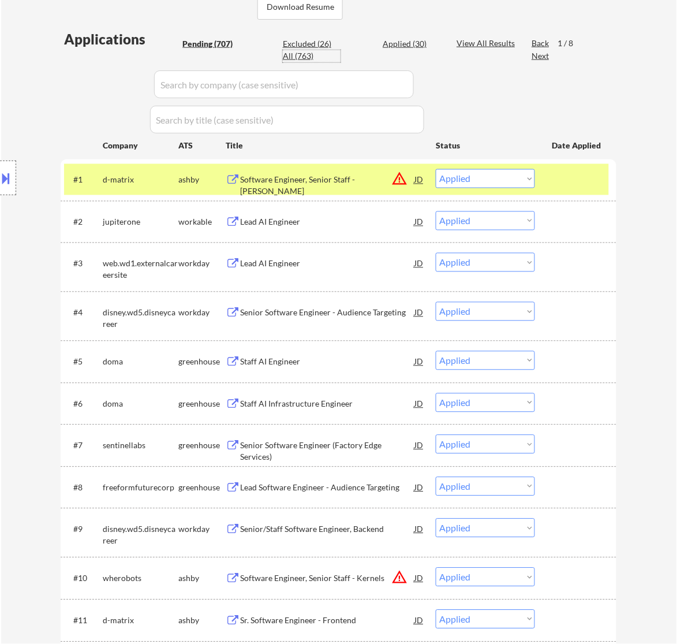
select select ""excluded__expired_""
select select ""excluded__bad_match_""
select select ""excluded__location_""
select select ""excluded__expired_""
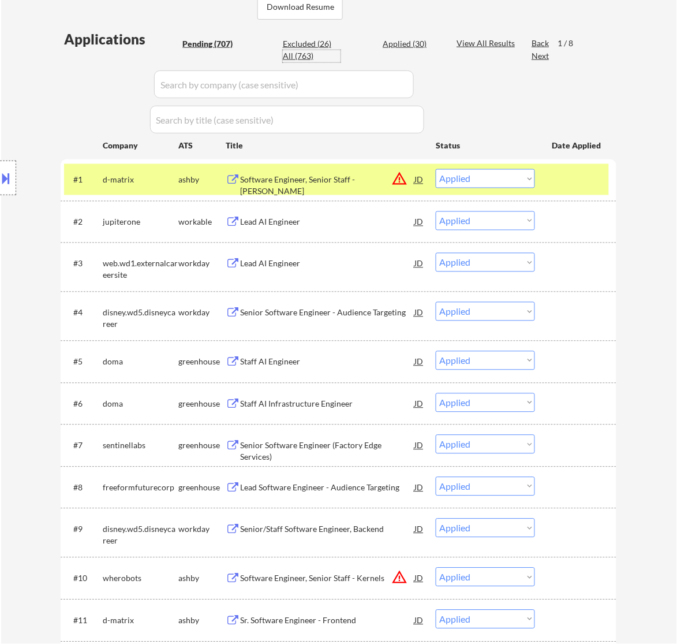
select select ""excluded__salary_""
select select ""excluded""
select select ""excluded__expired_""
select select ""excluded__salary_""
select select ""excluded__expired_""
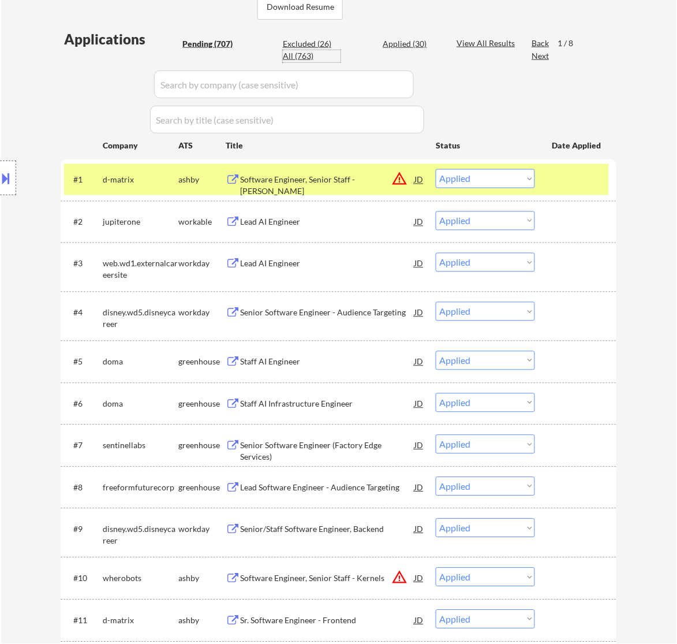
select select ""excluded__expired_""
select select ""excluded__salary_""
select select ""excluded__location_""
select select ""excluded__expired_""
select select ""excluded__location_""
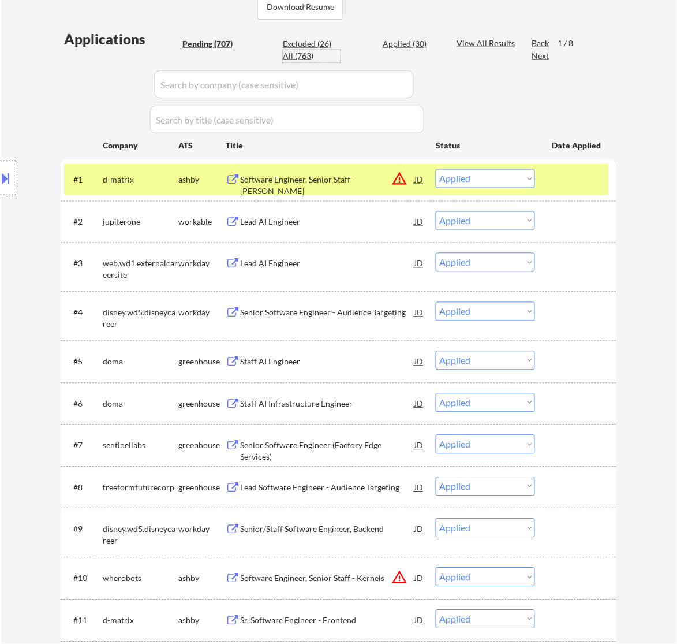
select select ""excluded__expired_""
select select ""excluded""
select select ""excluded__expired_""
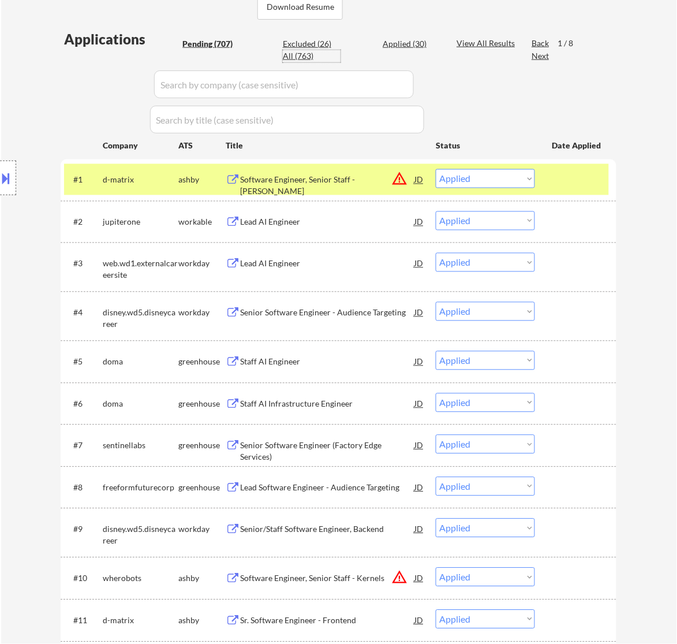
select select ""excluded__bad_match_""
select select ""excluded__other_""
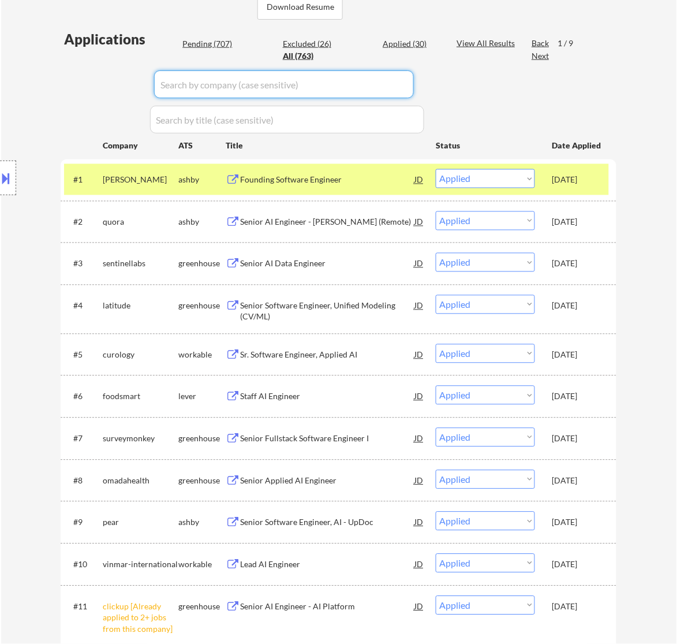
click at [351, 82] on input "input" at bounding box center [284, 84] width 260 height 28
type input "gitty"
select select ""excluded__expired_""
select select ""excluded__bad_match_""
select select ""excluded__location_""
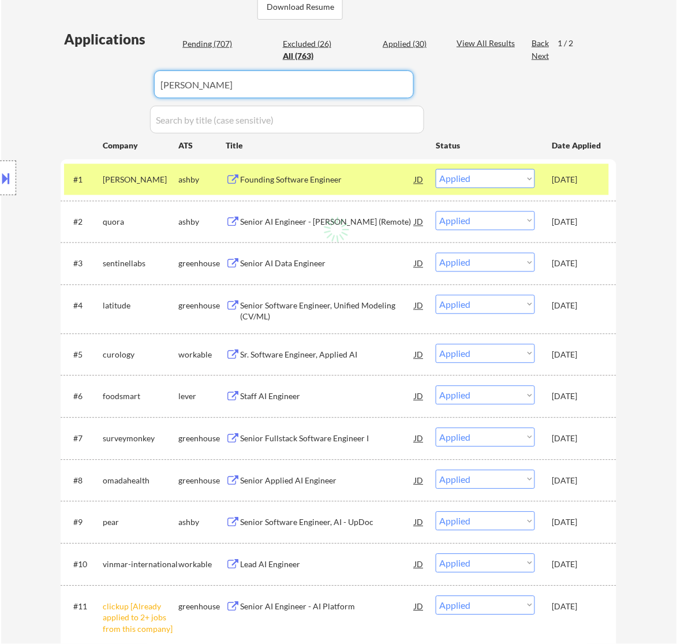
select select ""excluded__expired_""
select select ""pending""
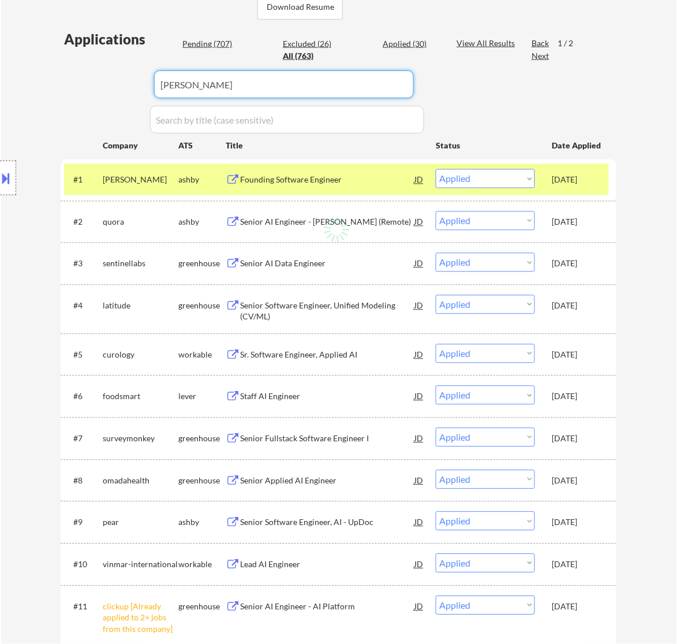
select select ""pending""
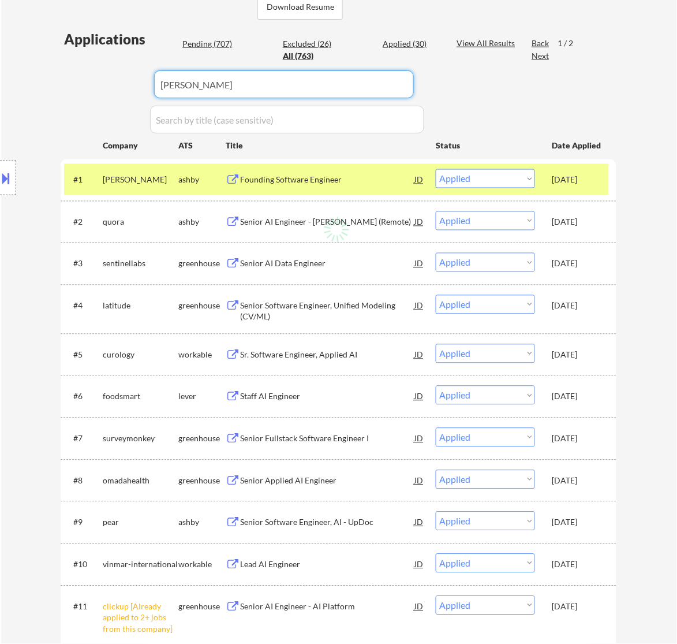
select select ""pending""
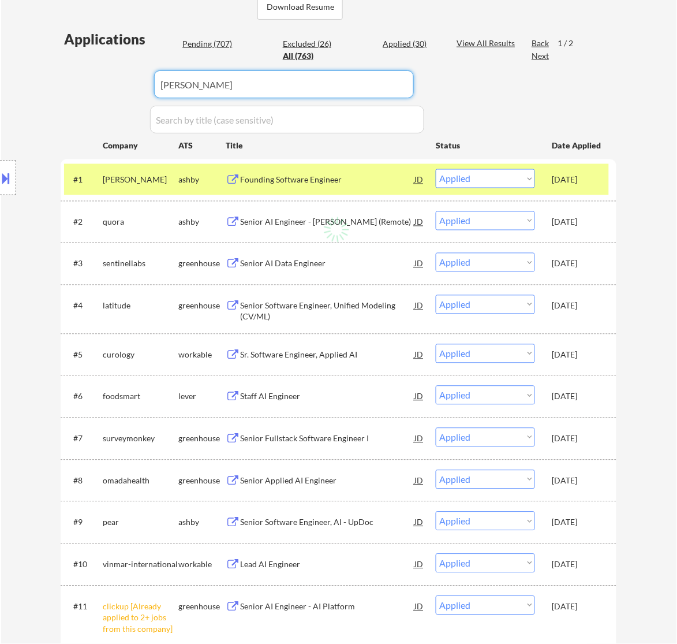
select select ""pending""
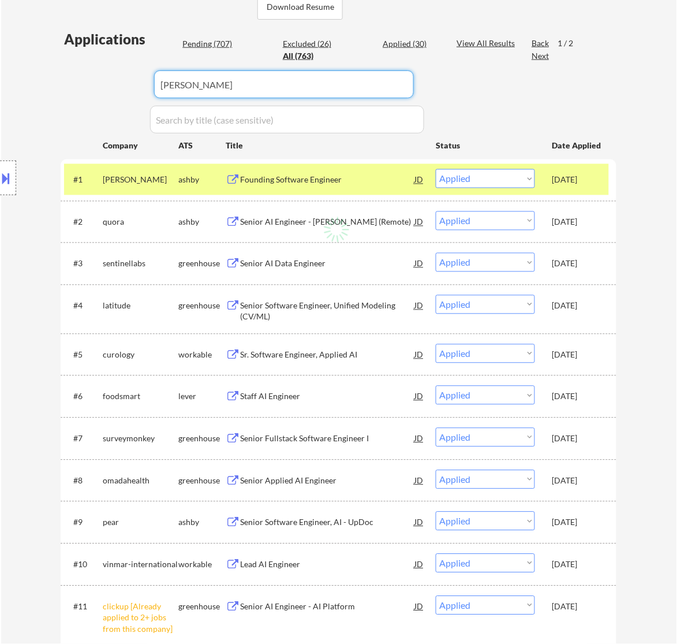
select select ""pending""
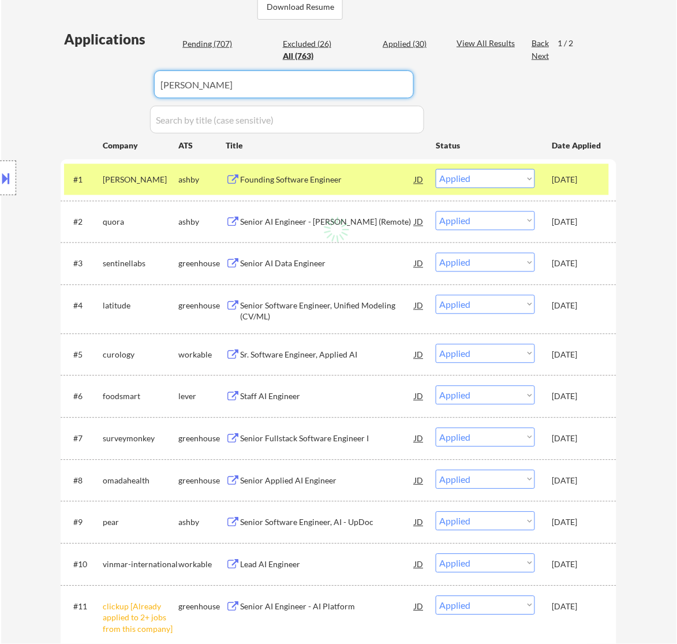
select select ""pending""
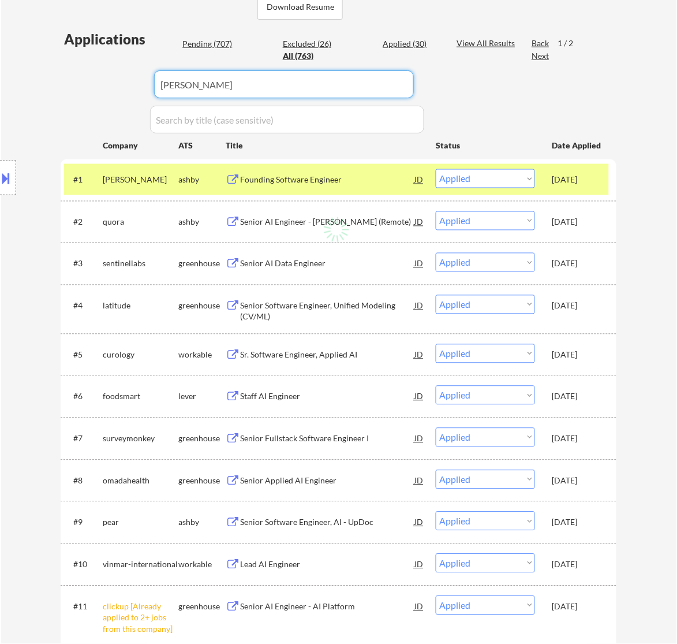
select select ""pending""
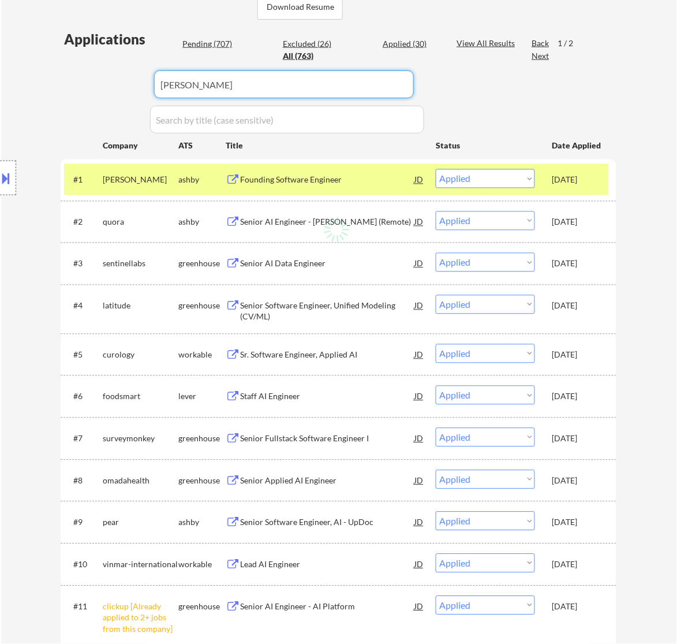
select select ""pending""
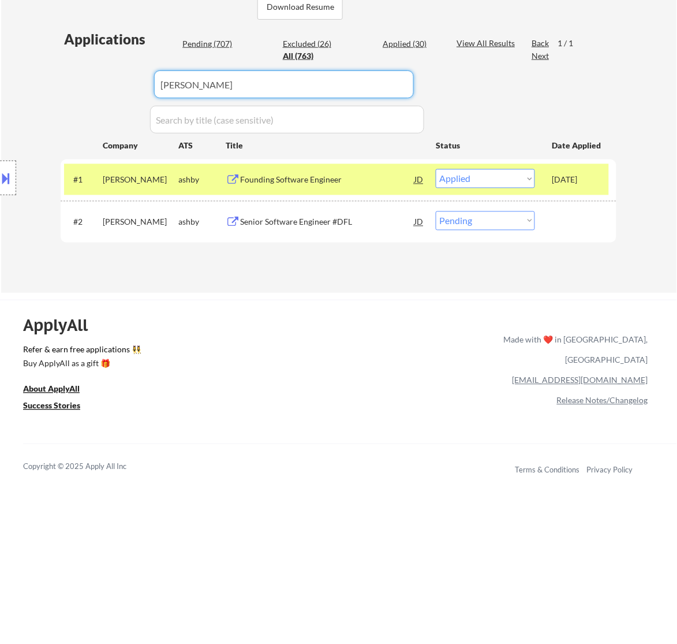
drag, startPoint x: 231, startPoint y: 85, endPoint x: 102, endPoint y: 87, distance: 128.8
click at [102, 87] on body "← Return to /applysquad Mailslurp Inbox Job Search Builder Adrian Garza User Em…" at bounding box center [338, 33] width 677 height 644
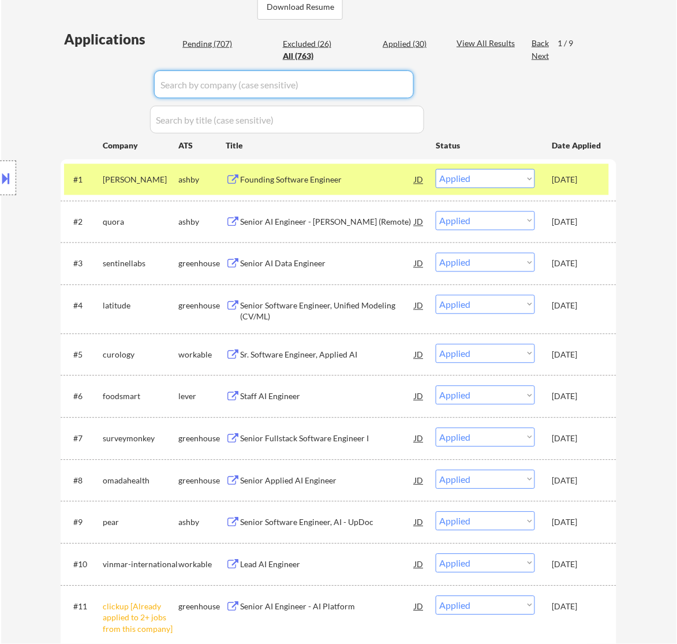
click at [205, 50] on div "Pending (707)" at bounding box center [211, 44] width 58 height 12
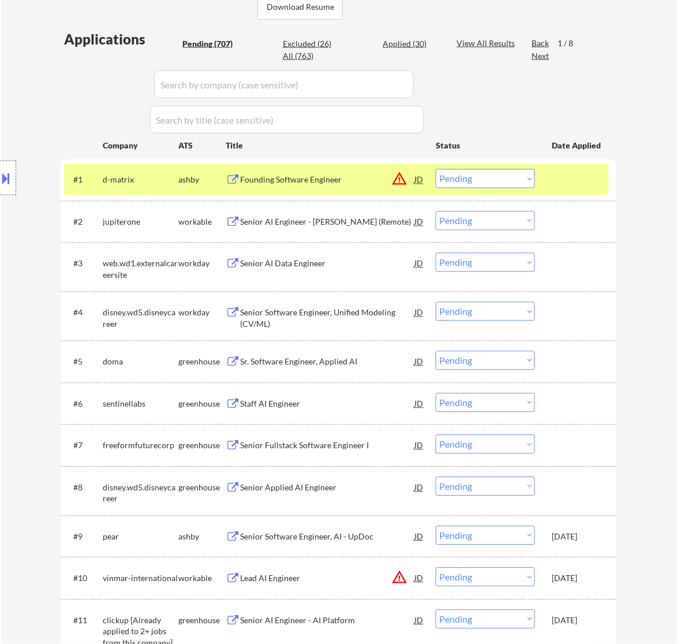
click at [205, 47] on div "Pending (707)" at bounding box center [211, 44] width 58 height 12
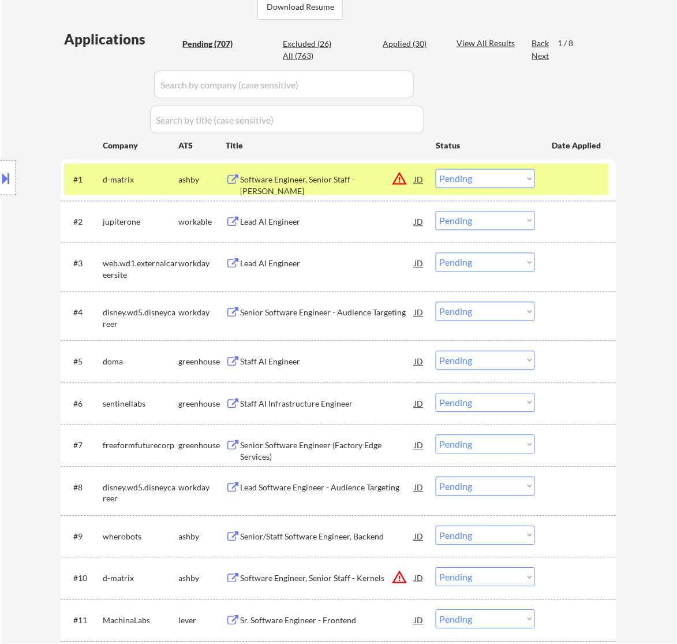
click at [359, 184] on div "Software Engineer, Senior Staff - SIMD Kernels" at bounding box center [327, 185] width 174 height 23
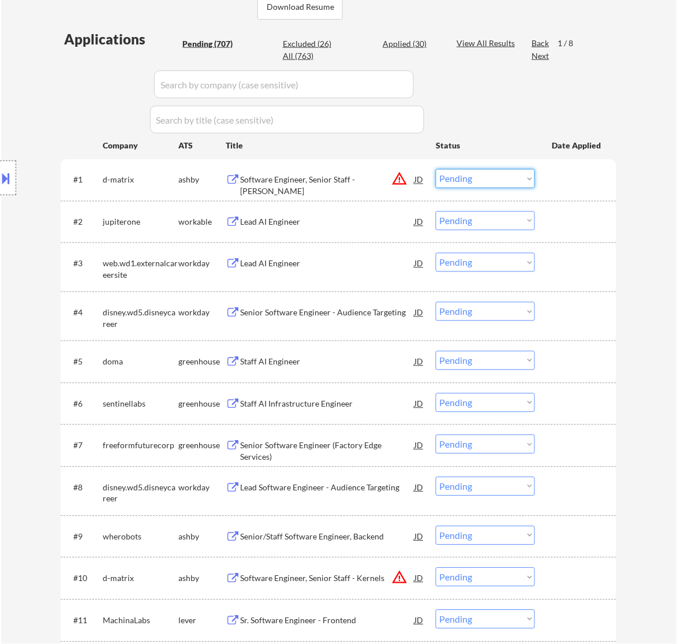
click at [497, 179] on select "Choose an option... Pending Applied Excluded (Questions) Excluded (Expired) Exc…" at bounding box center [485, 178] width 99 height 19
click at [436, 169] on select "Choose an option... Pending Applied Excluded (Questions) Excluded (Expired) Exc…" at bounding box center [485, 178] width 99 height 19
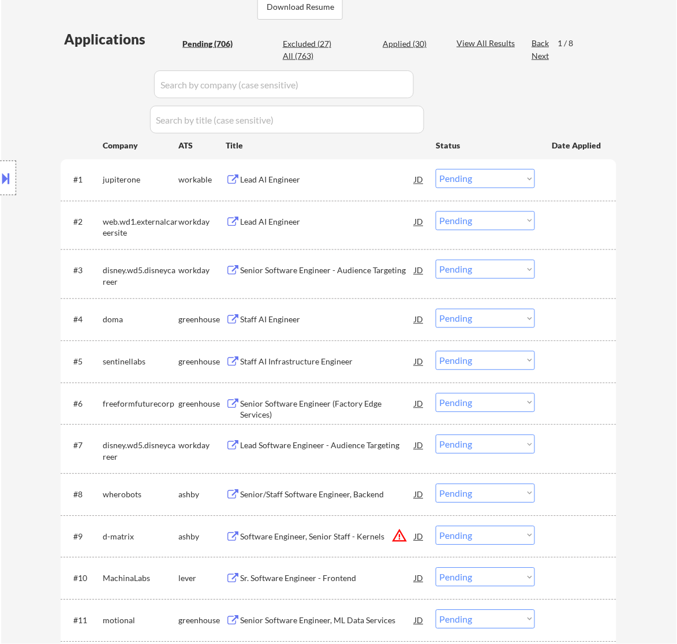
click at [366, 182] on div "Lead AI Engineer" at bounding box center [327, 180] width 174 height 12
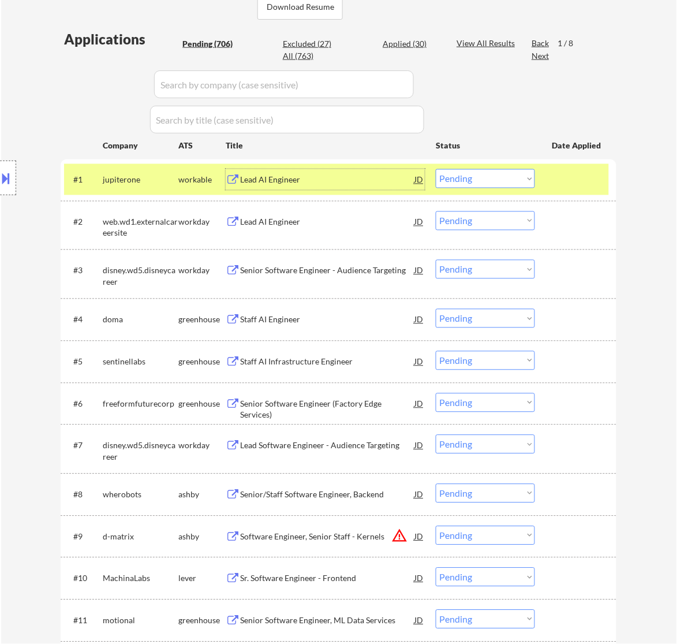
click at [517, 175] on select "Choose an option... Pending Applied Excluded (Questions) Excluded (Expired) Exc…" at bounding box center [485, 178] width 99 height 19
click at [436, 169] on select "Choose an option... Pending Applied Excluded (Questions) Excluded (Expired) Exc…" at bounding box center [485, 178] width 99 height 19
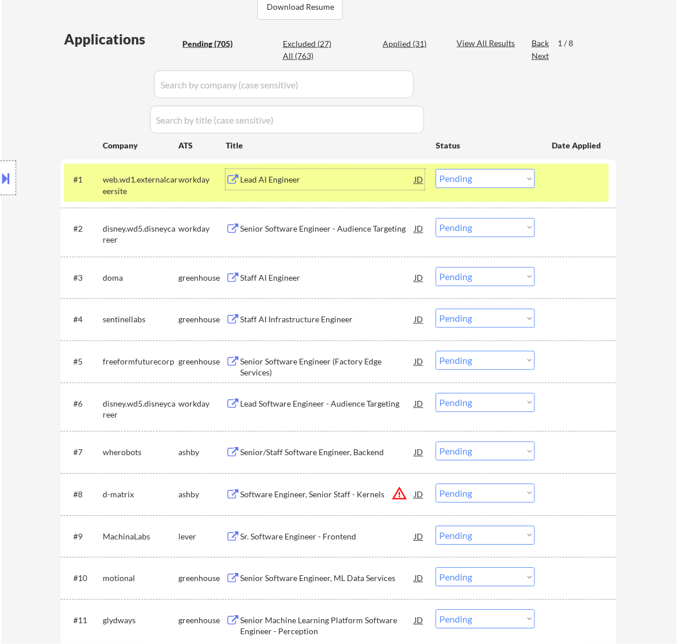
click at [333, 180] on div "Lead AI Engineer" at bounding box center [327, 180] width 174 height 12
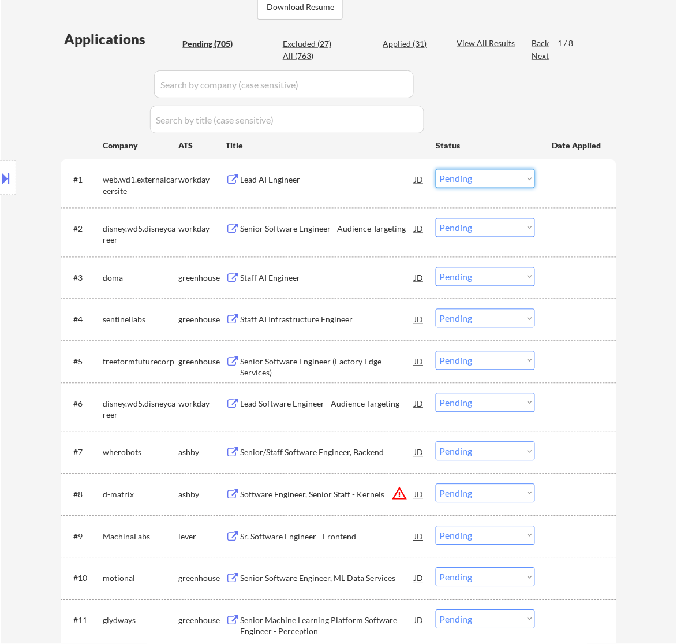
click at [483, 174] on select "Choose an option... Pending Applied Excluded (Questions) Excluded (Expired) Exc…" at bounding box center [485, 178] width 99 height 19
click at [436, 169] on select "Choose an option... Pending Applied Excluded (Questions) Excluded (Expired) Exc…" at bounding box center [485, 178] width 99 height 19
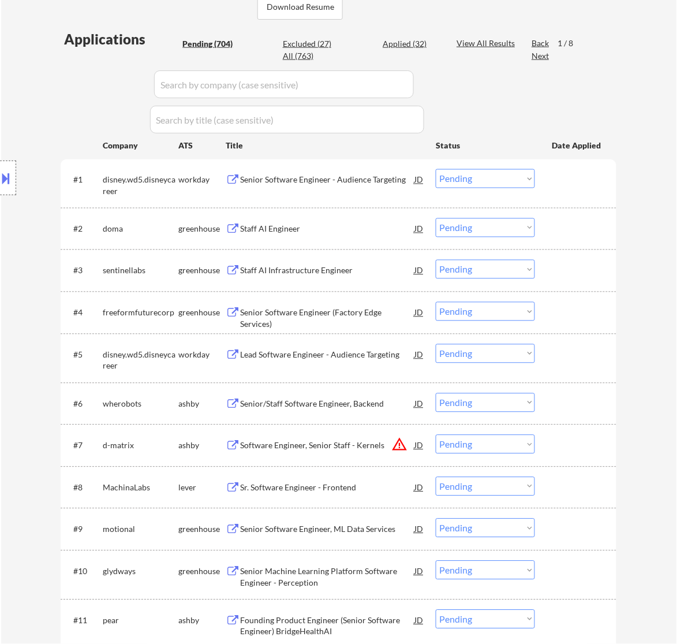
click at [351, 177] on div "Senior Software Engineer - Audience Targeting" at bounding box center [327, 180] width 174 height 12
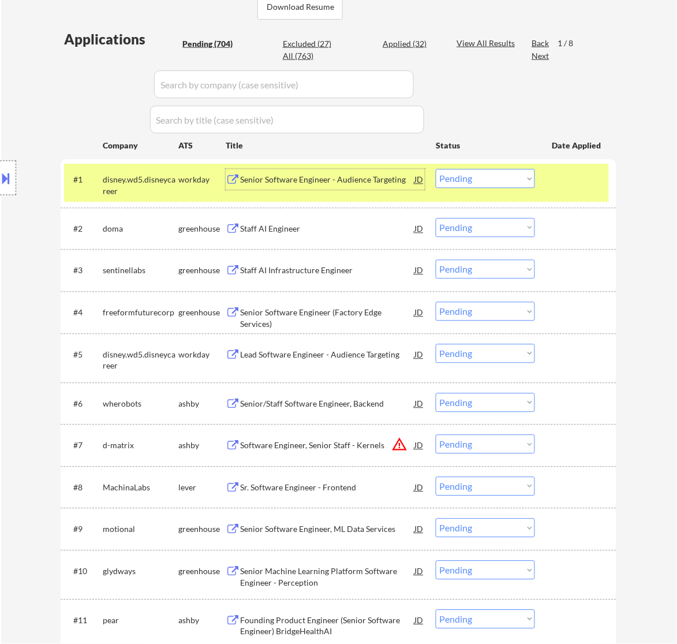
click at [498, 178] on select "Choose an option... Pending Applied Excluded (Questions) Excluded (Expired) Exc…" at bounding box center [485, 178] width 99 height 19
click at [436, 169] on select "Choose an option... Pending Applied Excluded (Questions) Excluded (Expired) Exc…" at bounding box center [485, 178] width 99 height 19
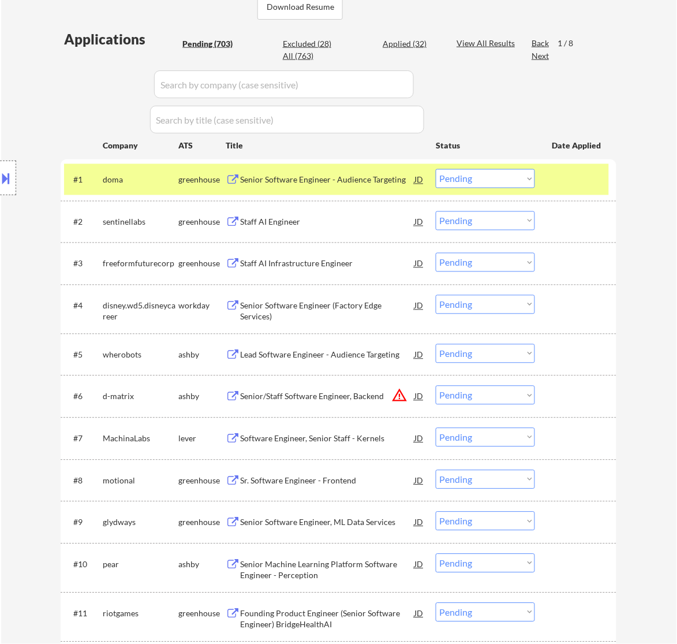
click at [292, 173] on div "Senior Software Engineer - Audience Targeting" at bounding box center [327, 179] width 174 height 21
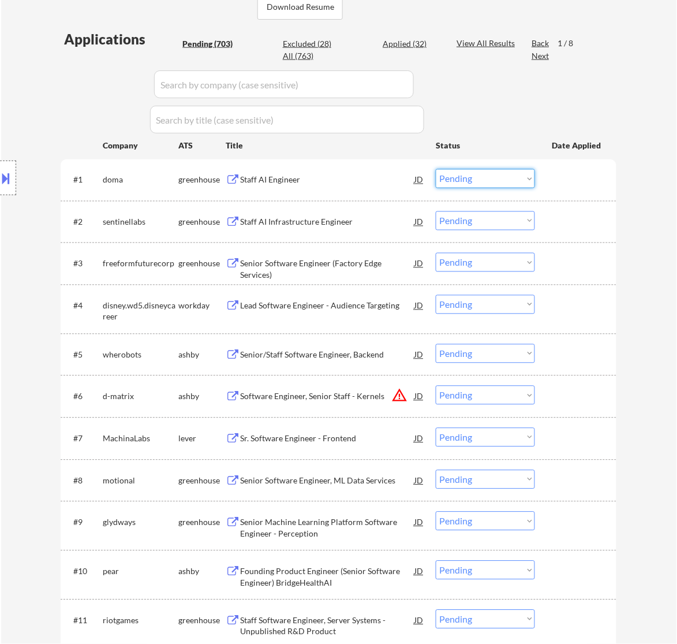
click at [459, 174] on select "Choose an option... Pending Applied Excluded (Questions) Excluded (Expired) Exc…" at bounding box center [485, 178] width 99 height 19
click at [436, 169] on select "Choose an option... Pending Applied Excluded (Questions) Excluded (Expired) Exc…" at bounding box center [485, 178] width 99 height 19
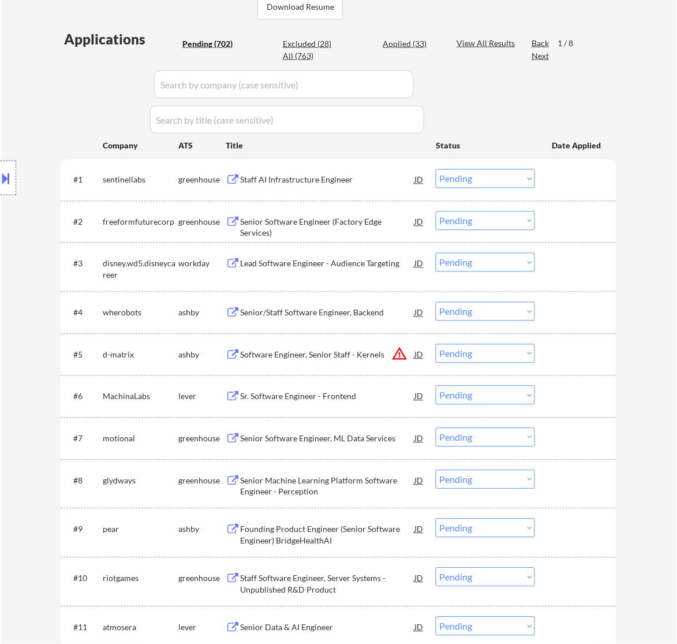
click at [299, 177] on div "Staff AI Infrastructure Engineer" at bounding box center [327, 180] width 174 height 12
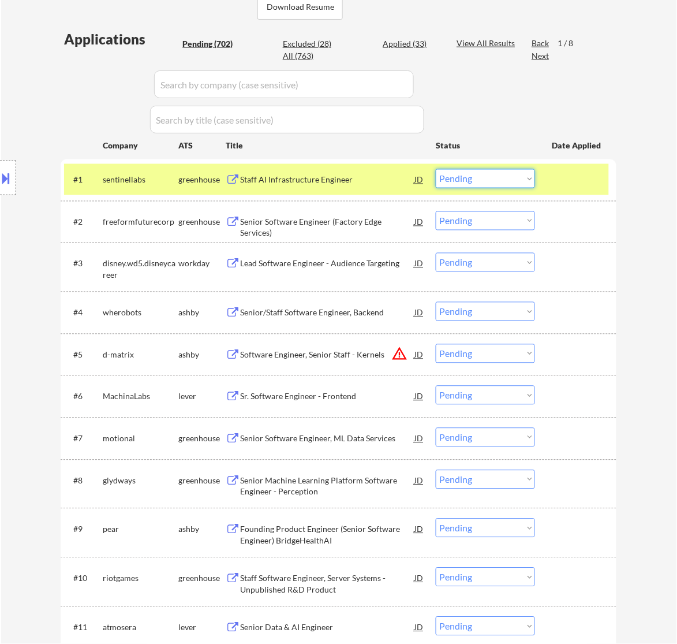
click at [480, 180] on select "Choose an option... Pending Applied Excluded (Questions) Excluded (Expired) Exc…" at bounding box center [485, 178] width 99 height 19
click at [436, 169] on select "Choose an option... Pending Applied Excluded (Questions) Excluded (Expired) Exc…" at bounding box center [485, 178] width 99 height 19
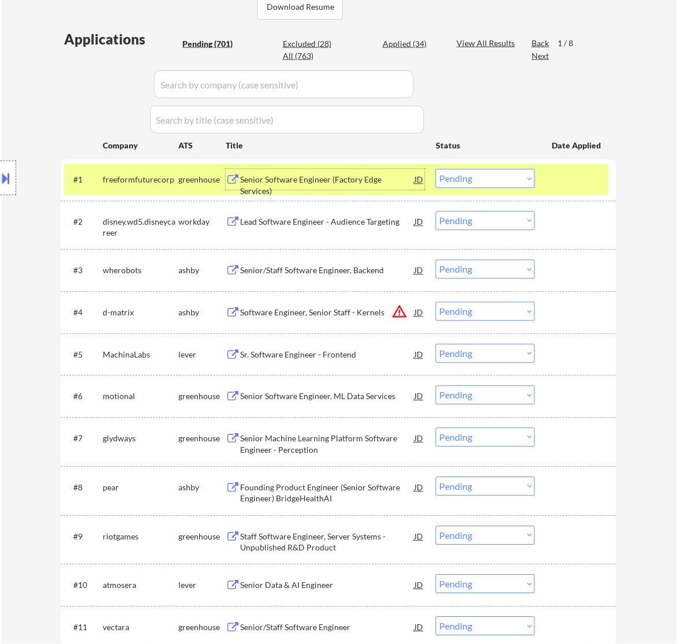
click at [374, 184] on div "Senior Software Engineer (Factory Edge Services)" at bounding box center [327, 185] width 174 height 23
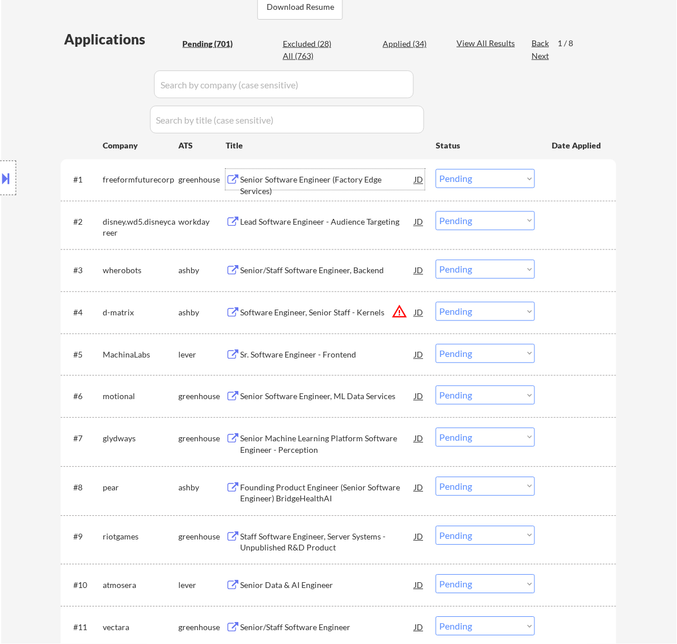
click at [484, 177] on select "Choose an option... Pending Applied Excluded (Questions) Excluded (Expired) Exc…" at bounding box center [485, 178] width 99 height 19
click at [436, 169] on select "Choose an option... Pending Applied Excluded (Questions) Excluded (Expired) Exc…" at bounding box center [485, 178] width 99 height 19
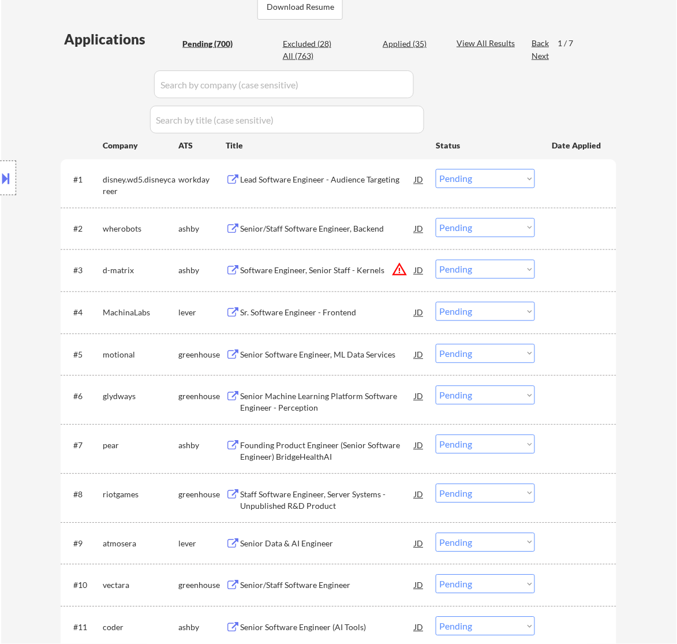
click at [362, 178] on div "Lead Software Engineer - Audience Targeting" at bounding box center [327, 180] width 174 height 12
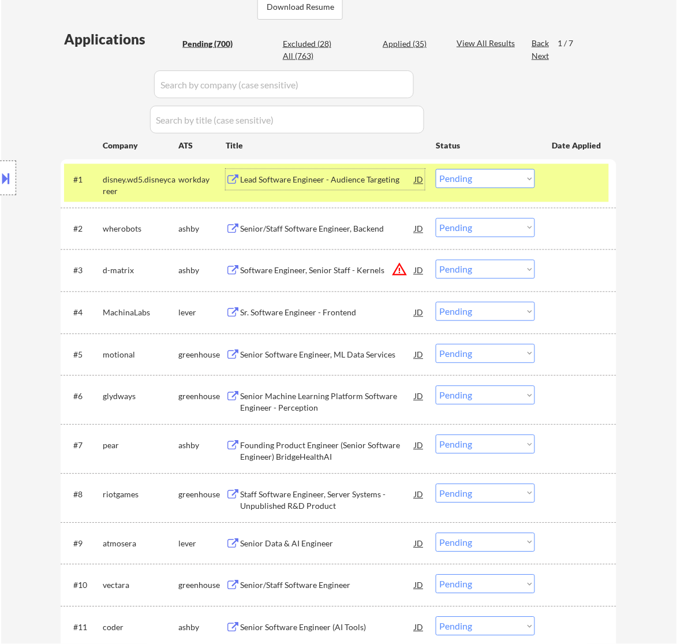
click at [460, 187] on select "Choose an option... Pending Applied Excluded (Questions) Excluded (Expired) Exc…" at bounding box center [485, 178] width 99 height 19
click at [436, 169] on select "Choose an option... Pending Applied Excluded (Questions) Excluded (Expired) Exc…" at bounding box center [485, 178] width 99 height 19
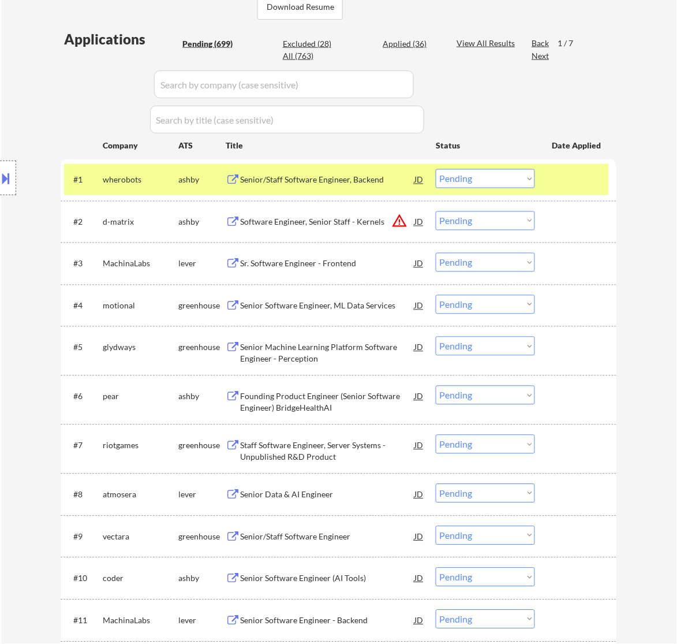
click at [327, 183] on div "Senior/Staff Software Engineer, Backend" at bounding box center [327, 180] width 174 height 12
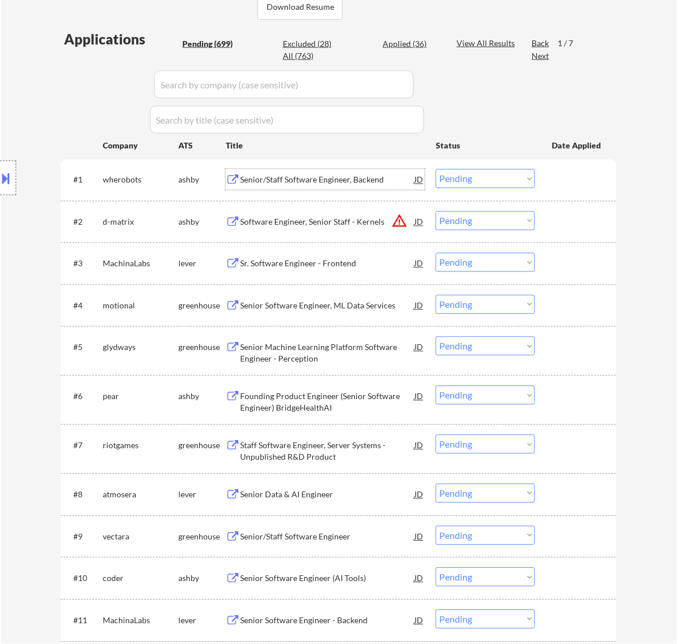
click at [483, 171] on select "Choose an option... Pending Applied Excluded (Questions) Excluded (Expired) Exc…" at bounding box center [485, 178] width 99 height 19
click at [436, 169] on select "Choose an option... Pending Applied Excluded (Questions) Excluded (Expired) Exc…" at bounding box center [485, 178] width 99 height 19
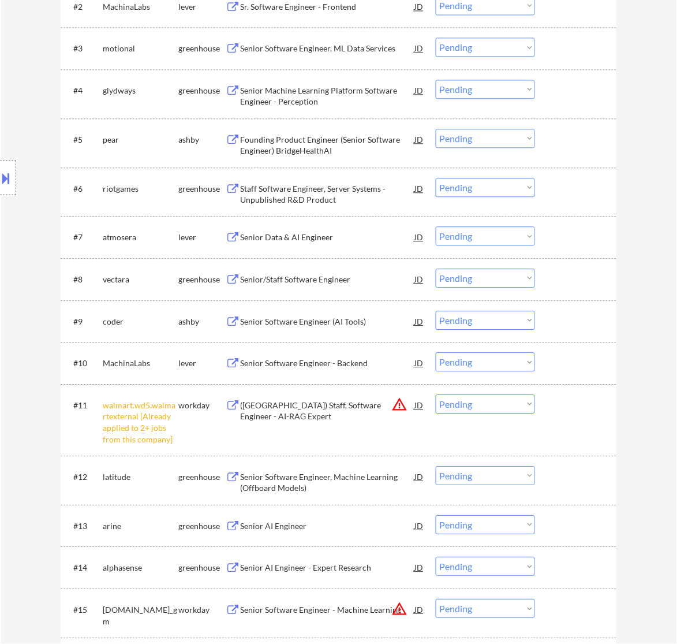
scroll to position [505, 0]
click at [497, 405] on select "Choose an option... Pending Applied Excluded (Questions) Excluded (Expired) Exc…" at bounding box center [485, 402] width 99 height 19
click at [436, 393] on select "Choose an option... Pending Applied Excluded (Questions) Excluded (Expired) Exc…" at bounding box center [485, 402] width 99 height 19
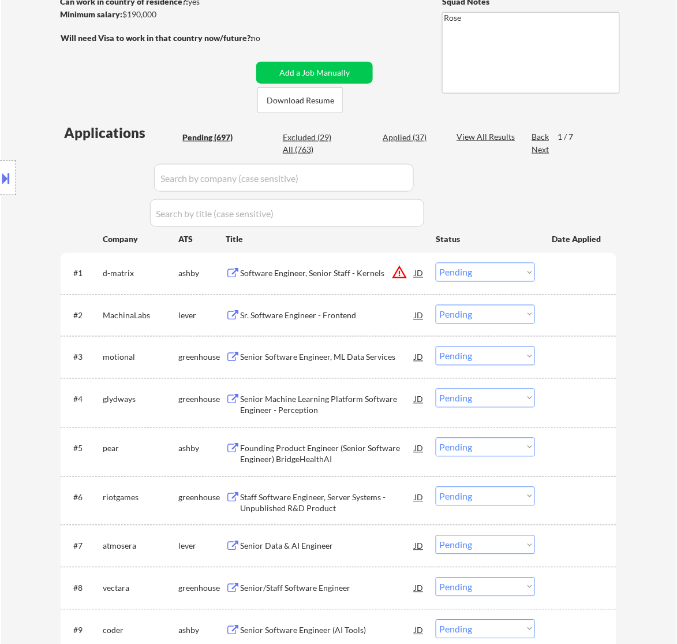
scroll to position [144, 0]
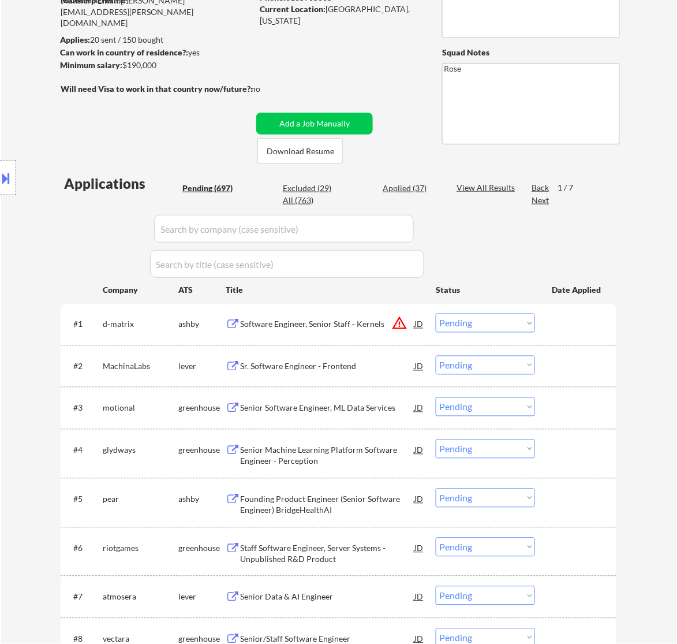
click at [330, 321] on div "Software Engineer, Senior Staff - Kernels" at bounding box center [327, 325] width 174 height 12
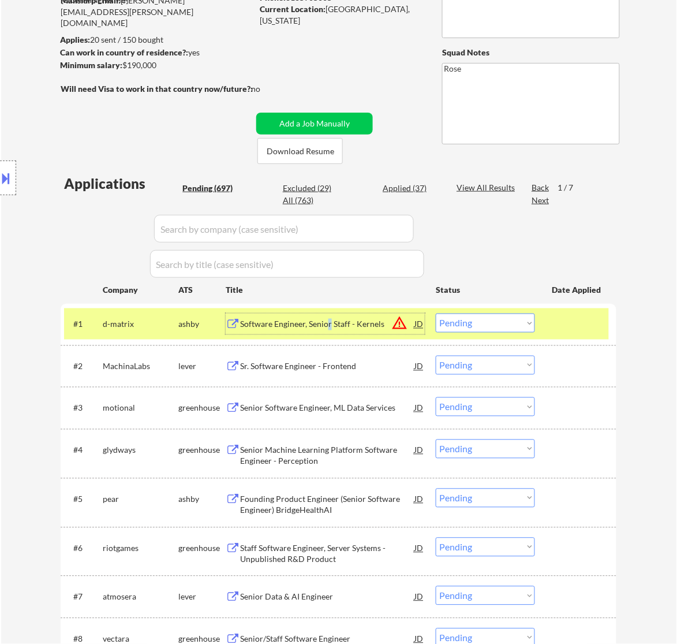
click at [483, 327] on select "Choose an option... Pending Applied Excluded (Questions) Excluded (Expired) Exc…" at bounding box center [485, 323] width 99 height 19
click at [436, 314] on select "Choose an option... Pending Applied Excluded (Questions) Excluded (Expired) Exc…" at bounding box center [485, 323] width 99 height 19
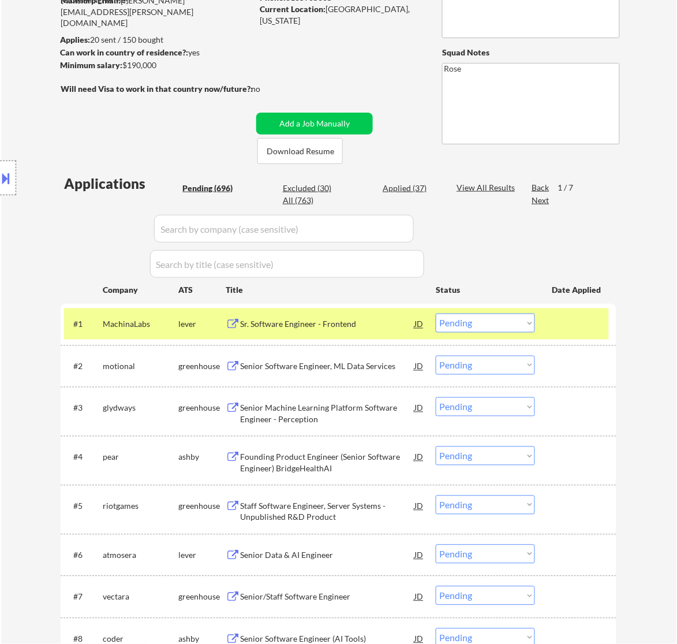
click at [361, 324] on div "Sr. Software Engineer - Frontend" at bounding box center [327, 325] width 174 height 12
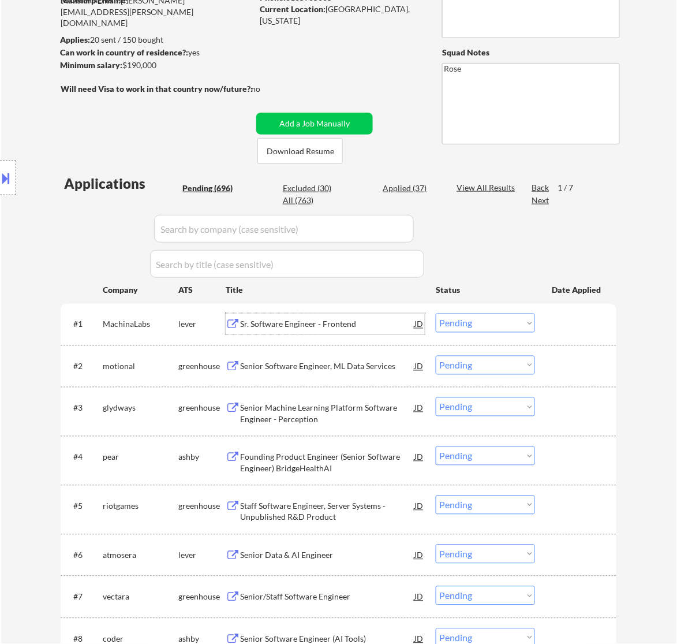
click at [475, 321] on select "Choose an option... Pending Applied Excluded (Questions) Excluded (Expired) Exc…" at bounding box center [485, 323] width 99 height 19
click at [436, 314] on select "Choose an option... Pending Applied Excluded (Questions) Excluded (Expired) Exc…" at bounding box center [485, 323] width 99 height 19
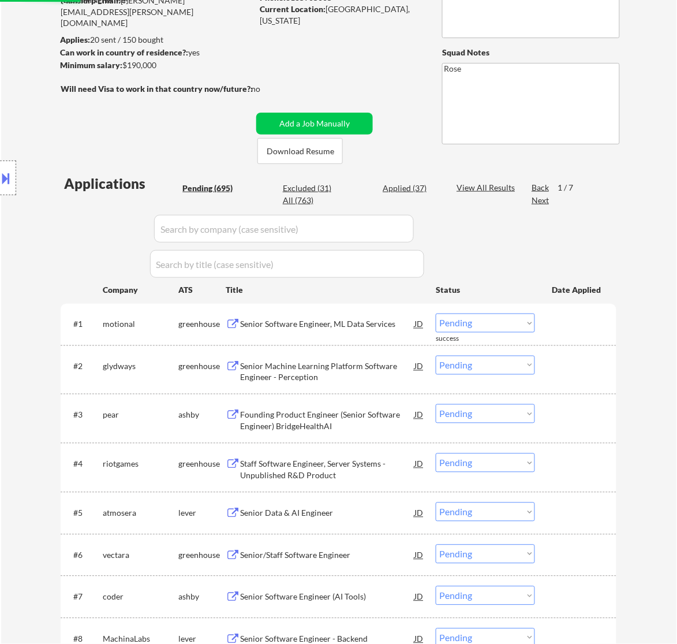
click at [299, 324] on div "Senior Software Engineer, ML Data Services" at bounding box center [327, 325] width 174 height 12
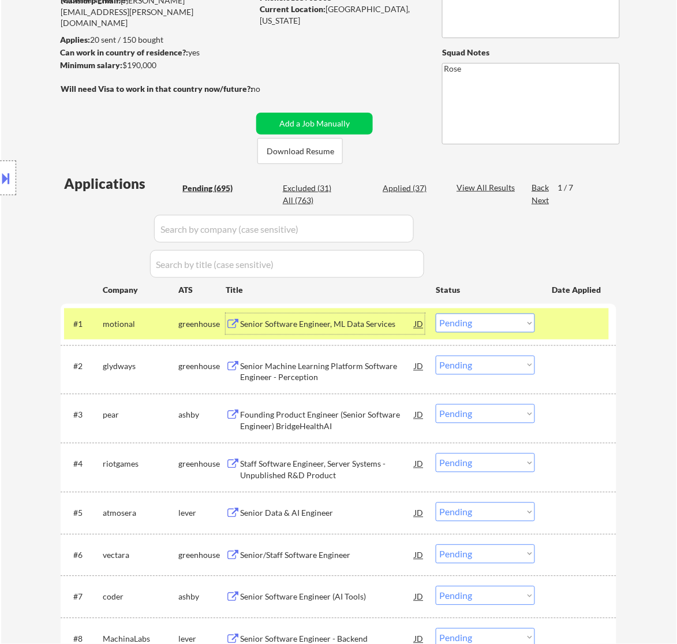
click at [491, 315] on select "Choose an option... Pending Applied Excluded (Questions) Excluded (Expired) Exc…" at bounding box center [485, 323] width 99 height 19
click at [436, 314] on select "Choose an option... Pending Applied Excluded (Questions) Excluded (Expired) Exc…" at bounding box center [485, 323] width 99 height 19
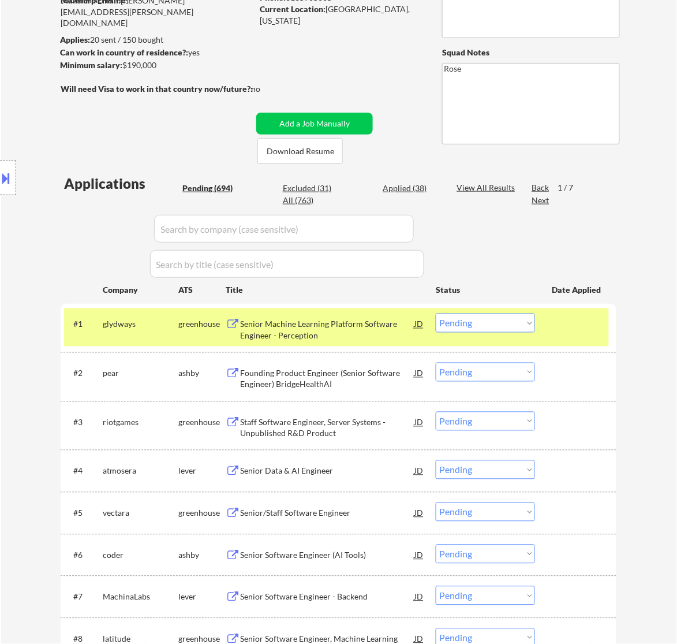
click at [387, 331] on div "Senior Machine Learning Platform Software Engineer - Perception" at bounding box center [327, 330] width 174 height 23
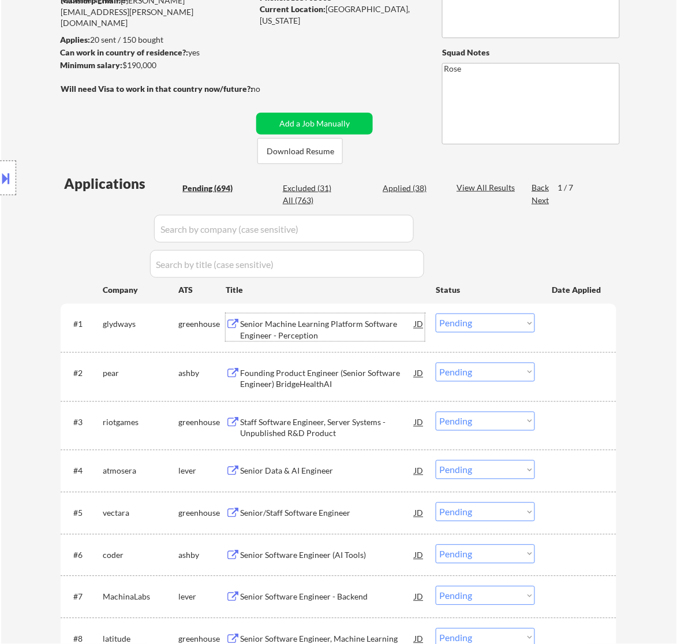
click at [502, 324] on select "Choose an option... Pending Applied Excluded (Questions) Excluded (Expired) Exc…" at bounding box center [485, 323] width 99 height 19
click at [436, 314] on select "Choose an option... Pending Applied Excluded (Questions) Excluded (Expired) Exc…" at bounding box center [485, 323] width 99 height 19
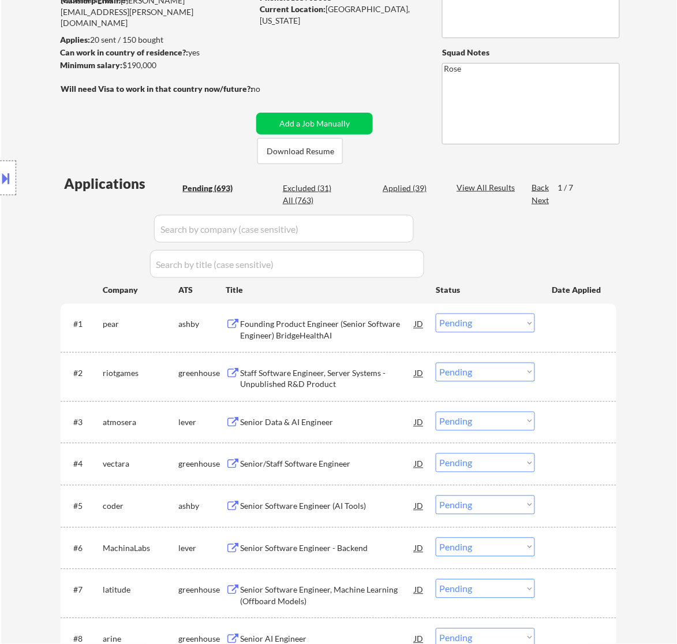
click at [385, 325] on div "Founding Product Engineer (Senior Software Engineer) BridgeHealthAI" at bounding box center [327, 330] width 174 height 23
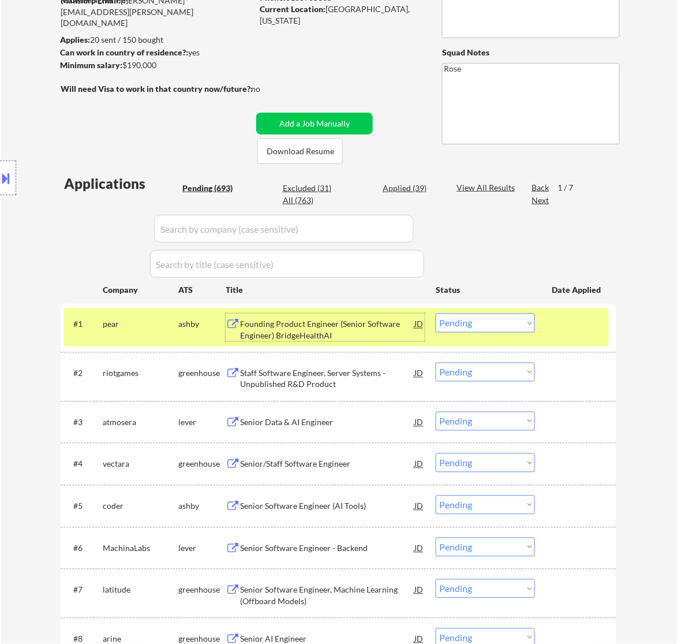
click at [484, 323] on select "Choose an option... Pending Applied Excluded (Questions) Excluded (Expired) Exc…" at bounding box center [485, 323] width 99 height 19
click at [436, 314] on select "Choose an option... Pending Applied Excluded (Questions) Excluded (Expired) Exc…" at bounding box center [485, 323] width 99 height 19
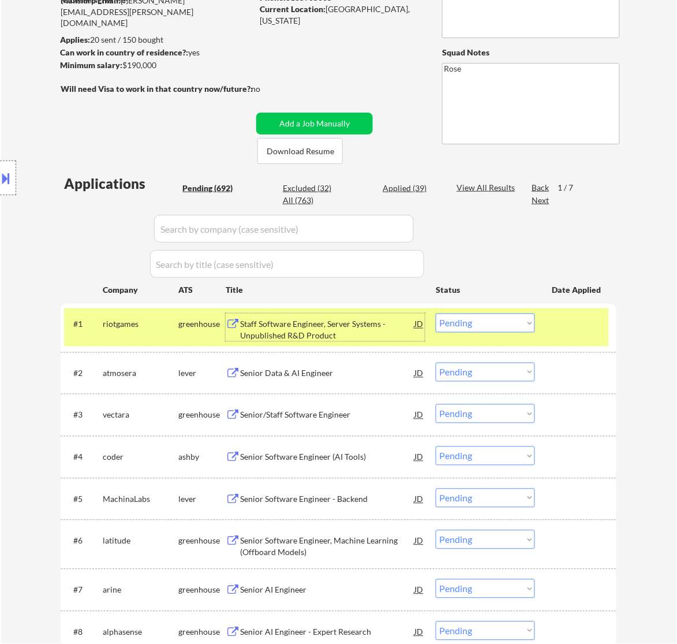
click at [371, 327] on div "Staff Software Engineer, Server Systems - Unpublished R&D Product" at bounding box center [327, 330] width 174 height 23
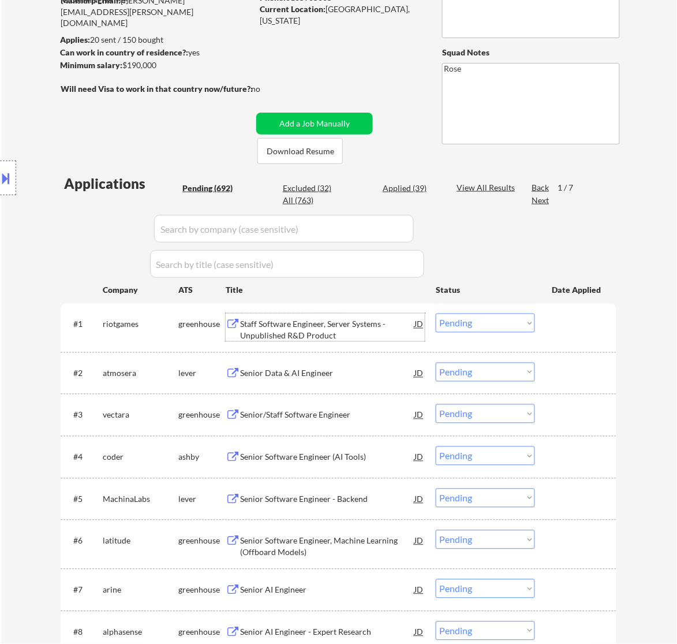
click at [468, 325] on select "Choose an option... Pending Applied Excluded (Questions) Excluded (Expired) Exc…" at bounding box center [485, 323] width 99 height 19
click at [436, 314] on select "Choose an option... Pending Applied Excluded (Questions) Excluded (Expired) Exc…" at bounding box center [485, 323] width 99 height 19
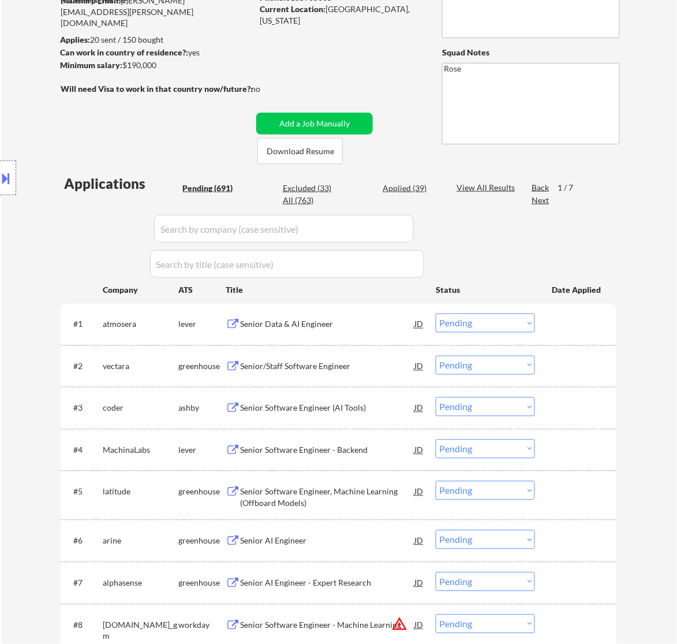
click at [350, 319] on div "Senior Data & AI Engineer" at bounding box center [327, 325] width 174 height 12
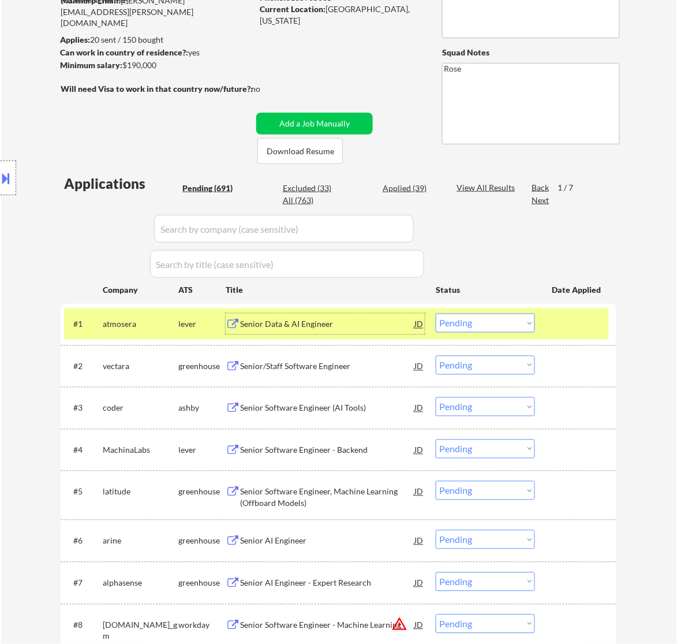
click at [505, 314] on select "Choose an option... Pending Applied Excluded (Questions) Excluded (Expired) Exc…" at bounding box center [485, 323] width 99 height 19
click at [436, 314] on select "Choose an option... Pending Applied Excluded (Questions) Excluded (Expired) Exc…" at bounding box center [485, 323] width 99 height 19
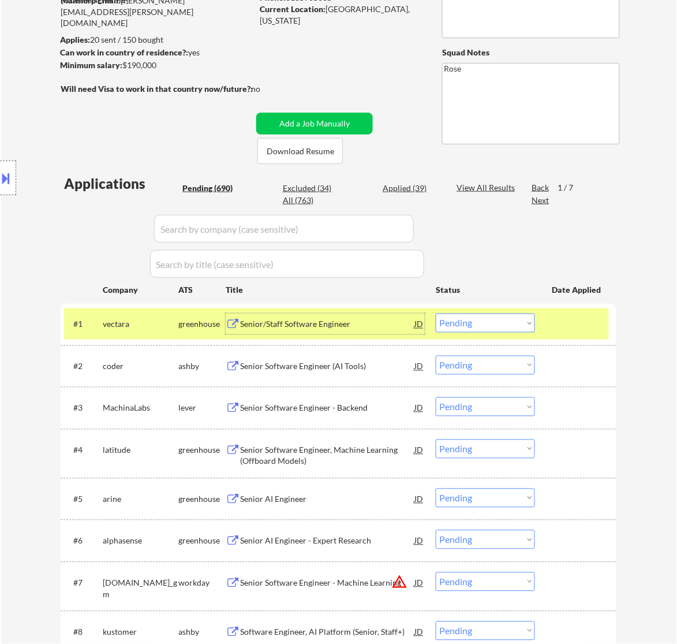
click at [342, 324] on div "Senior/Staff Software Engineer" at bounding box center [327, 325] width 174 height 12
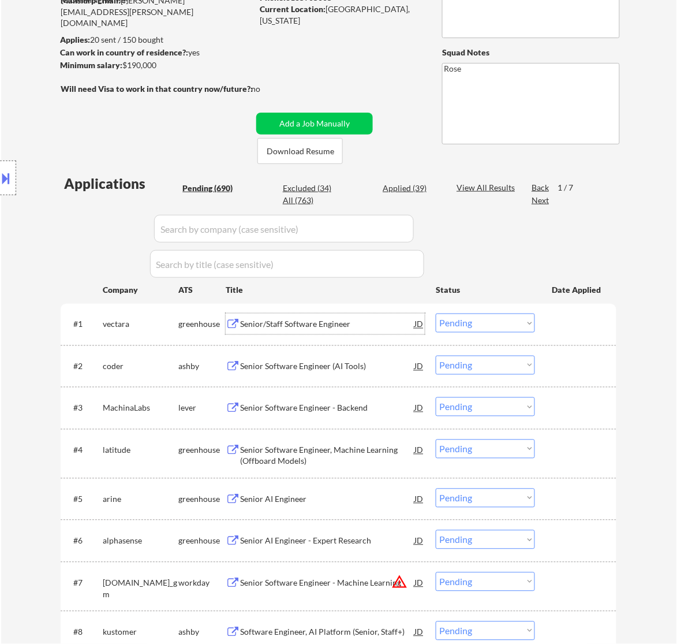
click at [494, 325] on select "Choose an option... Pending Applied Excluded (Questions) Excluded (Expired) Exc…" at bounding box center [485, 323] width 99 height 19
click at [436, 314] on select "Choose an option... Pending Applied Excluded (Questions) Excluded (Expired) Exc…" at bounding box center [485, 323] width 99 height 19
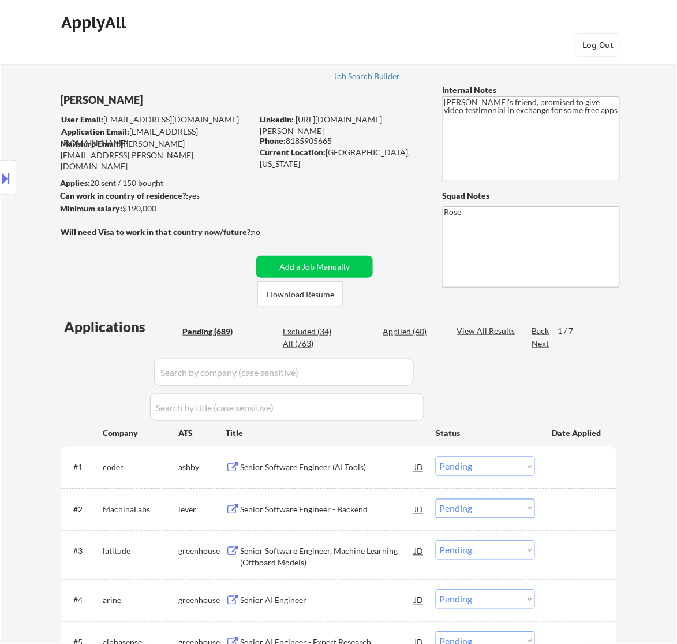
scroll to position [0, 0]
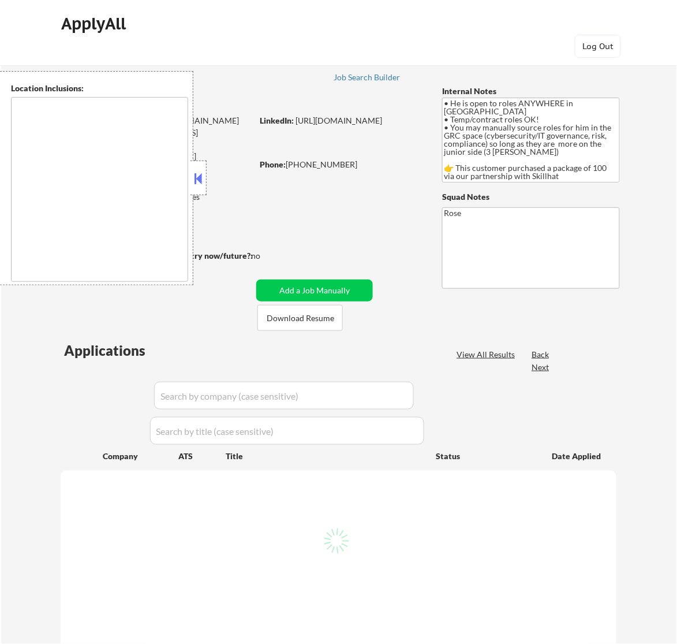
type textarea "country: [GEOGRAPHIC_DATA]"
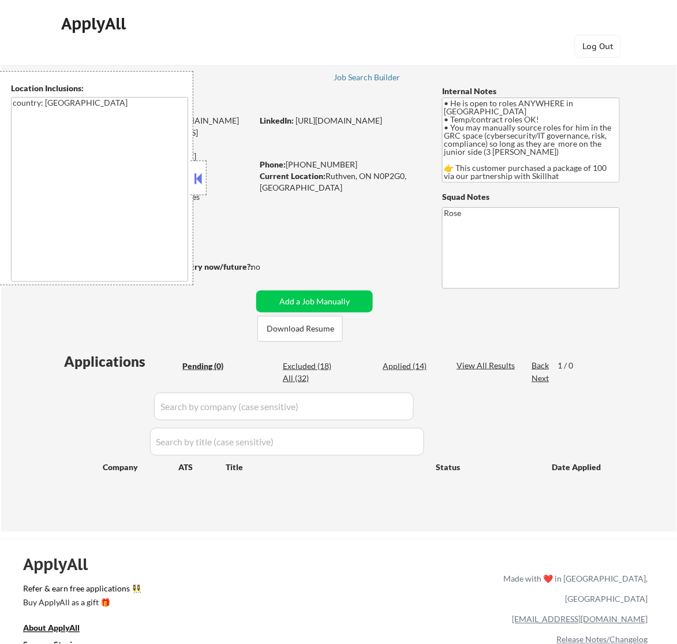
click at [196, 171] on button at bounding box center [198, 178] width 13 height 17
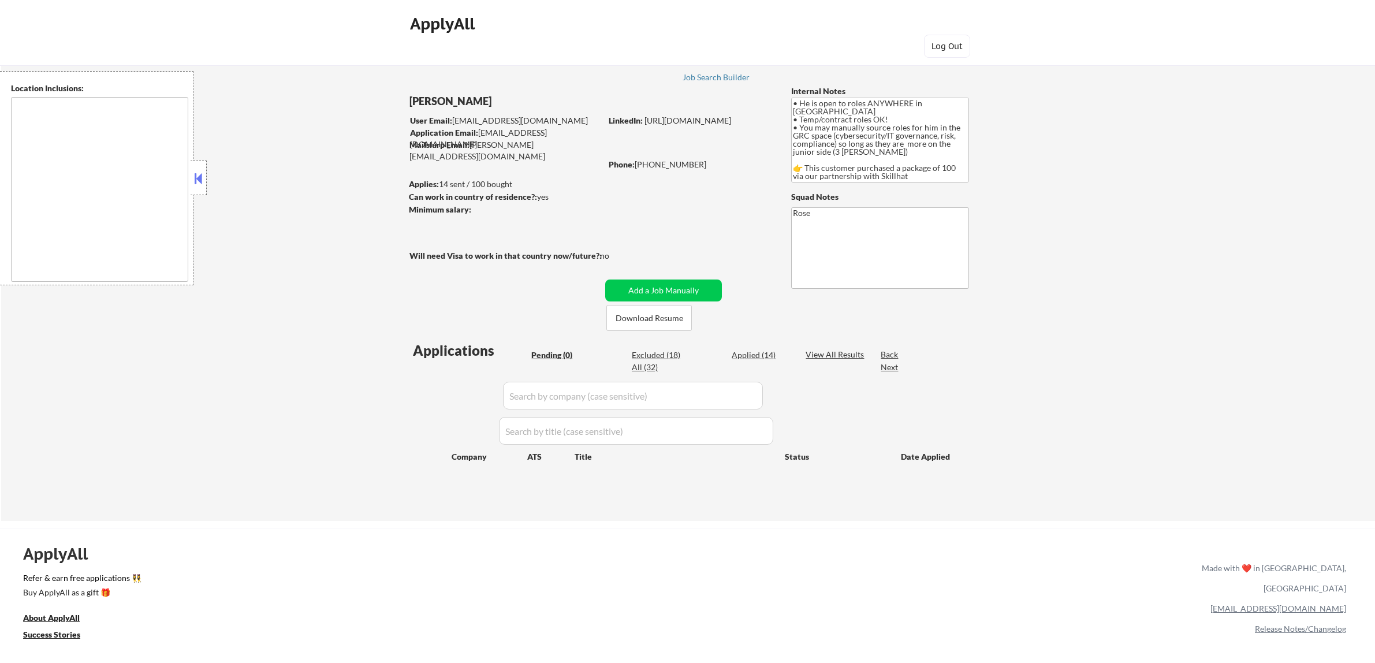
type textarea "country: [GEOGRAPHIC_DATA]"
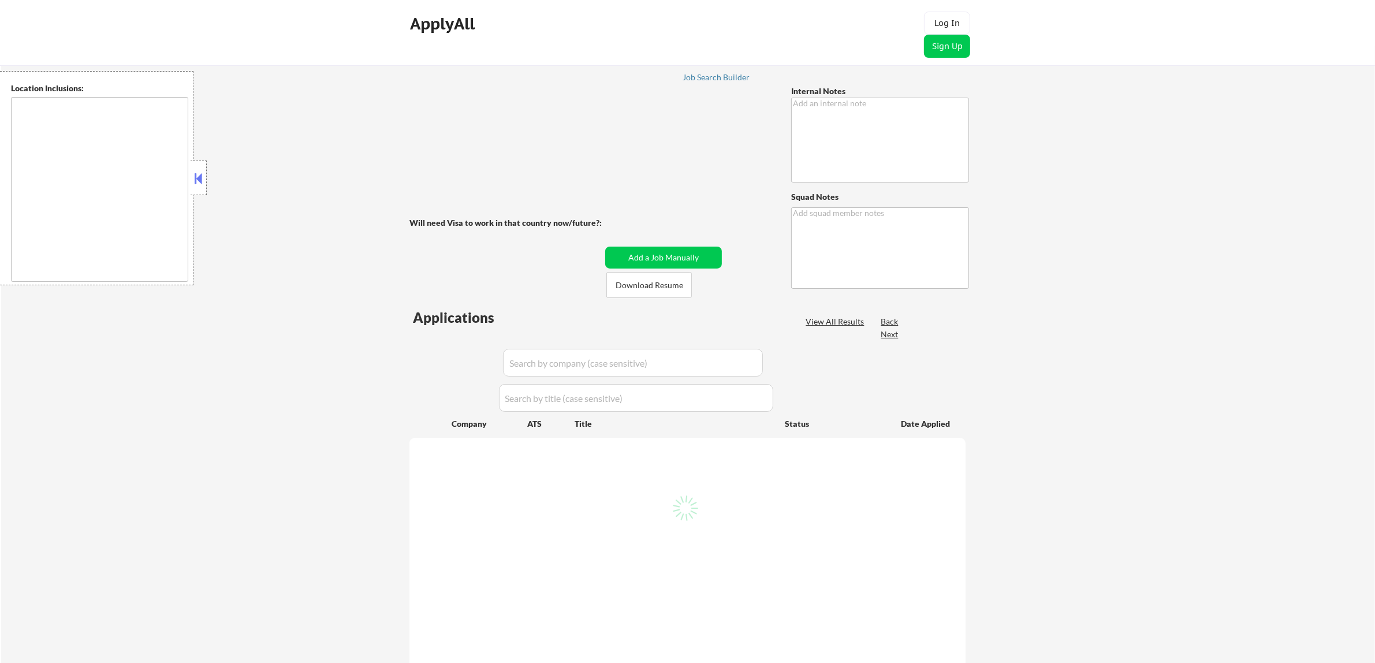
type textarea "Resume 1: Talent Acquisition and Senior level TA roles Resume 2: Manager, Direc…"
type textarea "Rose 75201"
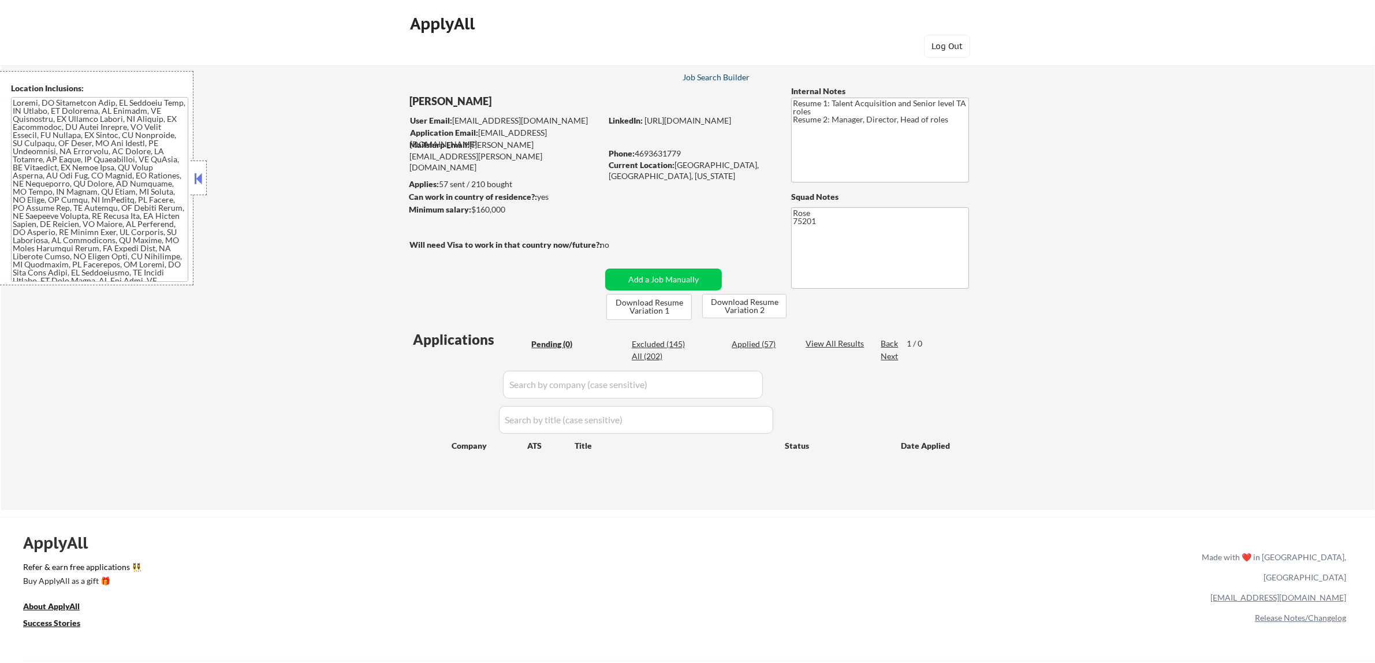
click at [697, 75] on div "Job Search Builder" at bounding box center [717, 77] width 68 height 8
type textarea "[GEOGRAPHIC_DATA], [GEOGRAPHIC_DATA] [GEOGRAPHIC_DATA], [GEOGRAPHIC_DATA] [GEOG…"
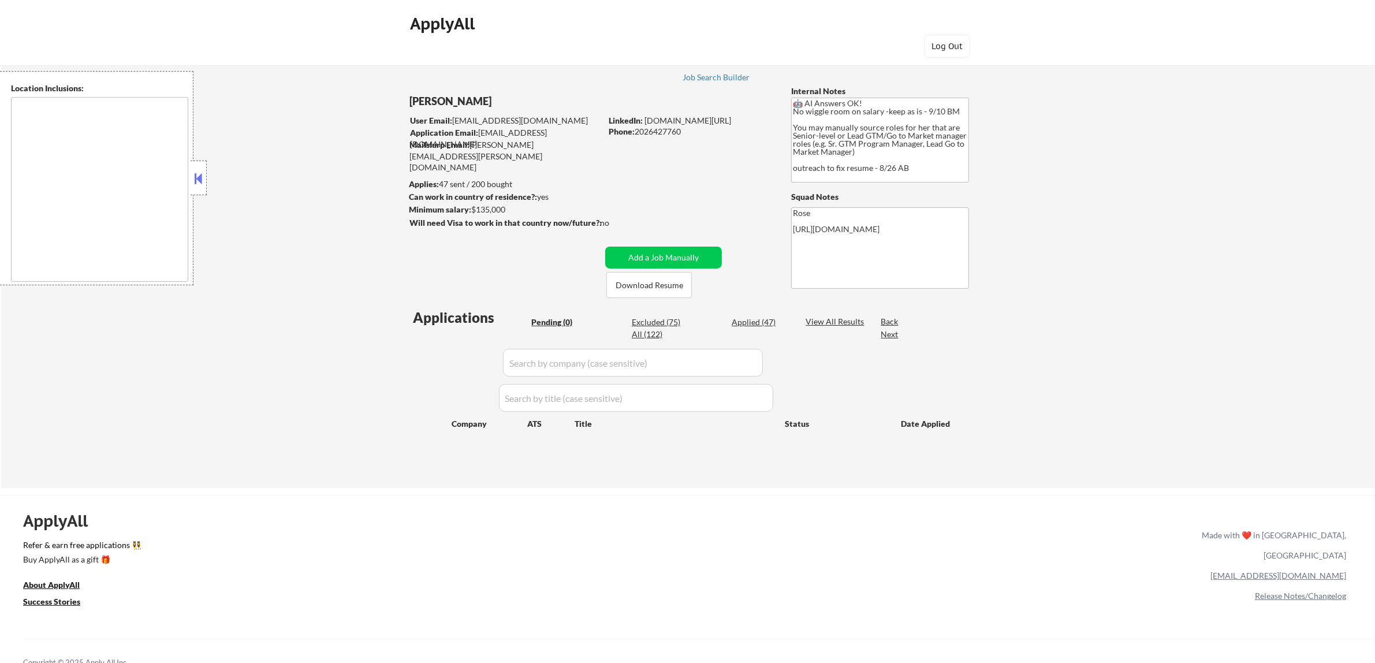
type textarea "Reston, [GEOGRAPHIC_DATA] [GEOGRAPHIC_DATA], [GEOGRAPHIC_DATA] [GEOGRAPHIC_DATA…"
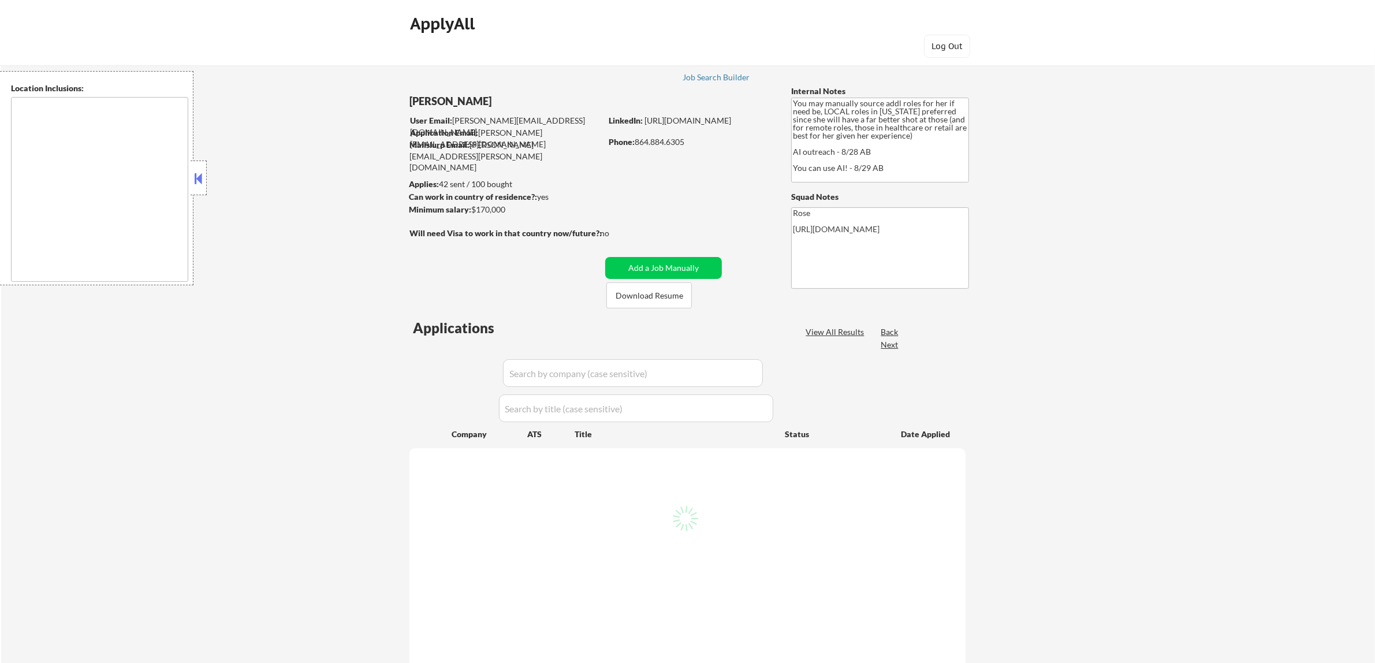
type textarea "[GEOGRAPHIC_DATA], [GEOGRAPHIC_DATA] [GEOGRAPHIC_DATA], [GEOGRAPHIC_DATA] [GEOG…"
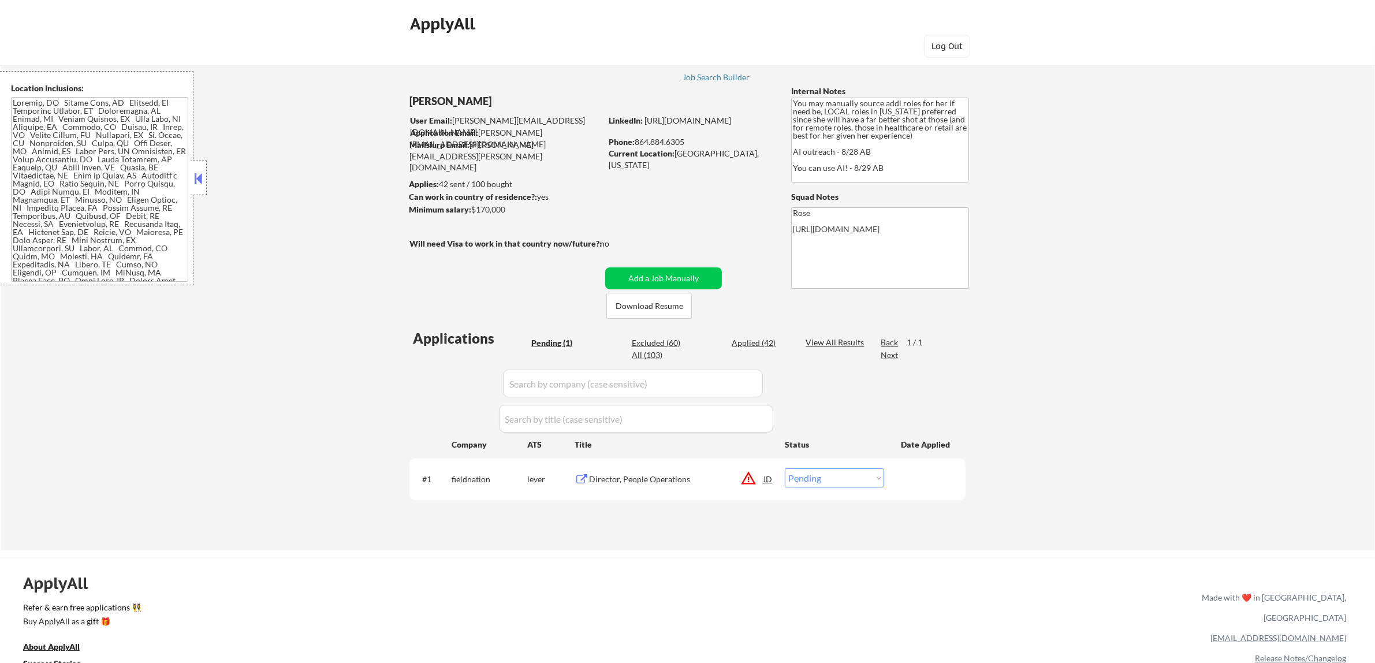
click at [668, 482] on div "Director, People Operations" at bounding box center [676, 480] width 174 height 12
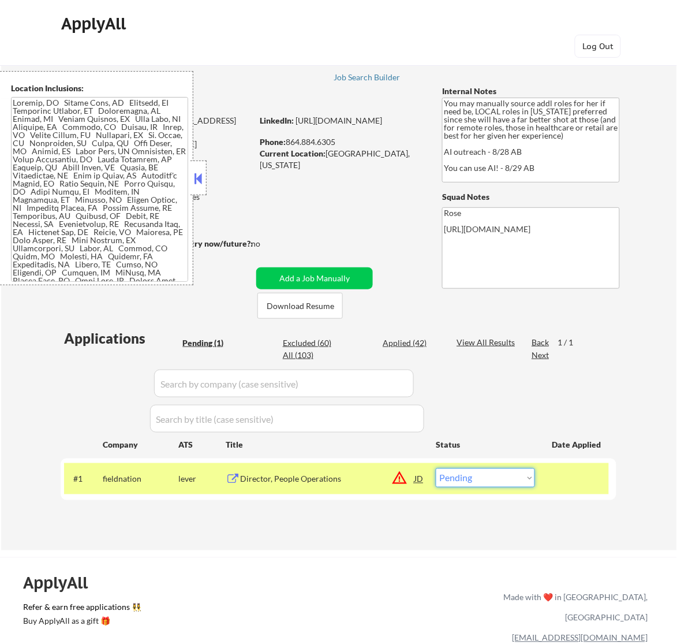
click at [480, 477] on select "Choose an option... Pending Applied Excluded (Questions) Excluded (Expired) Exc…" at bounding box center [485, 477] width 99 height 19
select select ""applied""
click at [436, 468] on select "Choose an option... Pending Applied Excluded (Questions) Excluded (Expired) Exc…" at bounding box center [485, 477] width 99 height 19
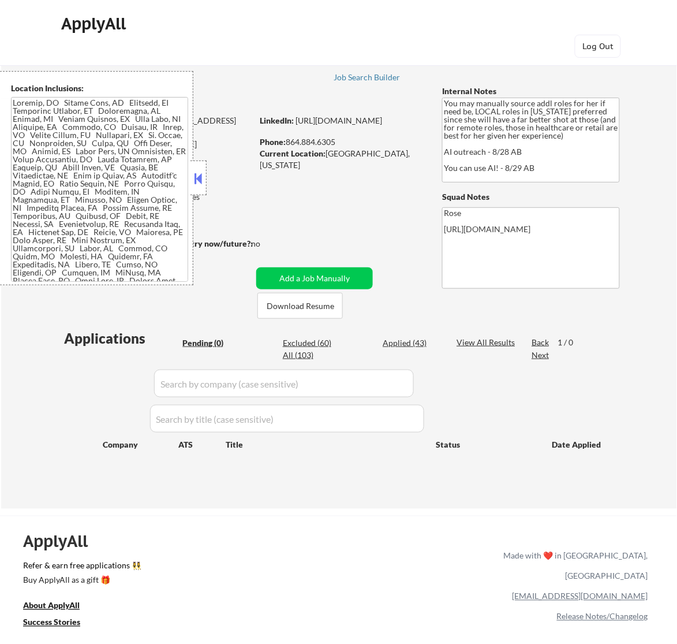
click at [203, 178] on button at bounding box center [198, 178] width 13 height 17
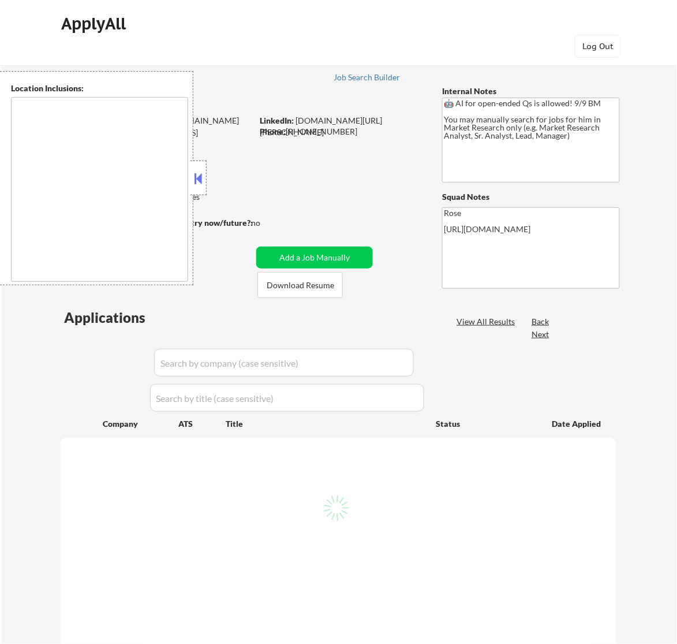
type textarea "[GEOGRAPHIC_DATA], [GEOGRAPHIC_DATA] [GEOGRAPHIC_DATA], [GEOGRAPHIC_DATA] [GEOG…"
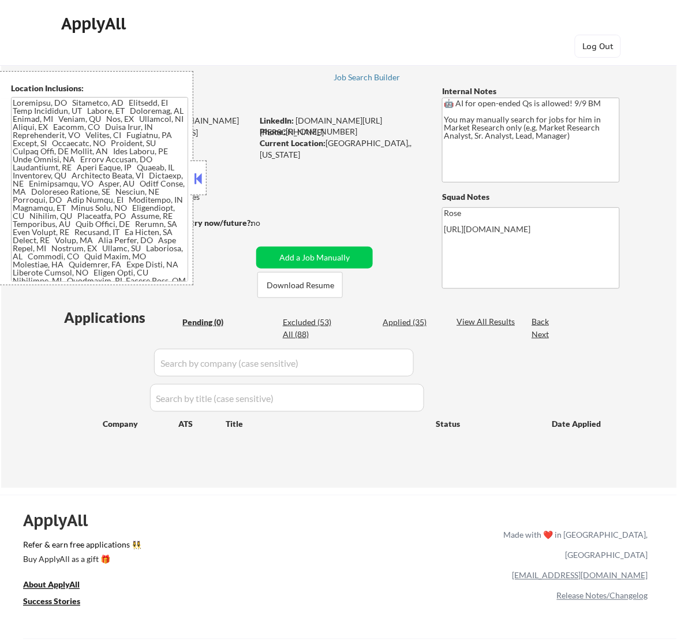
click at [203, 174] on button at bounding box center [198, 178] width 13 height 17
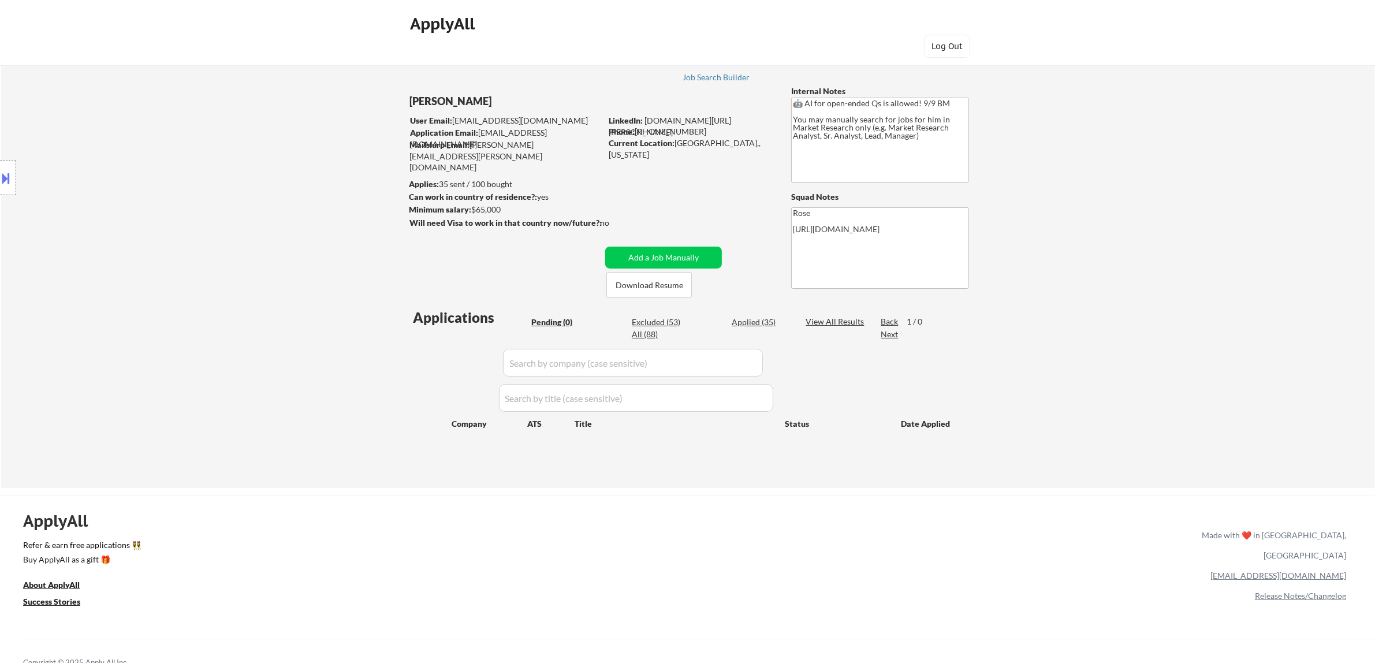
click at [677, 320] on div "Applied (35)" at bounding box center [761, 322] width 58 height 12
select select ""applied""
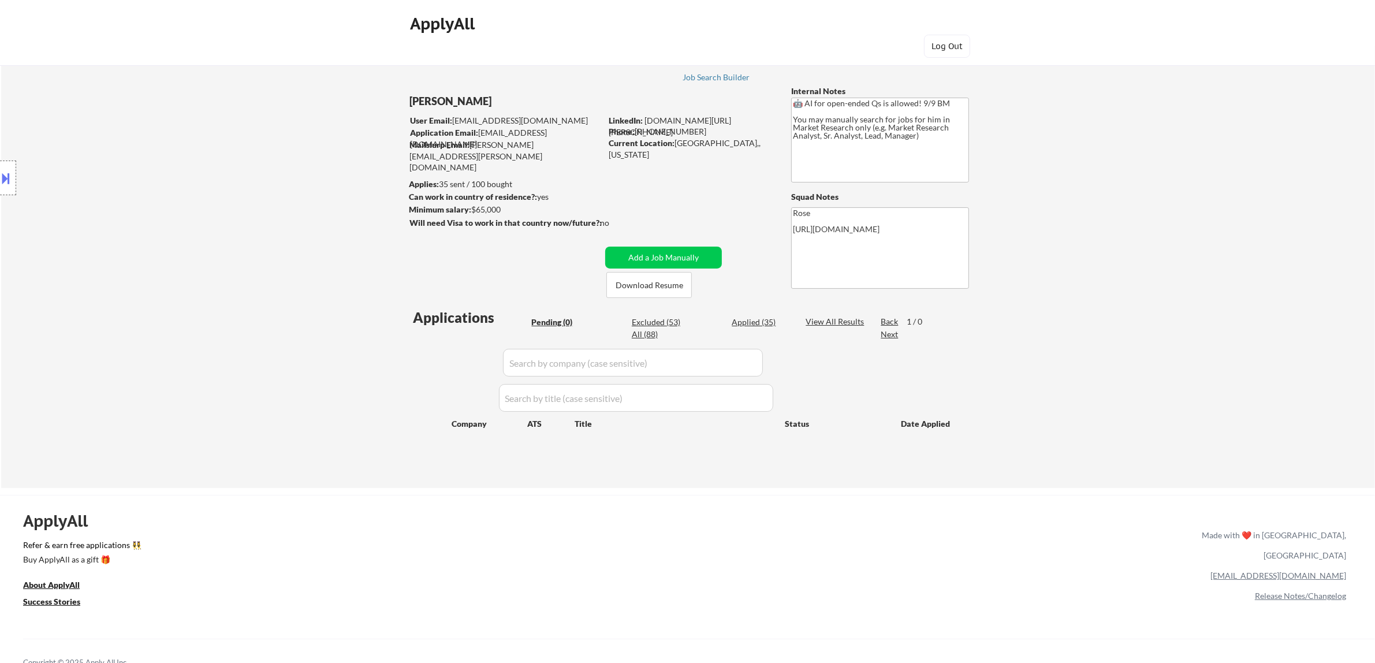
select select ""applied""
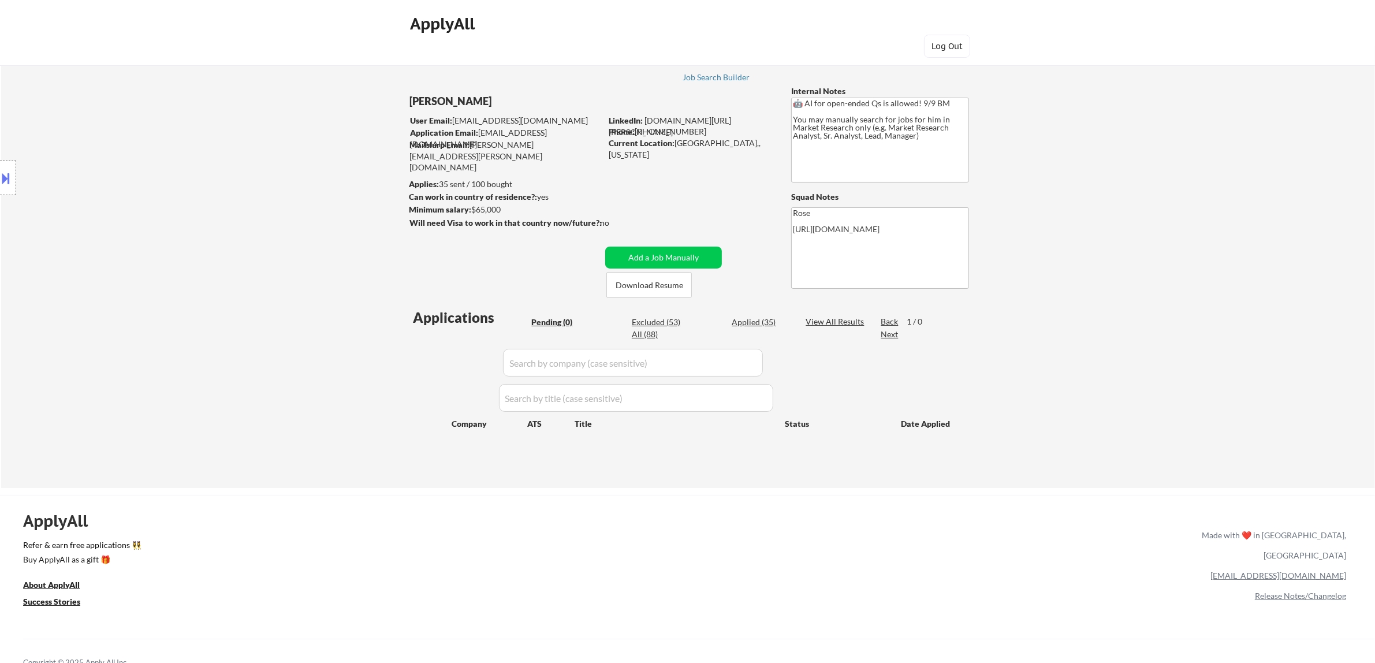
select select ""applied""
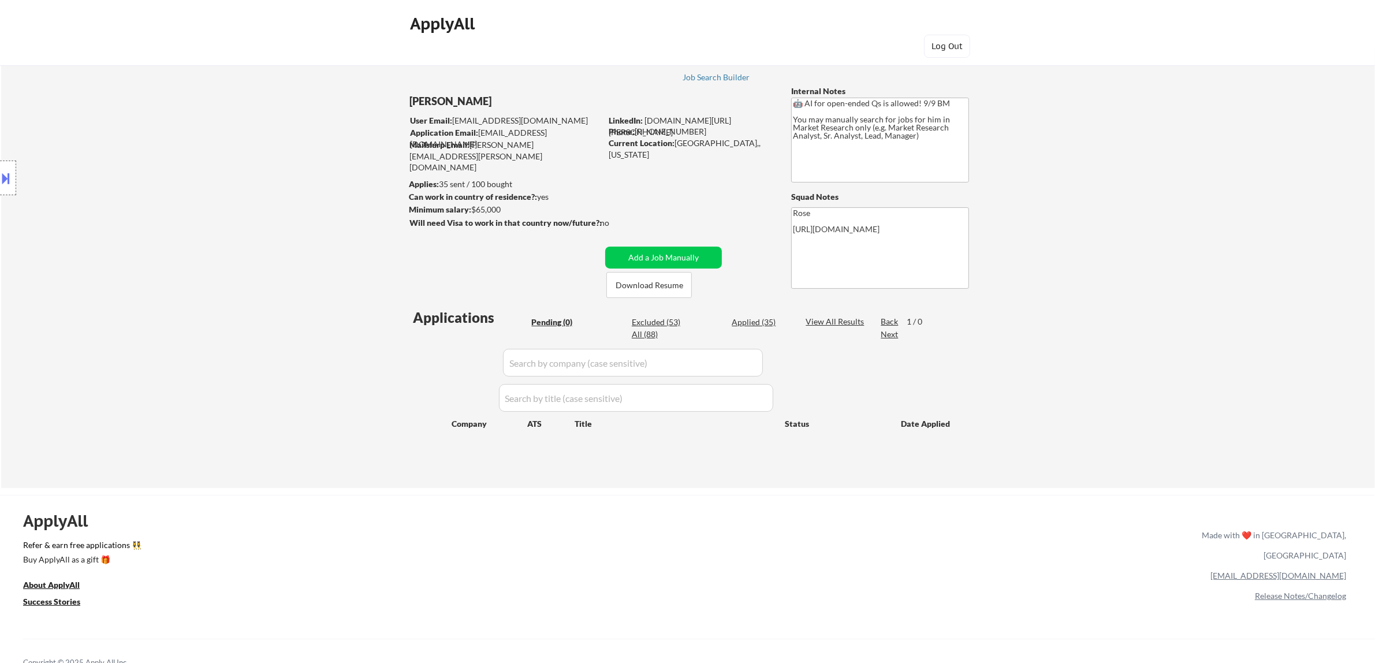
select select ""applied""
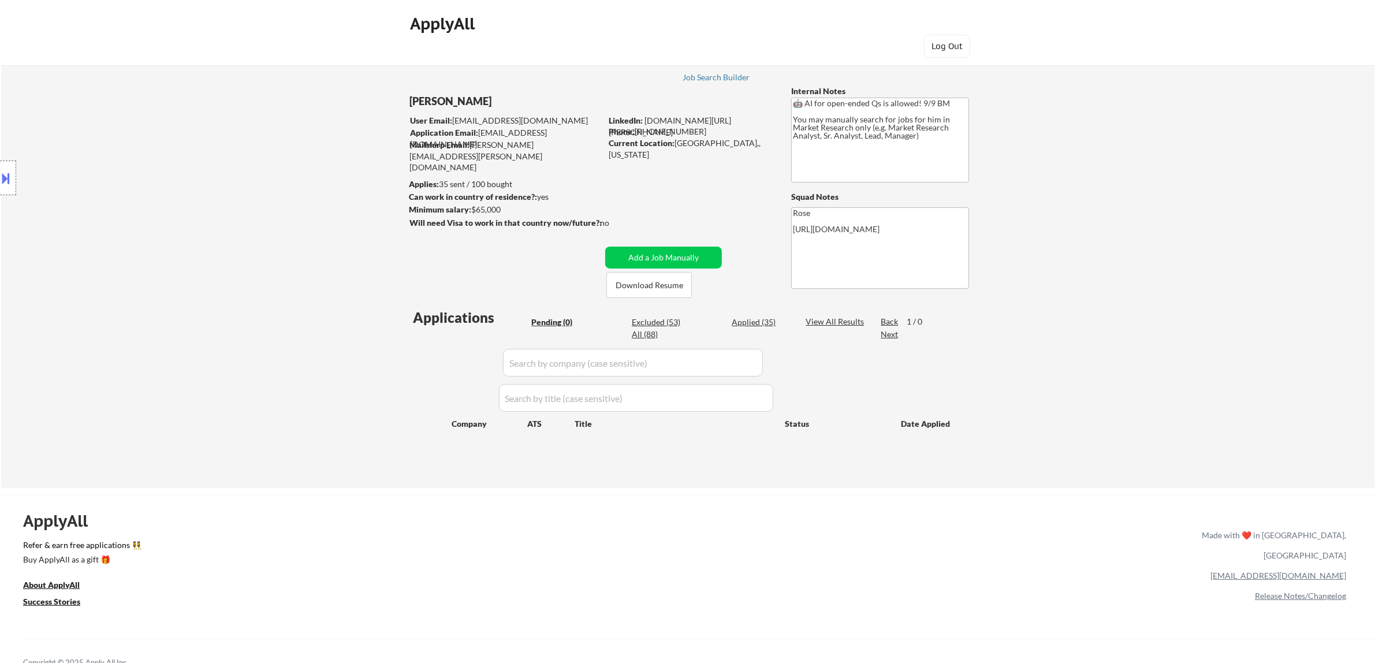
select select ""applied""
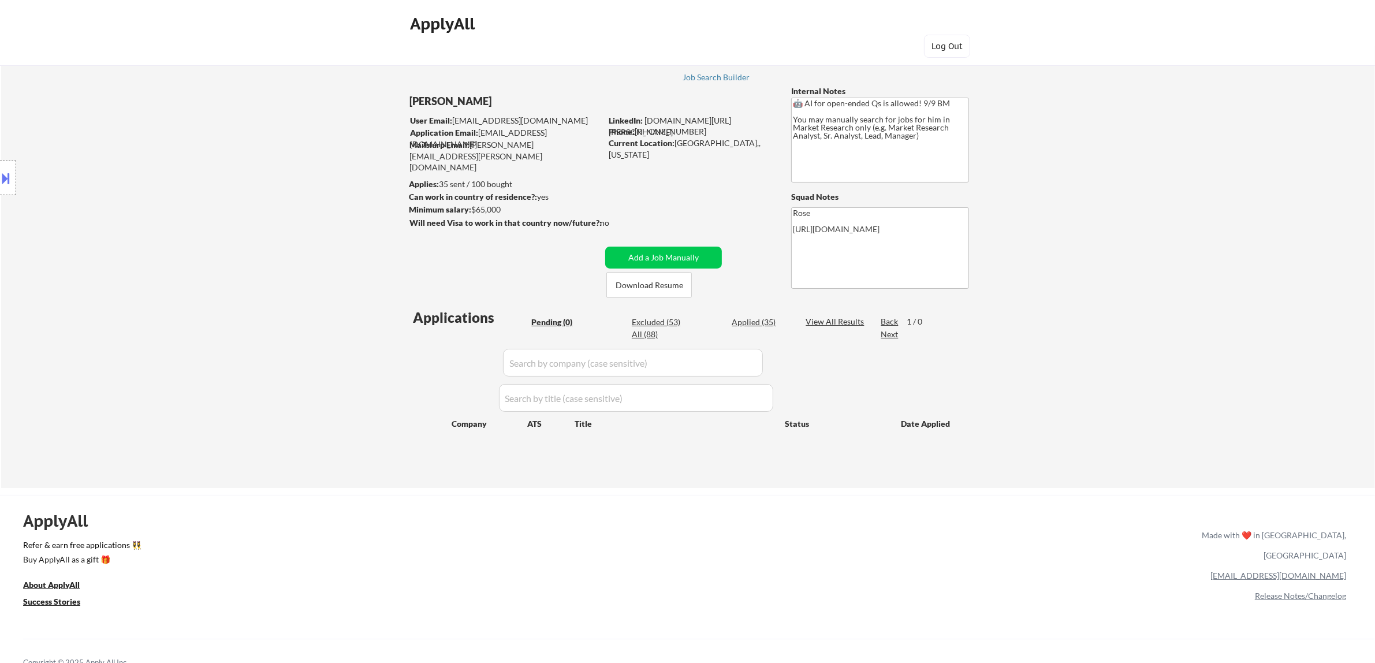
select select ""applied""
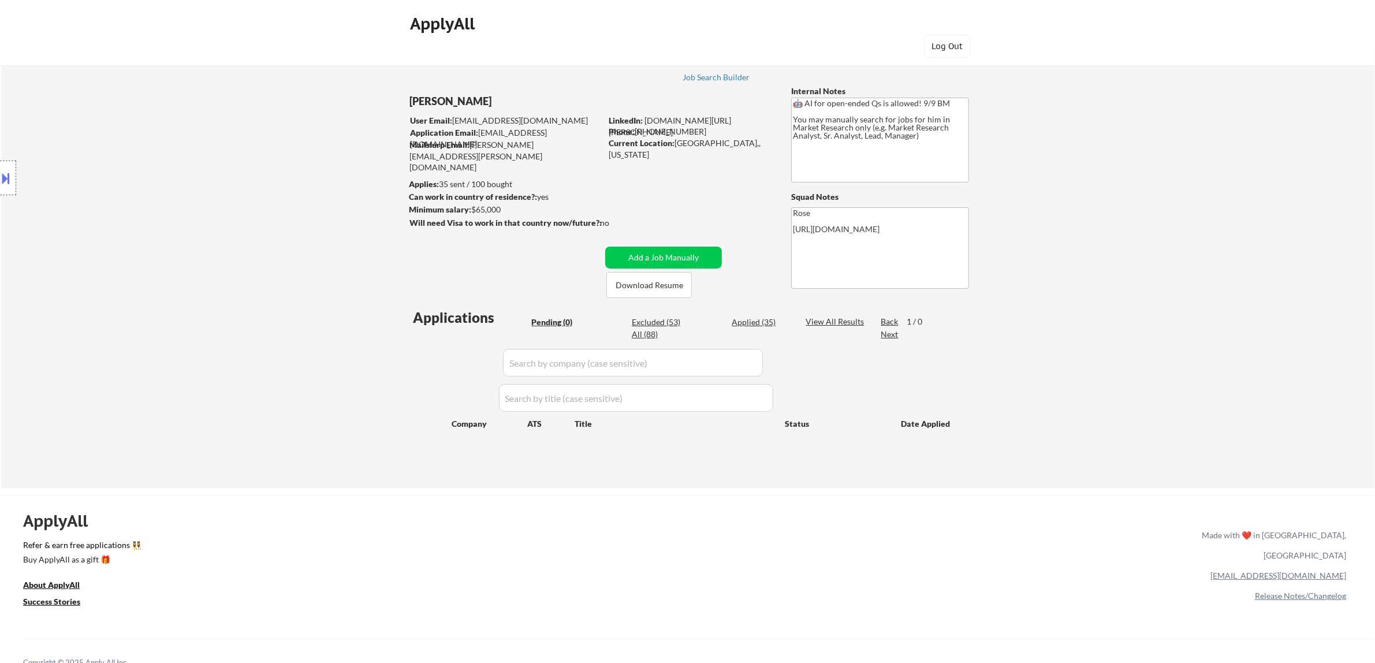
select select ""applied""
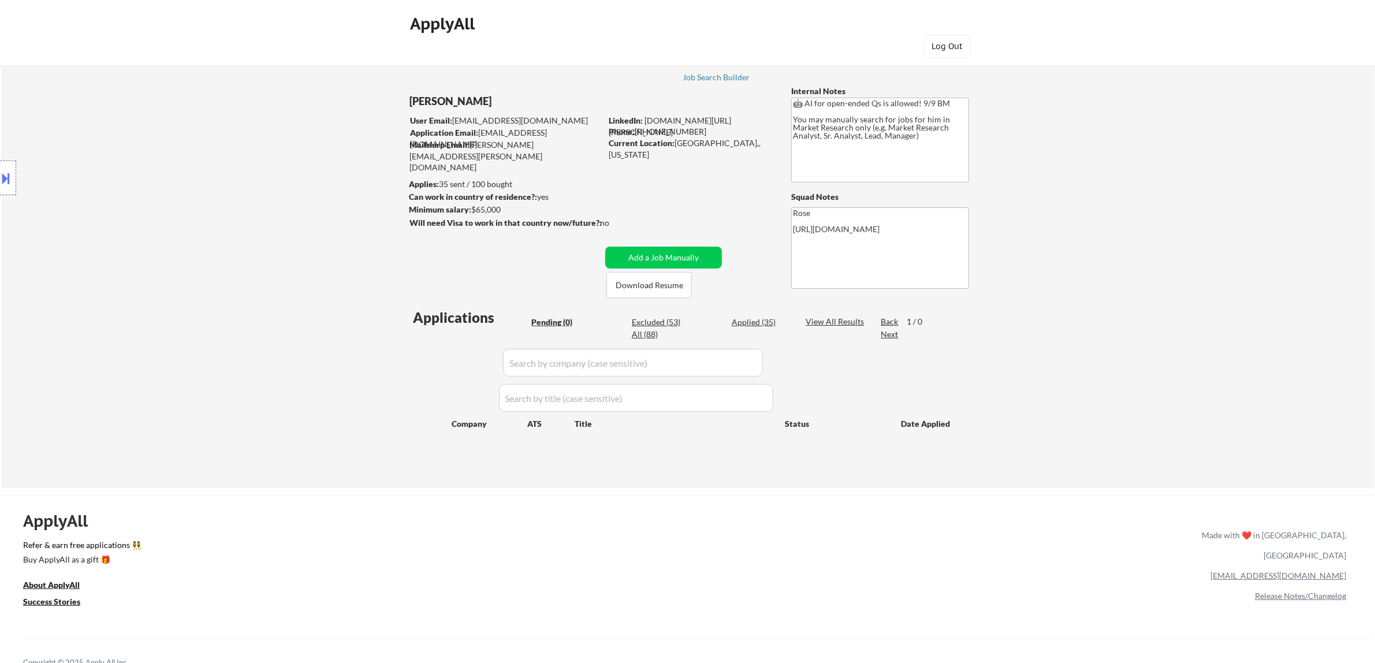
select select ""applied""
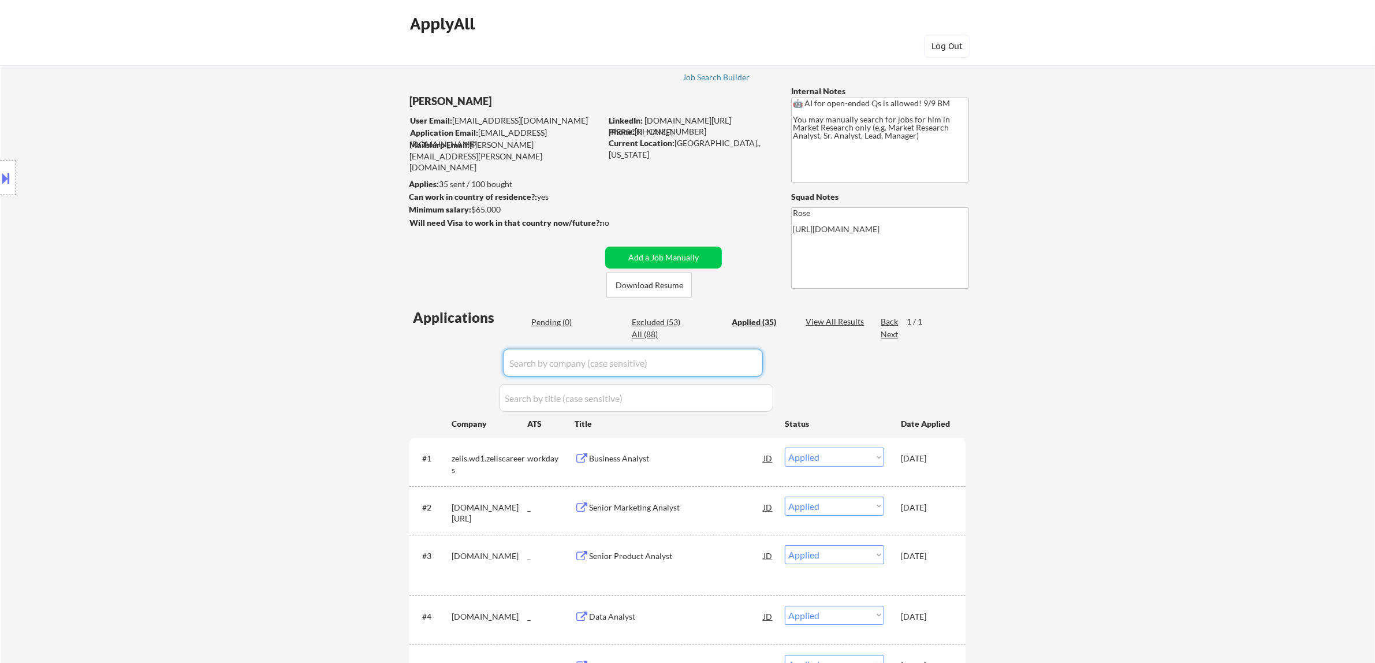
click at [677, 366] on input "input" at bounding box center [633, 363] width 260 height 28
paste input "superawesome."
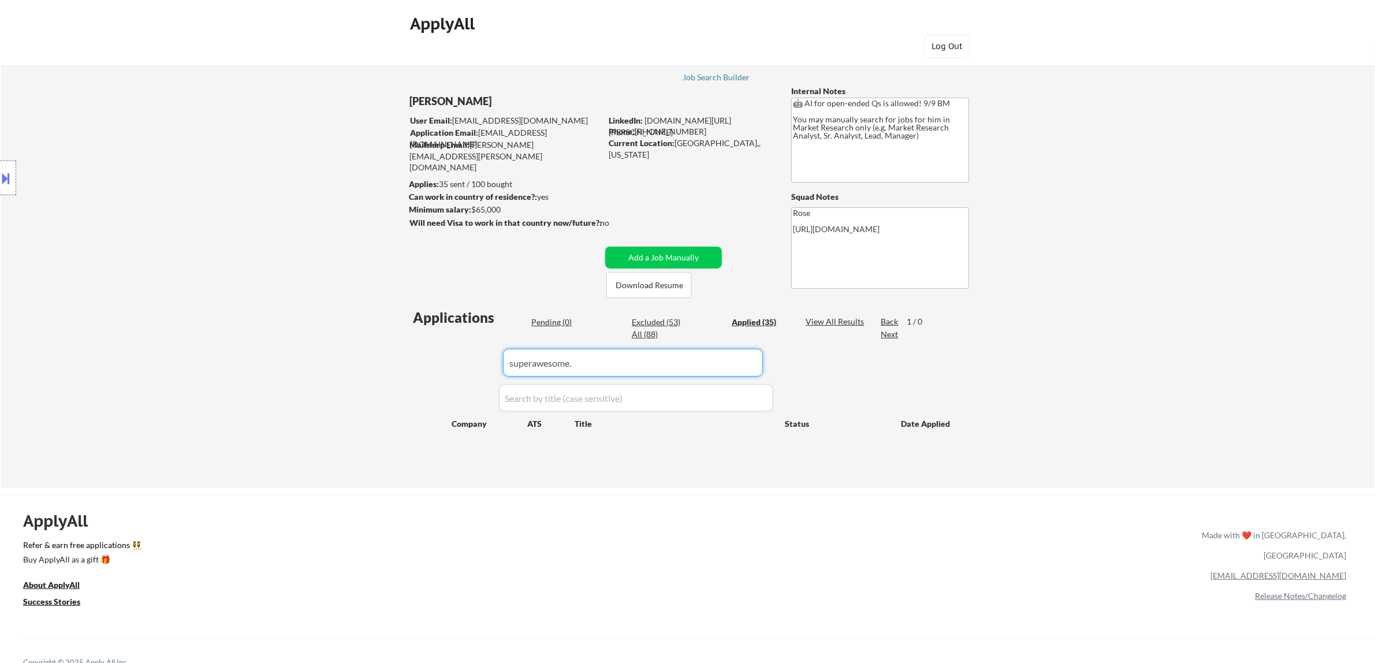
type input "superawesome"
drag, startPoint x: 591, startPoint y: 364, endPoint x: 332, endPoint y: 389, distance: 259.9
click at [332, 389] on div "← Return to /applysquad Mailslurp Inbox Job Search Builder [PERSON_NAME] User E…" at bounding box center [688, 267] width 1374 height 442
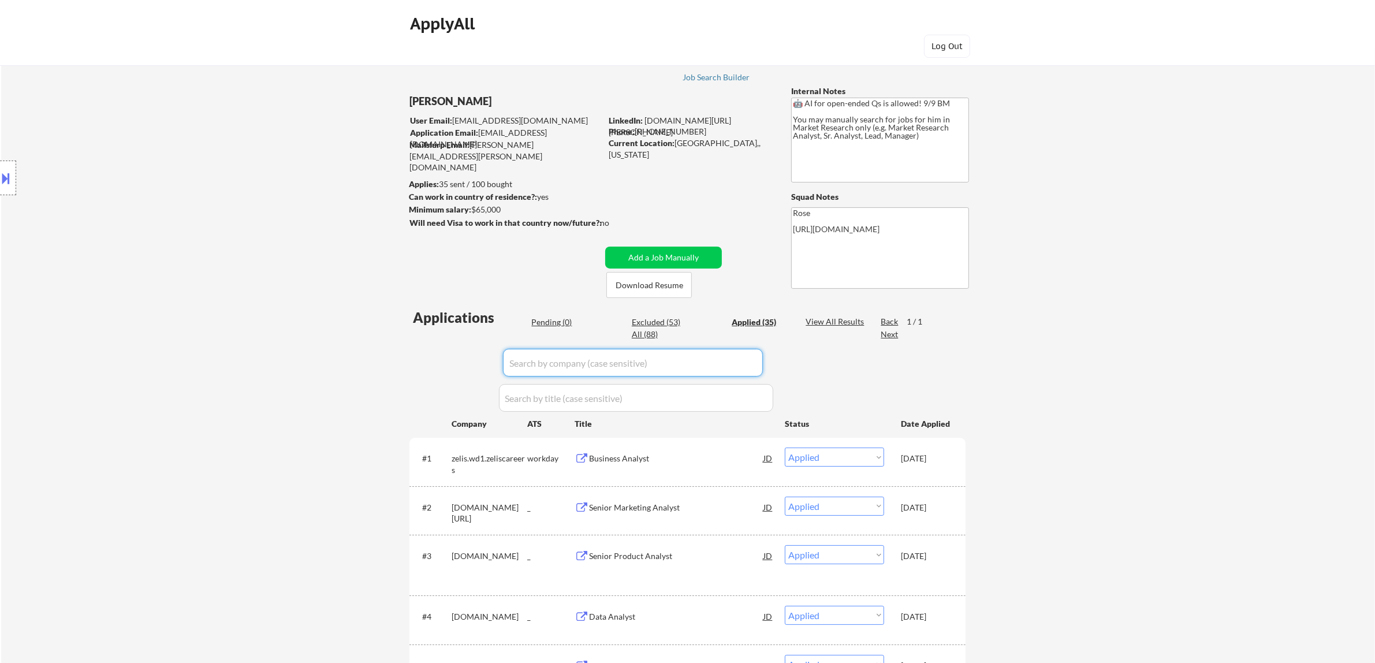
click at [553, 322] on div "Pending (0)" at bounding box center [560, 322] width 58 height 12
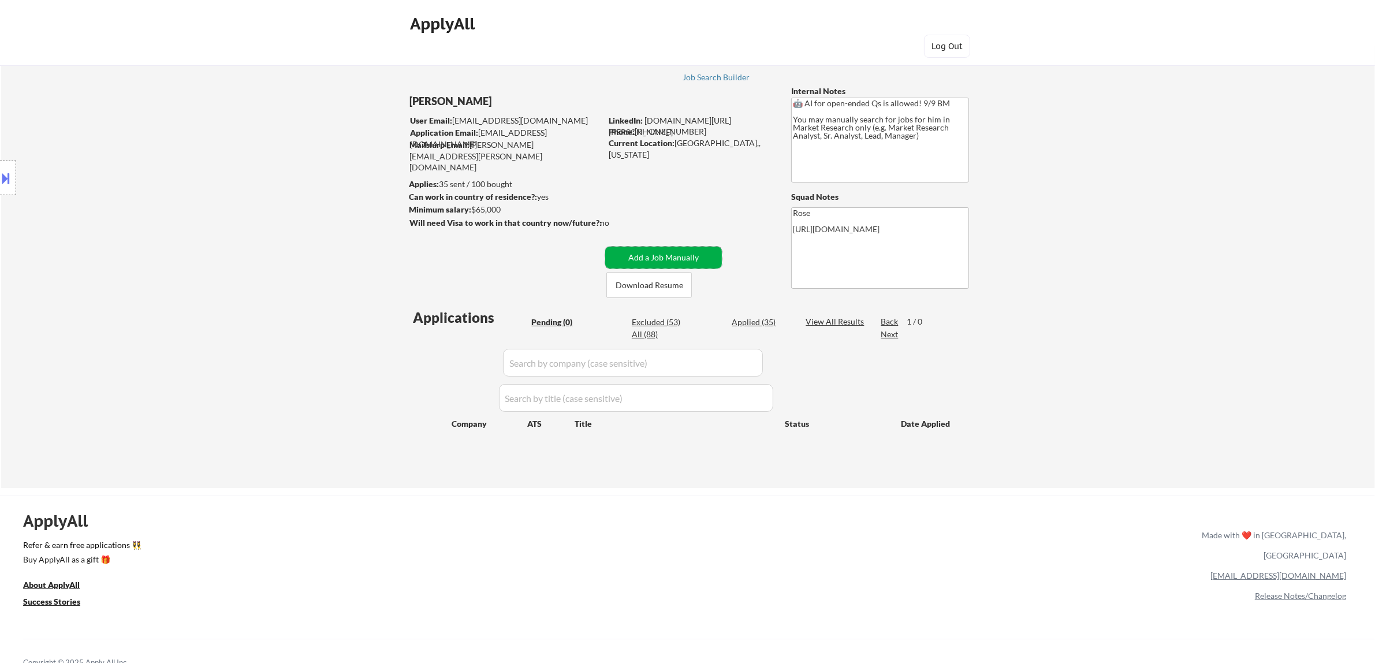
click at [658, 255] on button "Add a Job Manually" at bounding box center [663, 258] width 117 height 22
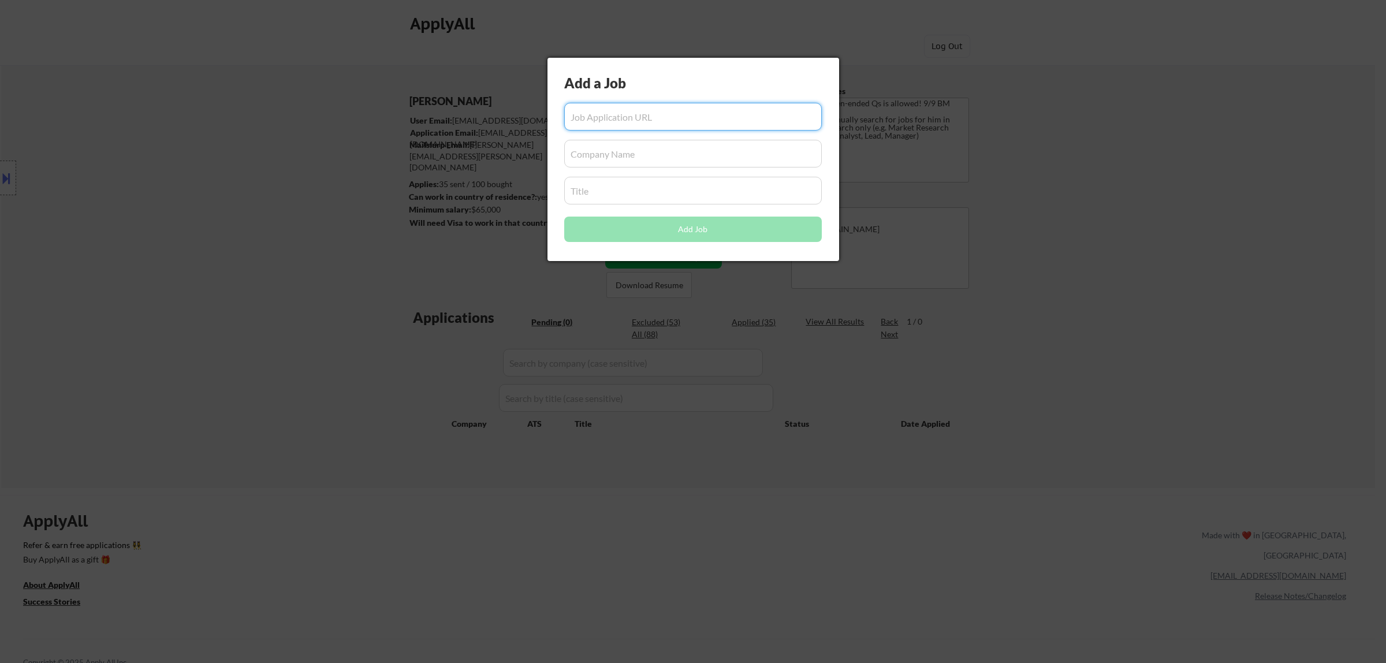
paste input "[URL][DOMAIN_NAME]"
type input "[URL][DOMAIN_NAME]"
click at [647, 156] on input "input" at bounding box center [693, 154] width 258 height 28
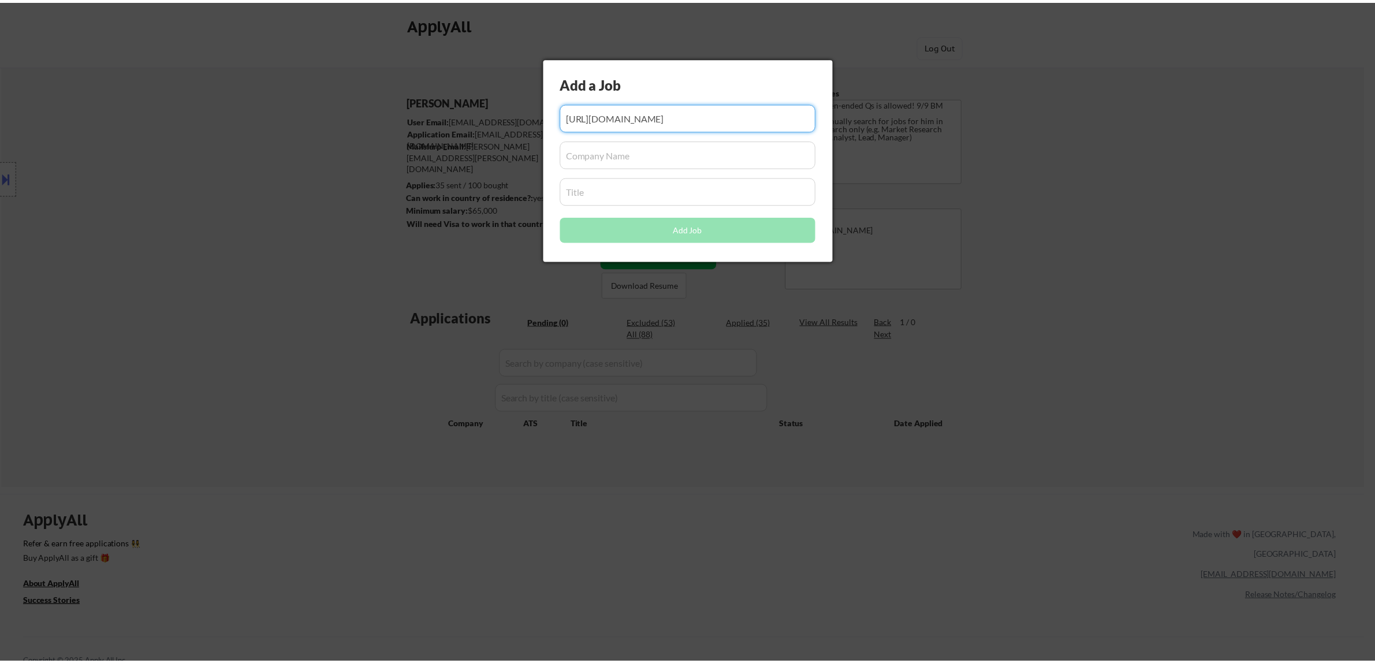
scroll to position [0, 0]
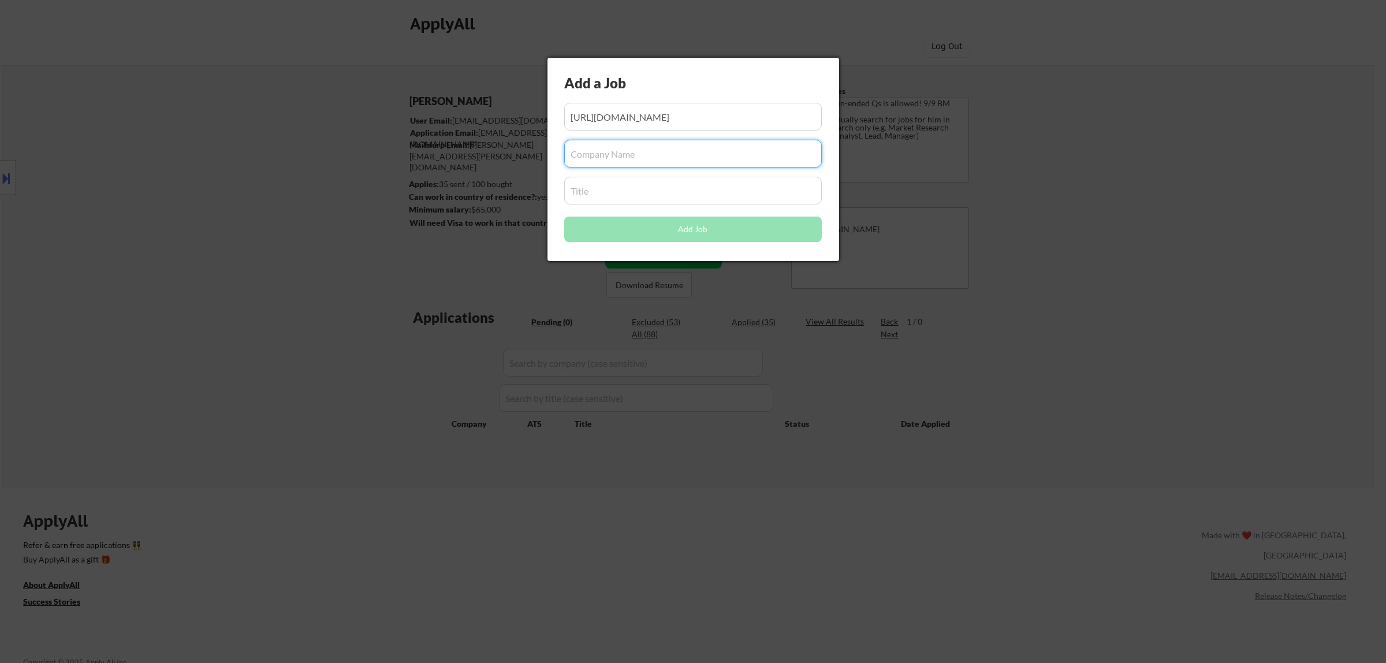
click at [642, 160] on input "input" at bounding box center [693, 154] width 258 height 28
paste input "[DOMAIN_NAME]"
type input "[DOMAIN_NAME]"
click at [607, 195] on input "input" at bounding box center [693, 191] width 258 height 28
paste input "Insights and Measurement Research Analyst"
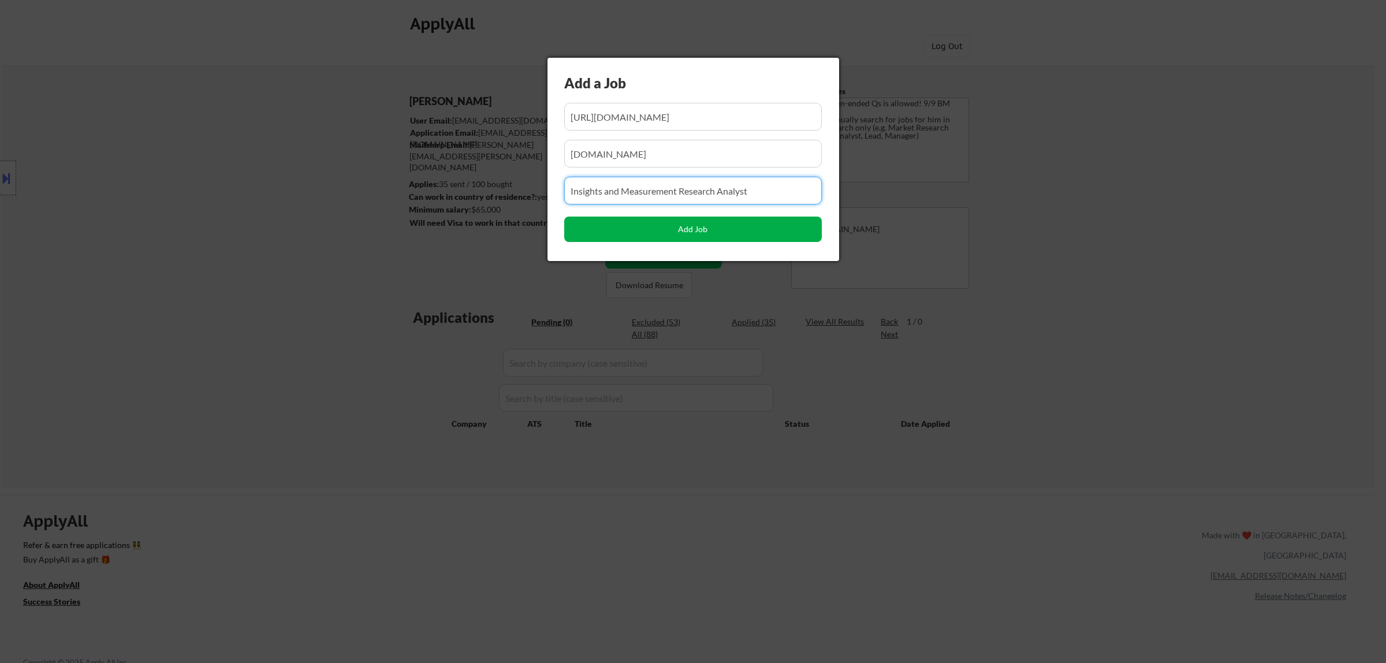
type input "Insights and Measurement Research Analyst"
click at [677, 233] on button "Add Job" at bounding box center [693, 229] width 258 height 25
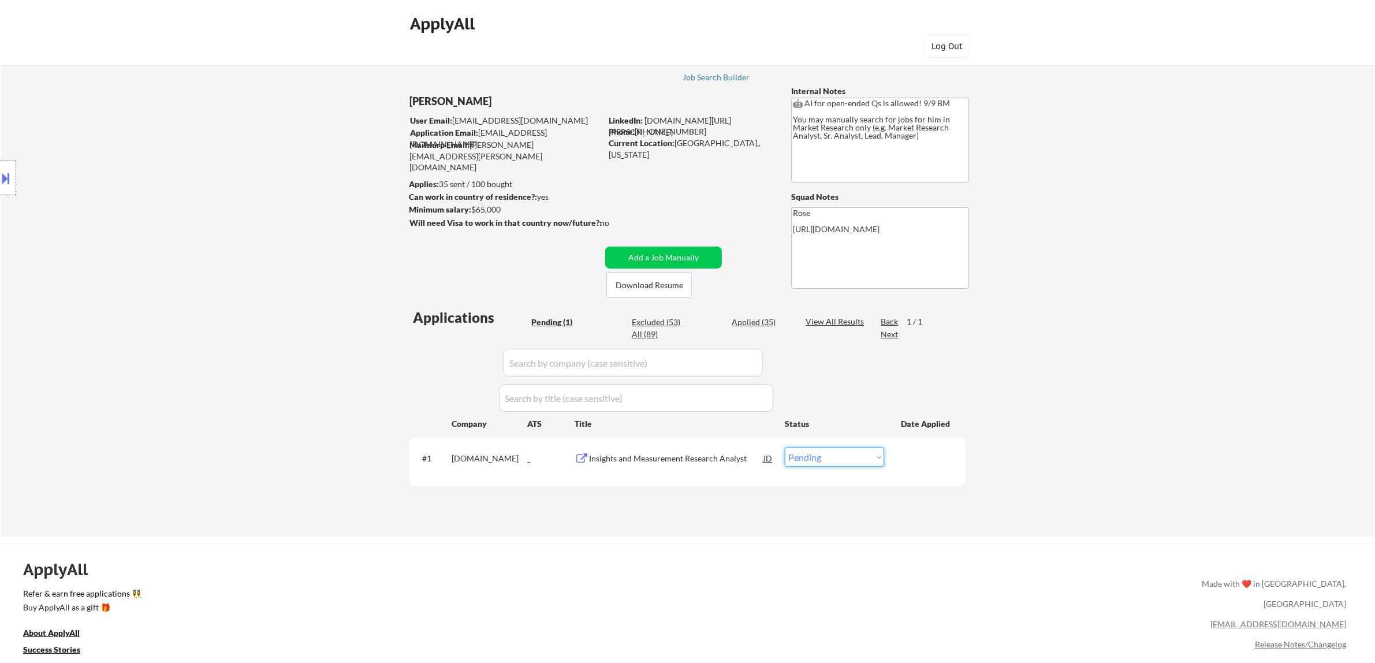
click at [677, 459] on select "Choose an option... Pending Applied Excluded (Questions) Excluded (Expired) Exc…" at bounding box center [834, 457] width 99 height 19
select select ""applied""
click at [677, 448] on select "Choose an option... Pending Applied Excluded (Questions) Excluded (Expired) Exc…" at bounding box center [834, 457] width 99 height 19
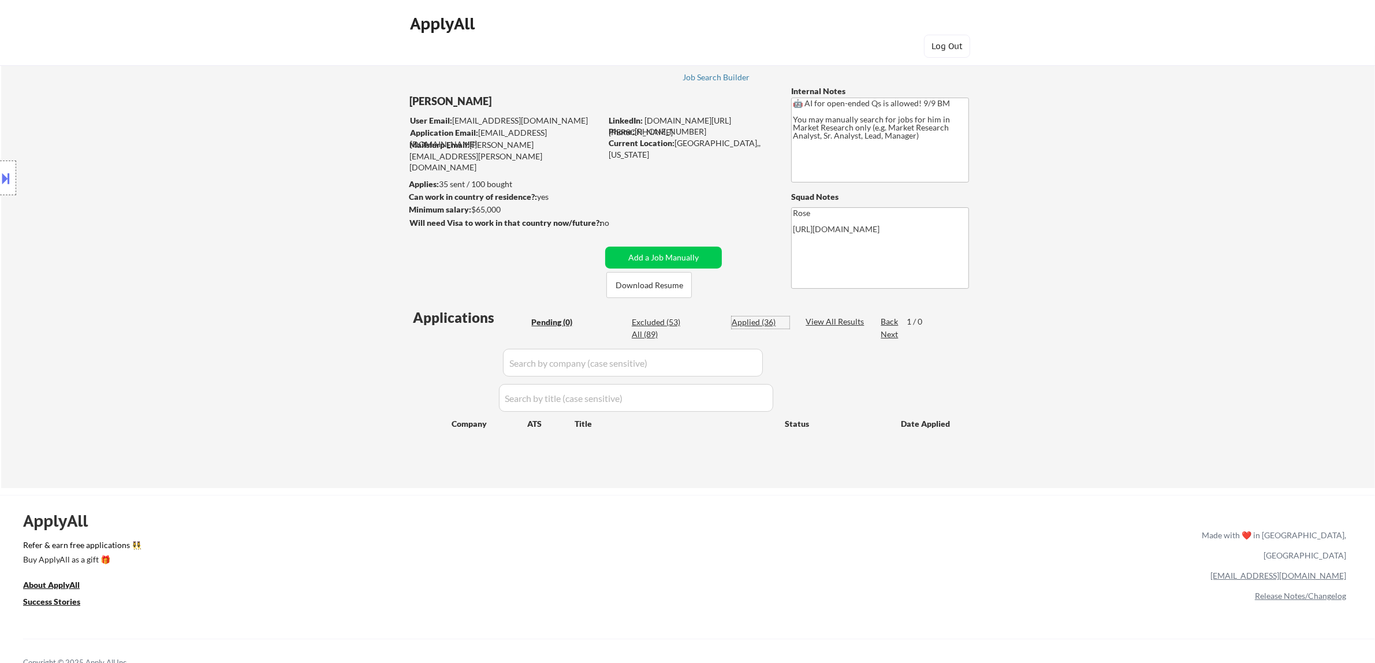
click at [677, 318] on div "Applied (36)" at bounding box center [761, 322] width 58 height 12
select select ""applied""
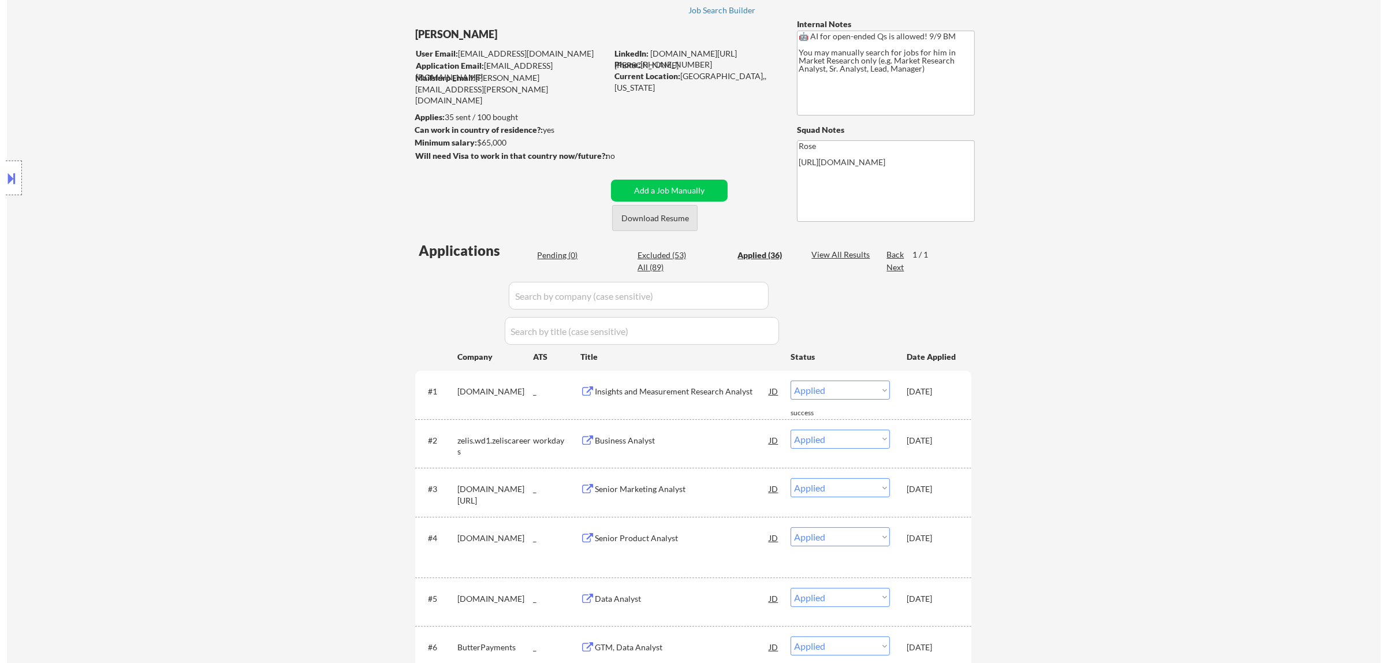
scroll to position [144, 0]
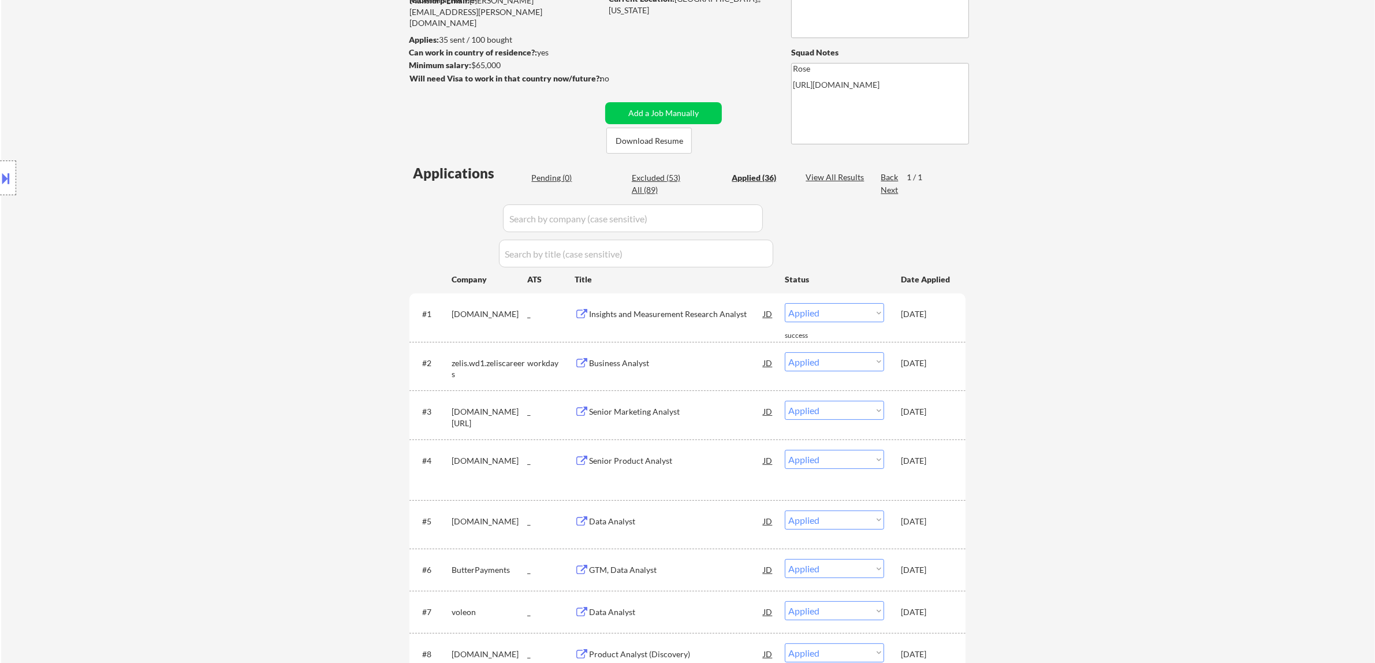
click at [677, 219] on input "input" at bounding box center [633, 218] width 260 height 28
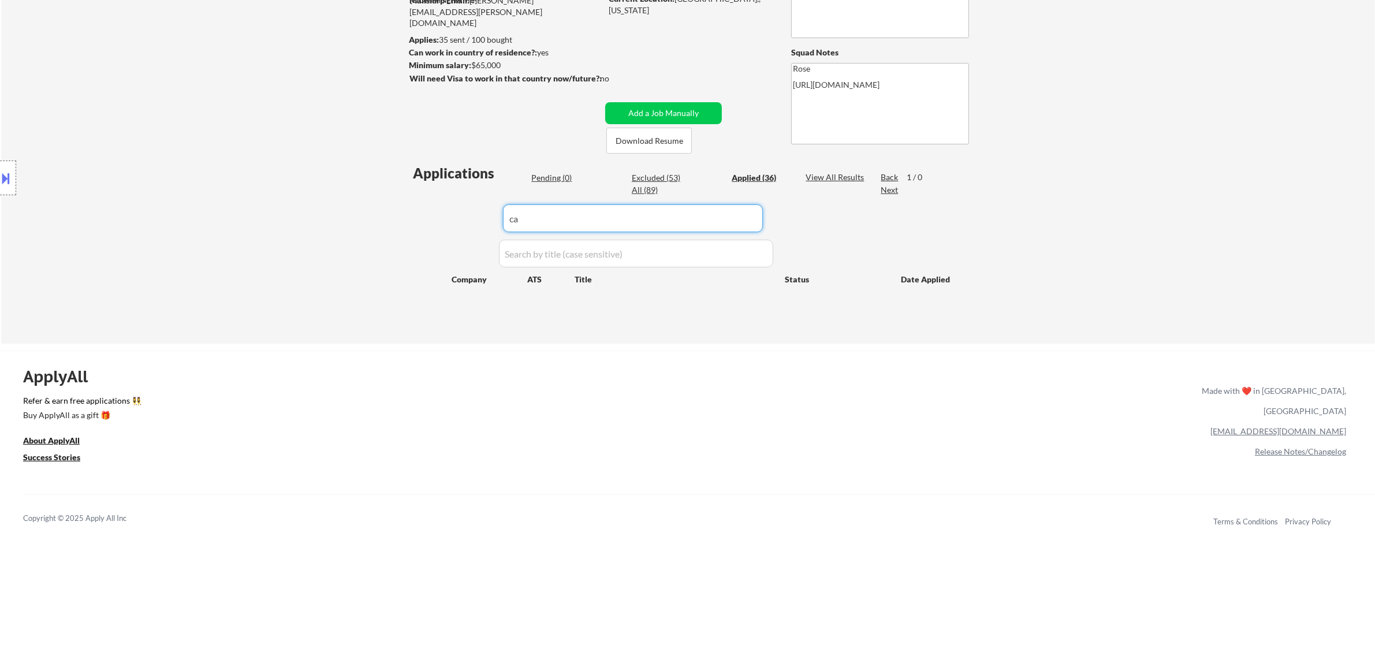
type input "c"
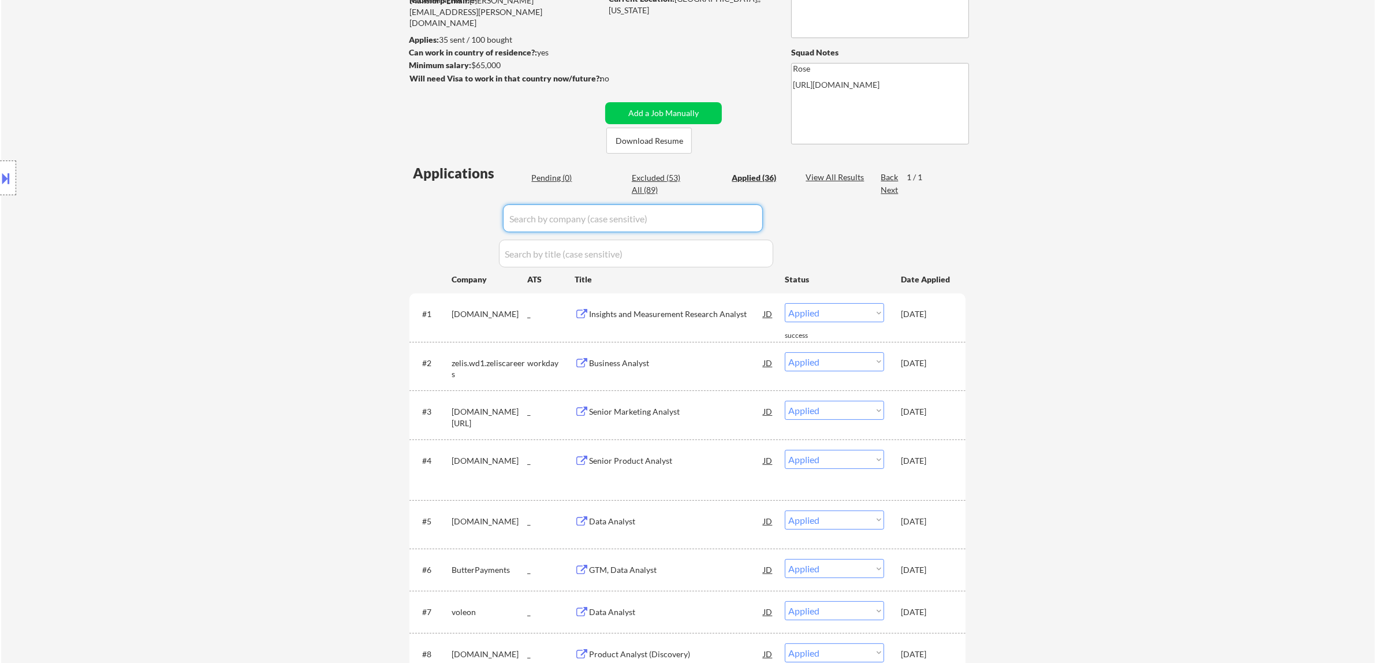
click at [550, 174] on div "Pending (0)" at bounding box center [560, 178] width 58 height 12
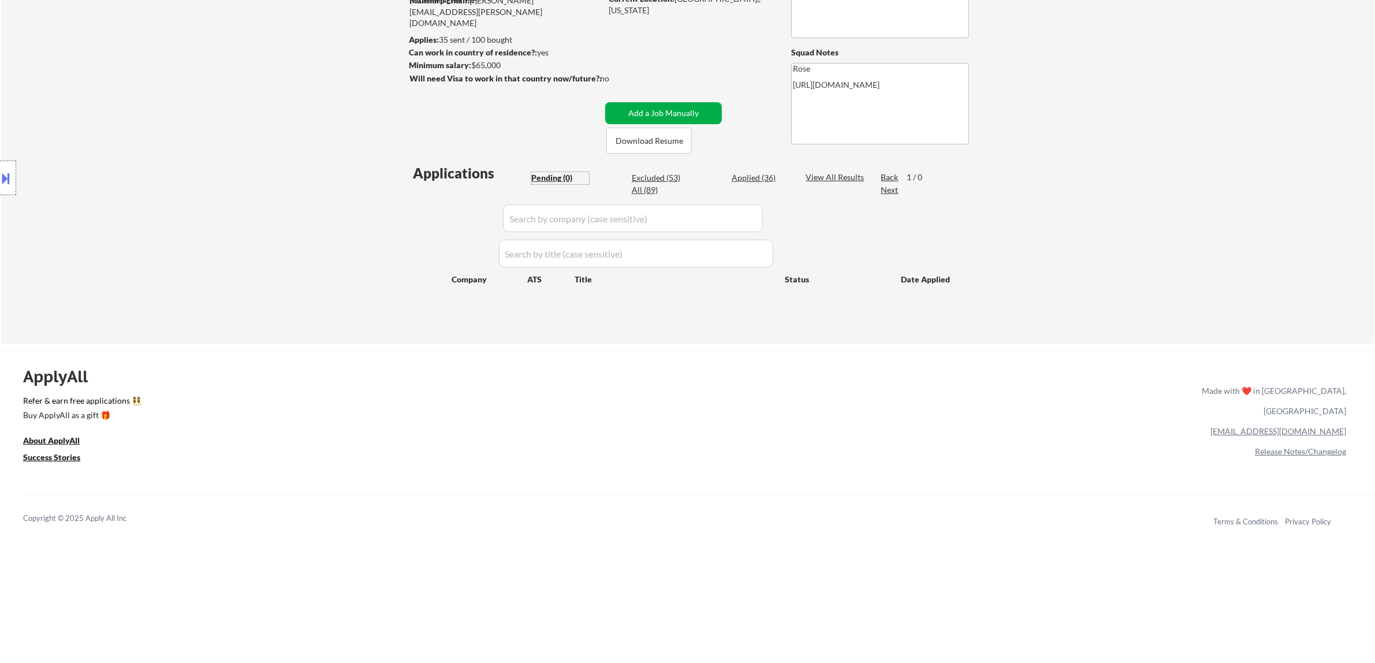
click at [624, 105] on button "Add a Job Manually" at bounding box center [663, 113] width 117 height 22
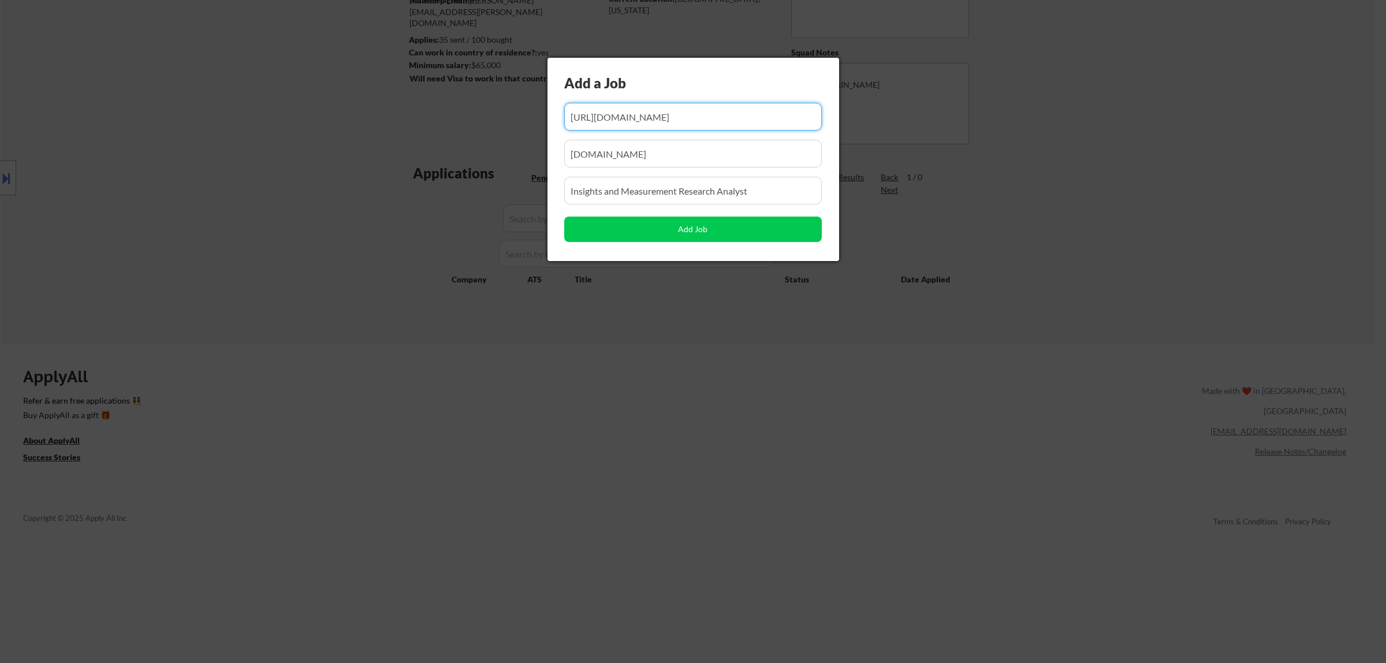
scroll to position [0, 151]
drag, startPoint x: 770, startPoint y: 119, endPoint x: 700, endPoint y: 127, distance: 69.8
click at [677, 127] on input "input" at bounding box center [693, 117] width 258 height 28
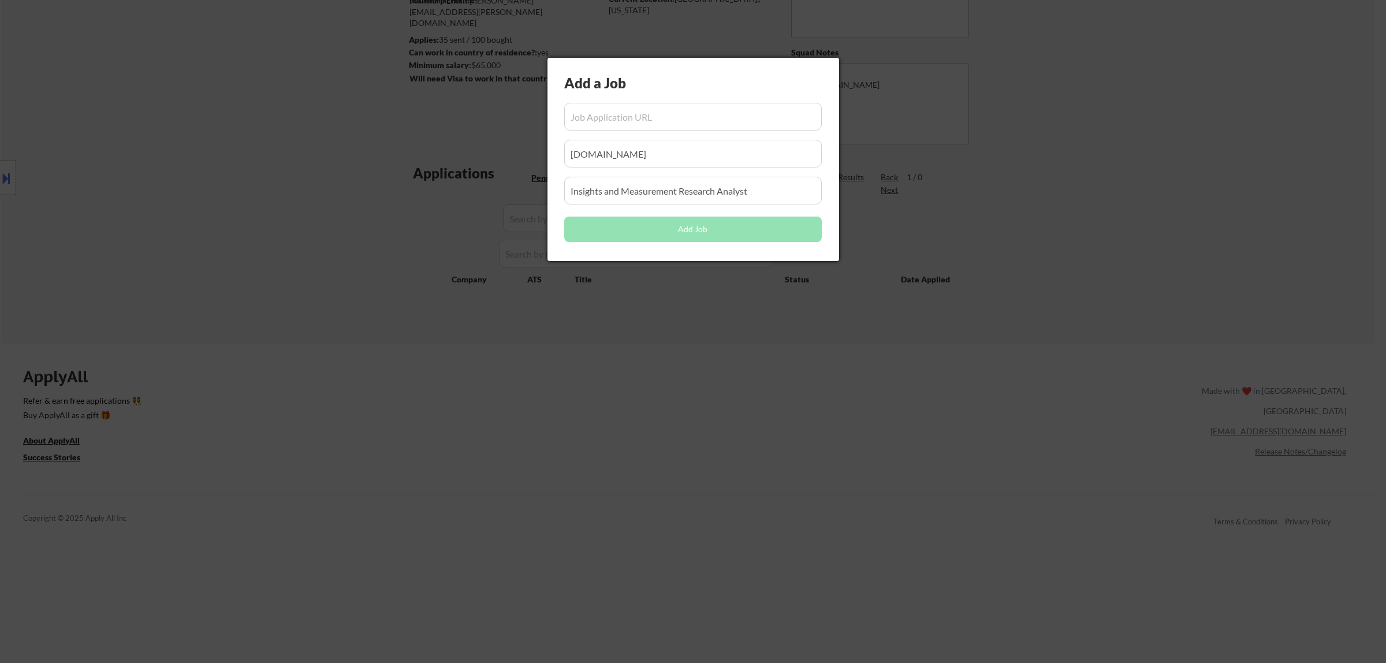
click at [677, 118] on input "input" at bounding box center [693, 117] width 258 height 28
paste input "[URL][DOMAIN_NAME]"
type input "[URL][DOMAIN_NAME]"
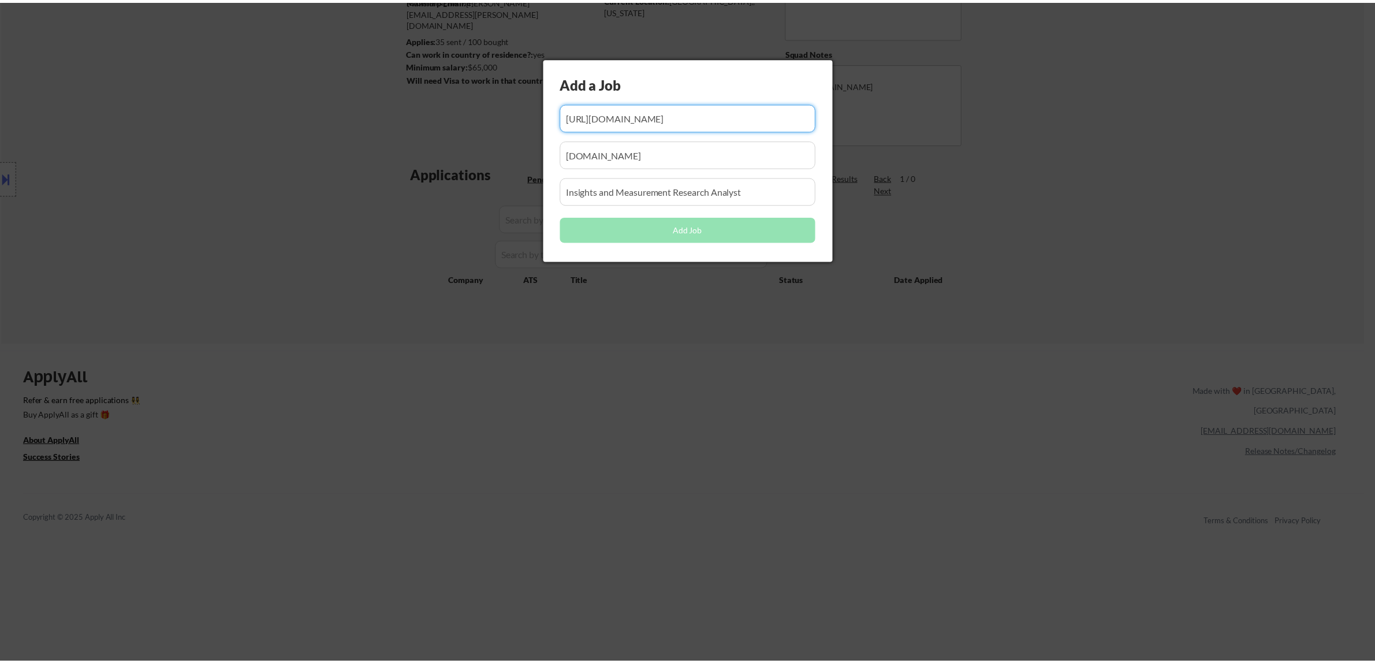
scroll to position [0, 0]
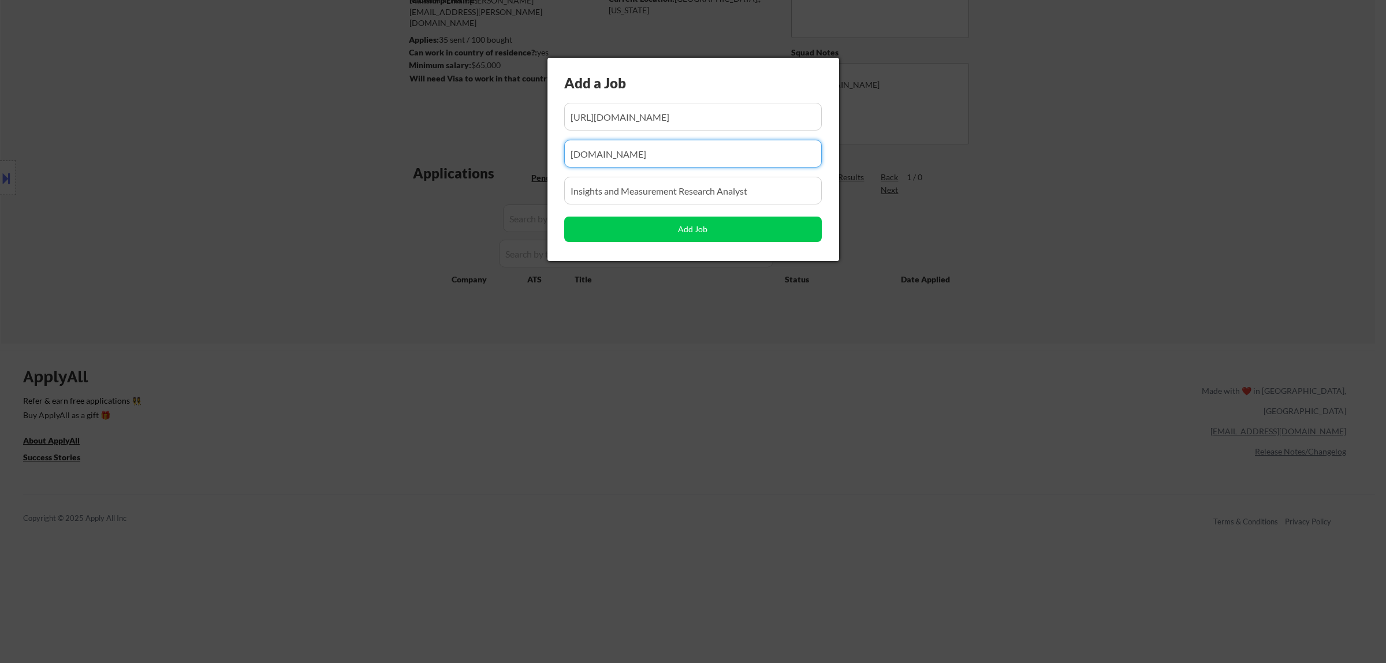
drag, startPoint x: 543, startPoint y: 170, endPoint x: 404, endPoint y: 176, distance: 138.7
click at [404, 176] on body "← Return to /applysquad Mailslurp Inbox Job Search Builder [PERSON_NAME] User E…" at bounding box center [693, 187] width 1386 height 663
drag, startPoint x: 614, startPoint y: 143, endPoint x: 610, endPoint y: 148, distance: 6.6
click at [611, 146] on input "input" at bounding box center [693, 154] width 258 height 28
paste input "casebookpbc"
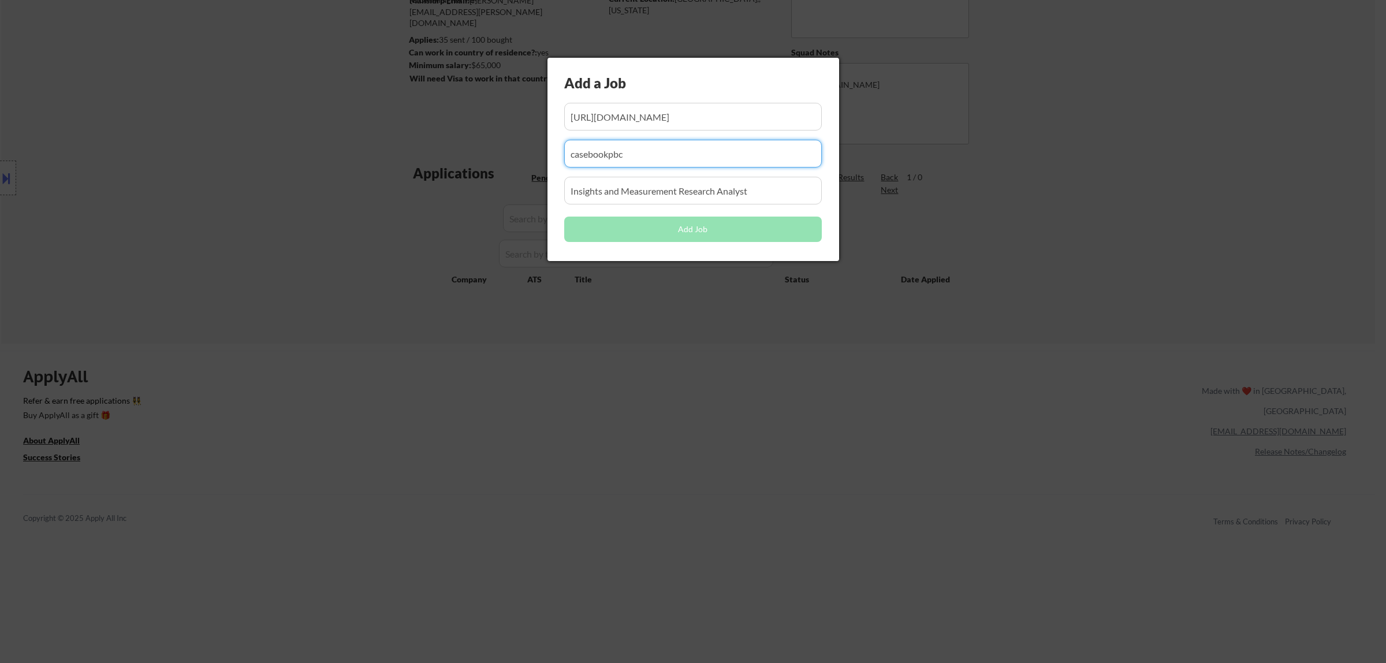
type input "casebookpbc"
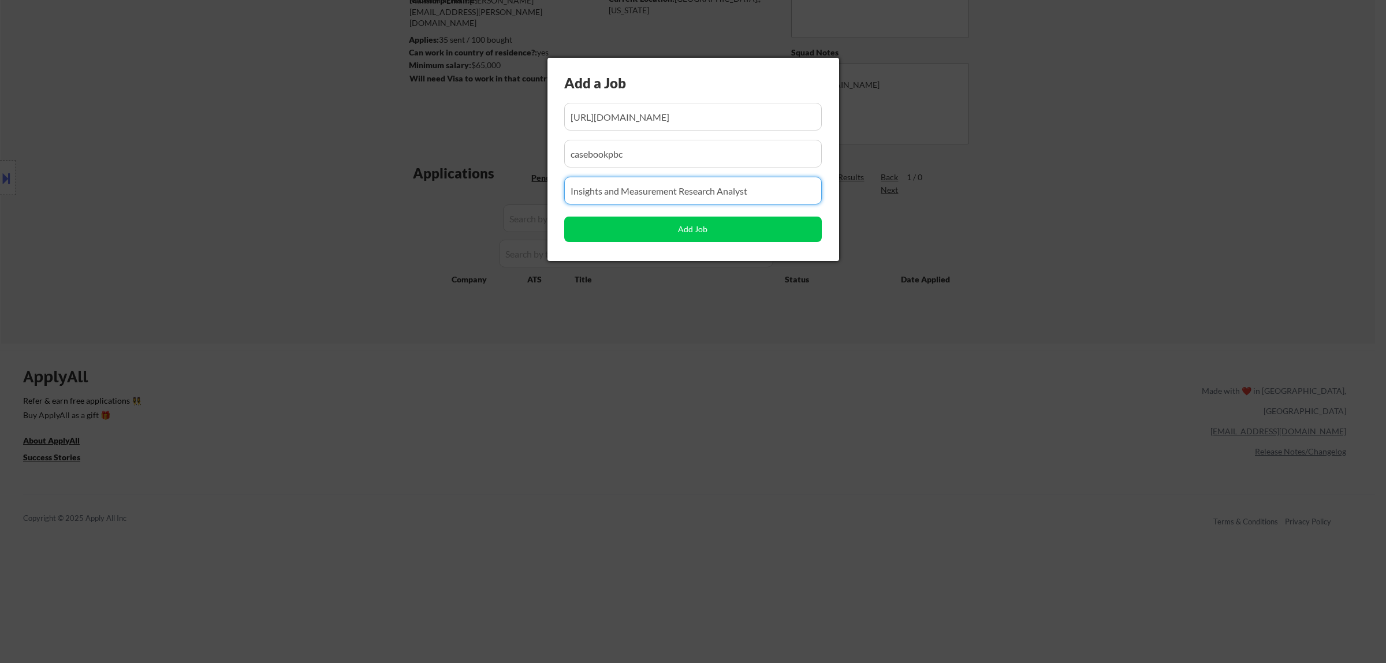
drag, startPoint x: 693, startPoint y: 183, endPoint x: 426, endPoint y: 174, distance: 267.5
click at [424, 181] on body "← Return to /applysquad Mailslurp Inbox Job Search Builder [PERSON_NAME] User E…" at bounding box center [693, 187] width 1386 height 663
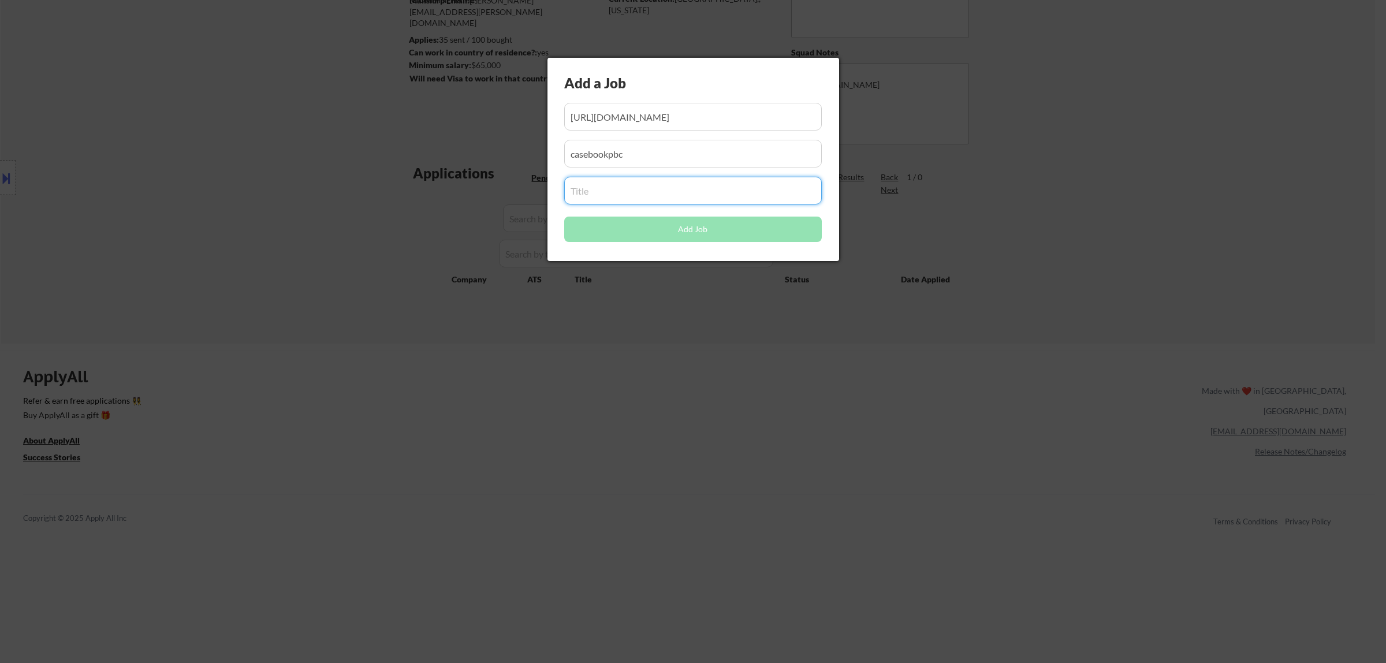
click at [647, 192] on input "input" at bounding box center [693, 191] width 258 height 28
paste input "Data Analyst"
type input "Data Analyst"
click at [677, 232] on button "Add Job" at bounding box center [693, 229] width 258 height 25
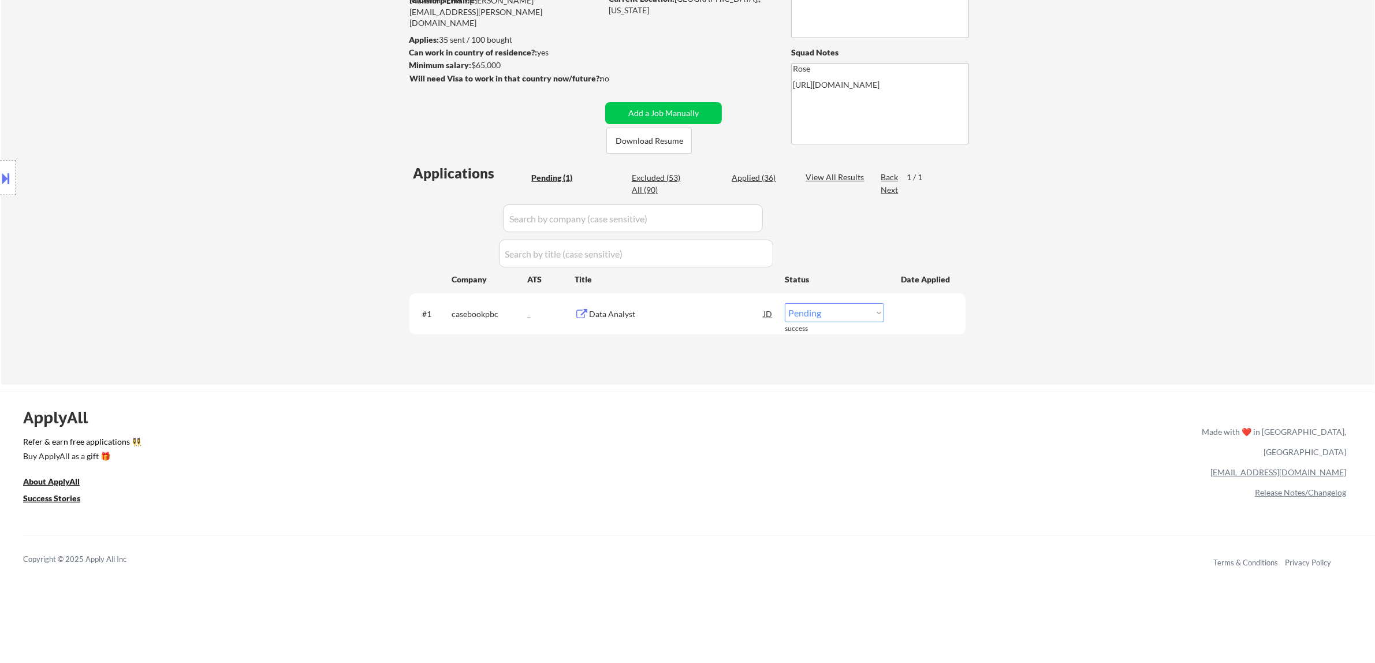
click at [677, 312] on select "Choose an option... Pending Applied Excluded (Questions) Excluded (Expired) Exc…" at bounding box center [834, 312] width 99 height 19
select select ""applied""
click at [677, 303] on select "Choose an option... Pending Applied Excluded (Questions) Excluded (Expired) Exc…" at bounding box center [834, 312] width 99 height 19
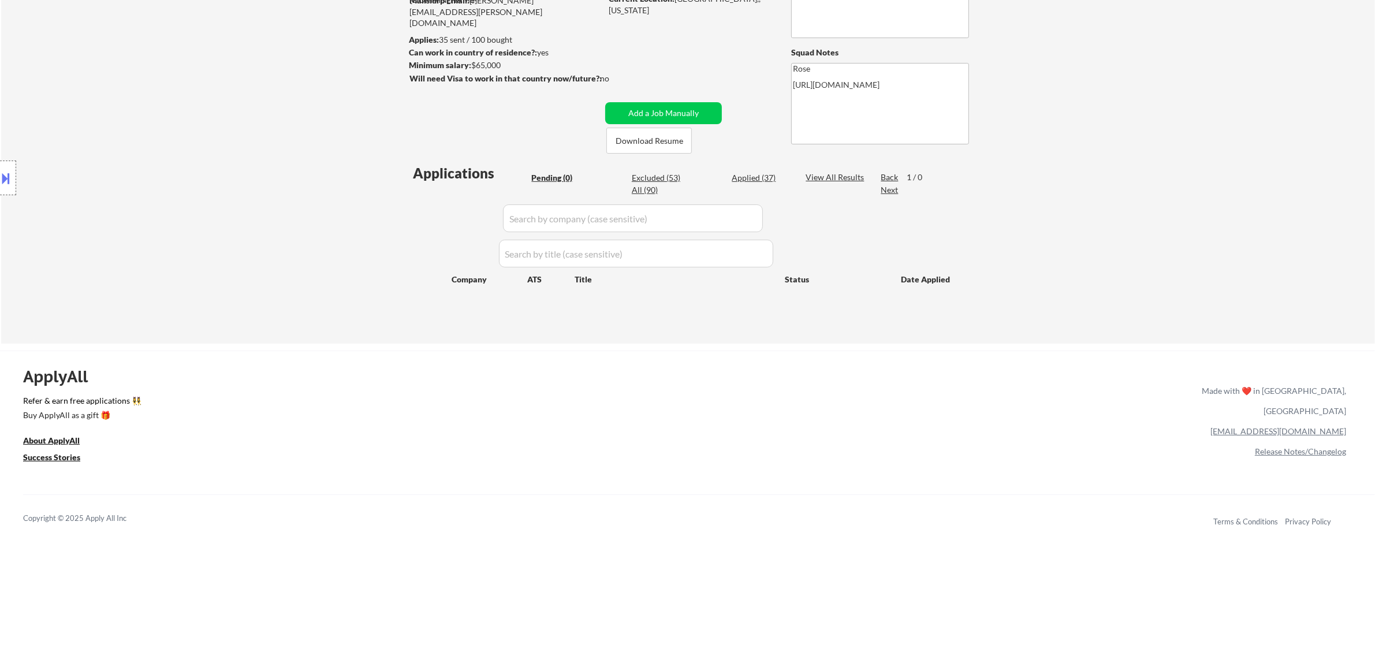
click at [677, 172] on div "Applied (37)" at bounding box center [761, 178] width 58 height 12
select select ""applied""
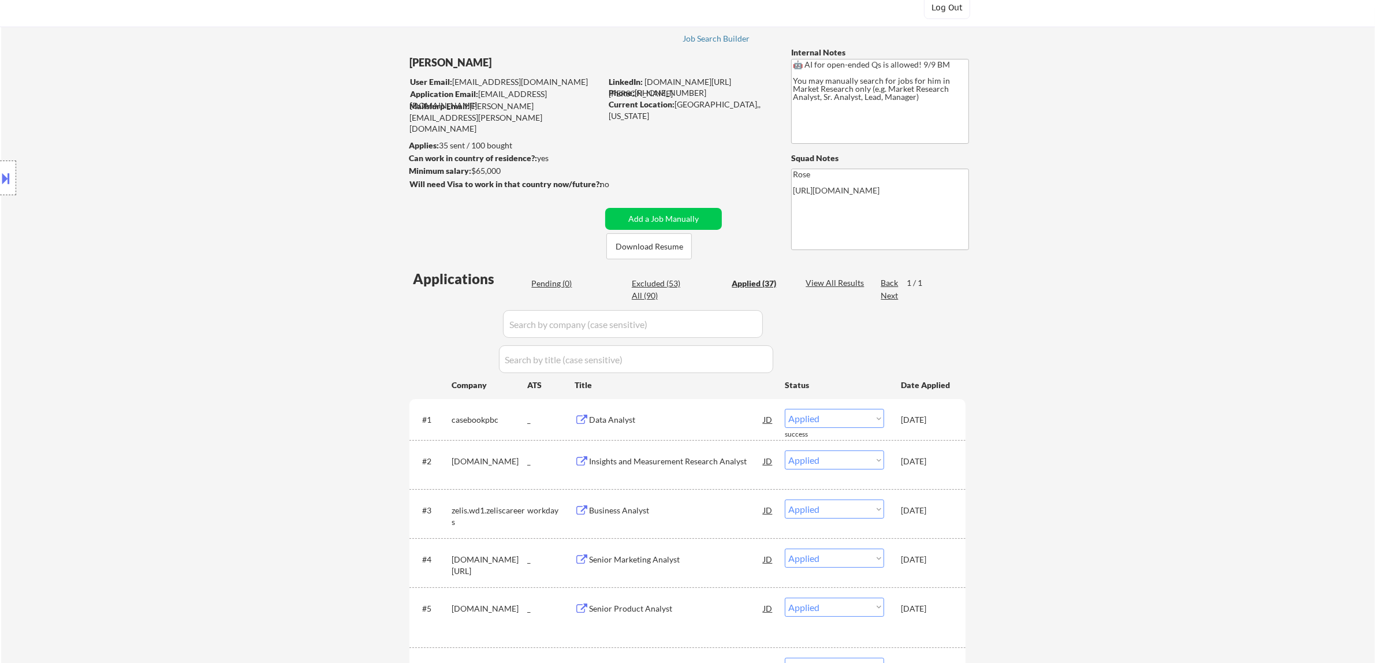
scroll to position [72, 0]
